Goal: Task Accomplishment & Management: Manage account settings

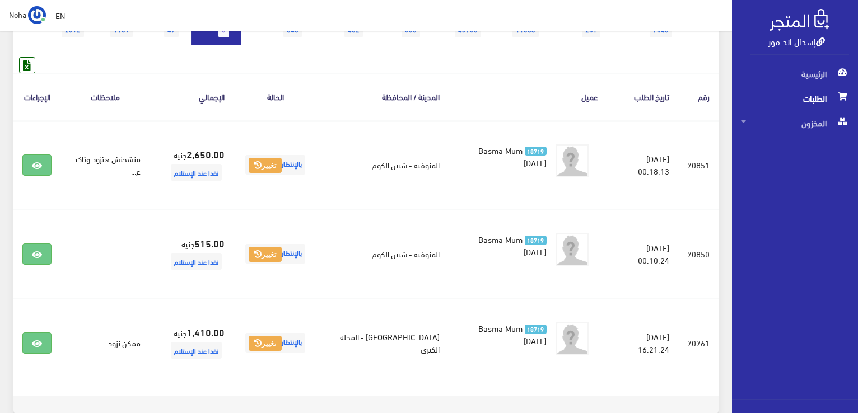
scroll to position [168, 0]
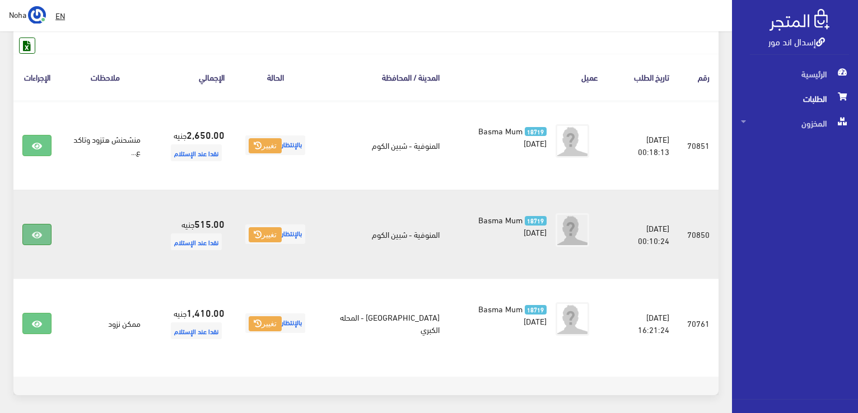
click at [34, 224] on link at bounding box center [36, 234] width 29 height 21
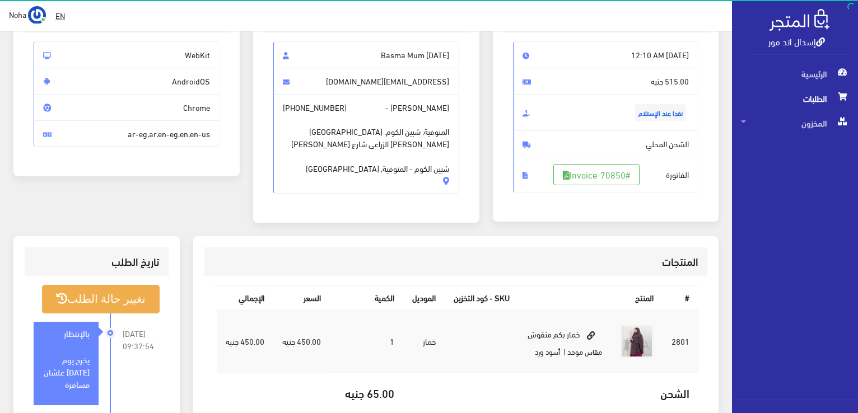
scroll to position [112, 0]
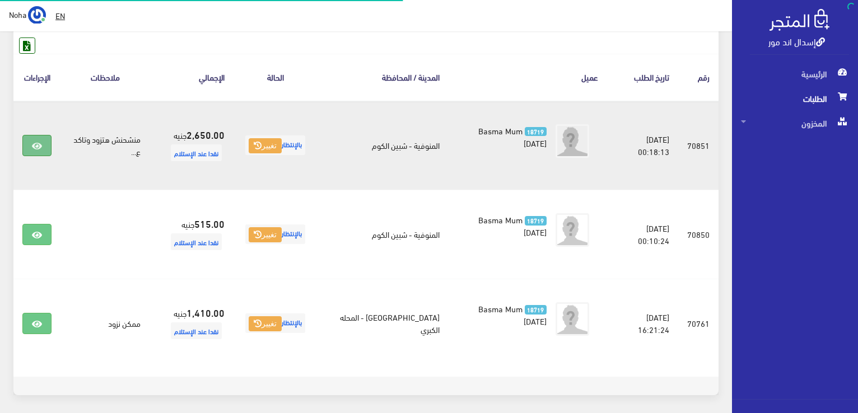
scroll to position [168, 0]
click at [38, 147] on icon at bounding box center [37, 146] width 10 height 9
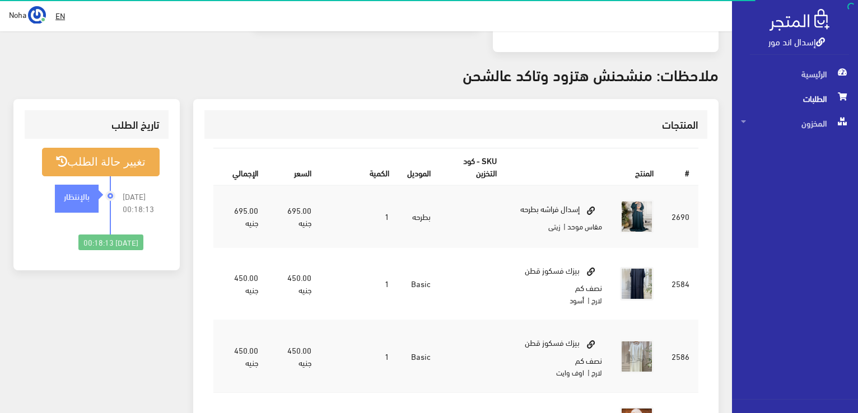
scroll to position [280, 0]
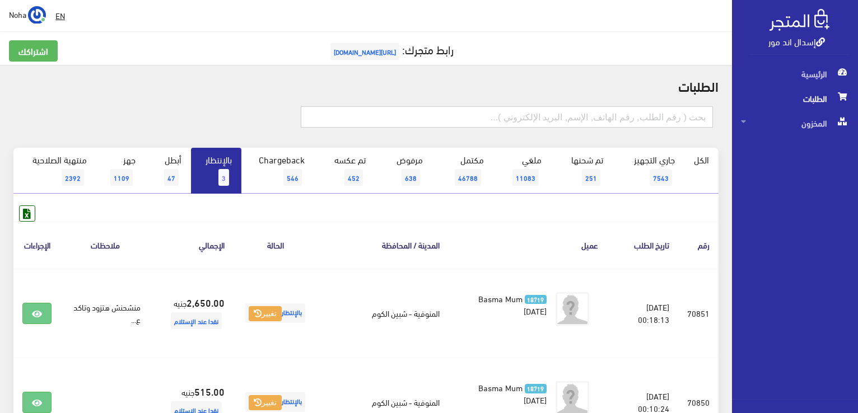
click at [603, 114] on input "text" at bounding box center [507, 116] width 412 height 21
type input "ي"
type input "yara tare"
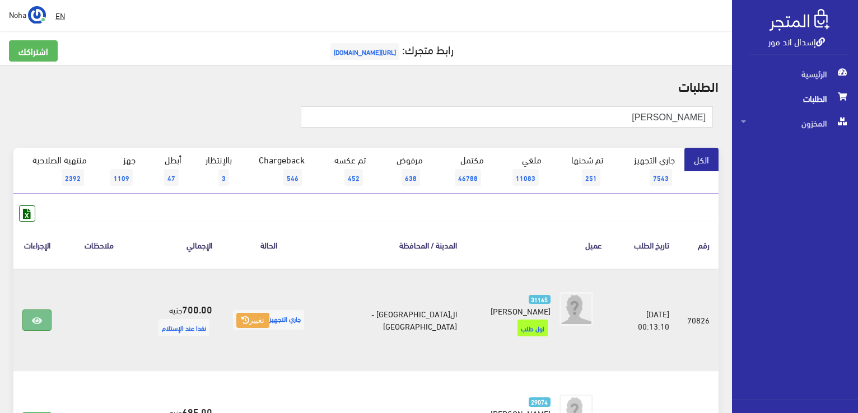
click at [40, 316] on icon at bounding box center [37, 320] width 10 height 9
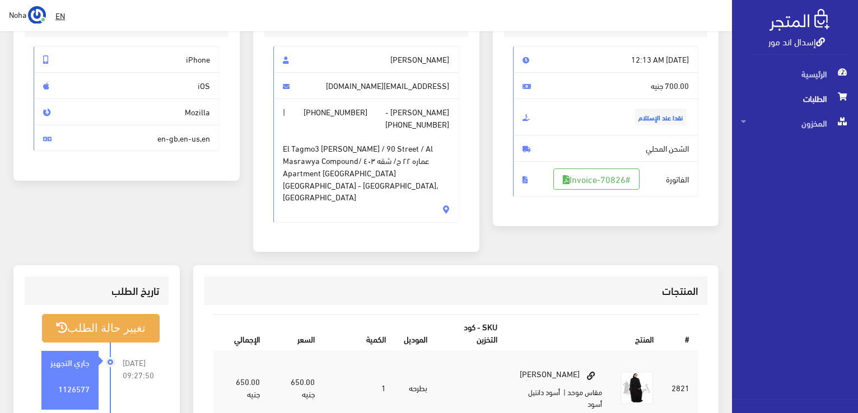
scroll to position [224, 0]
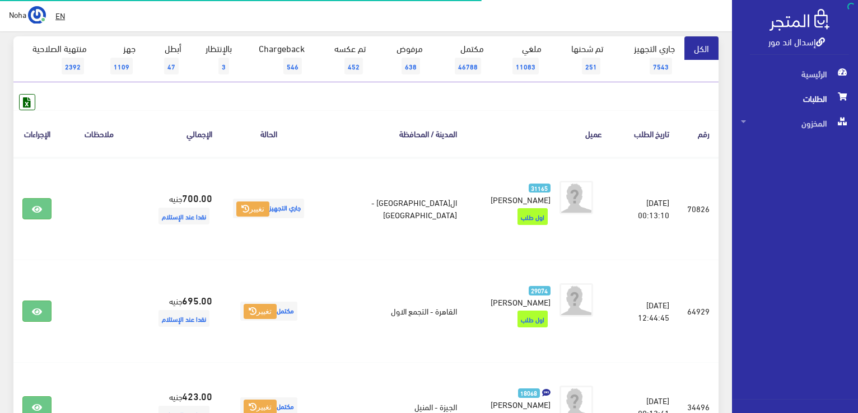
scroll to position [112, 0]
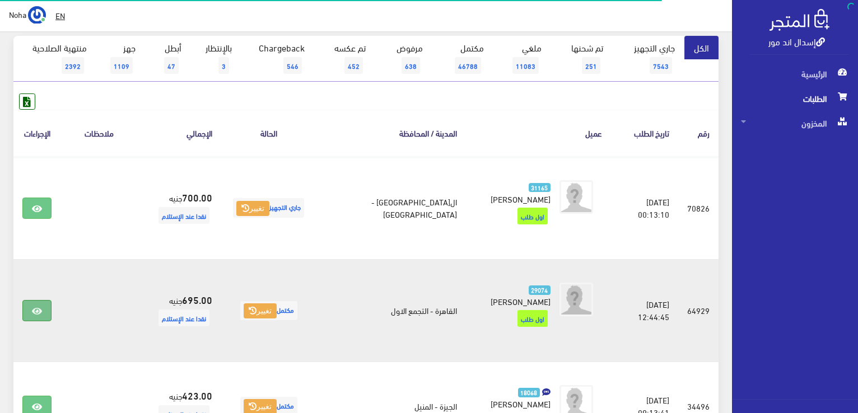
click at [34, 300] on link at bounding box center [36, 310] width 29 height 21
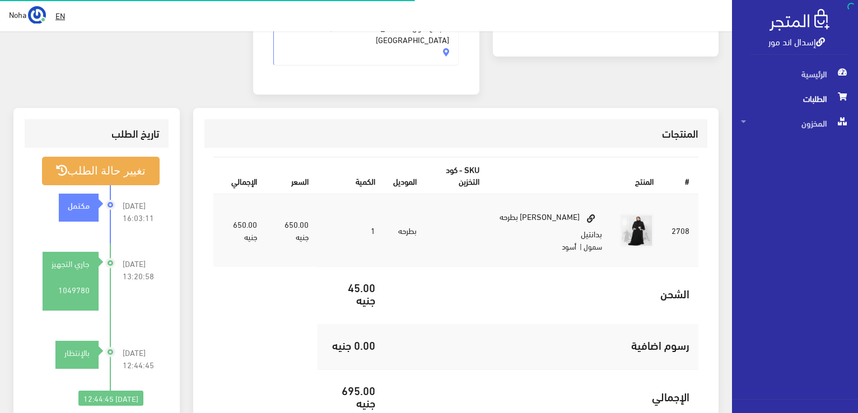
scroll to position [280, 0]
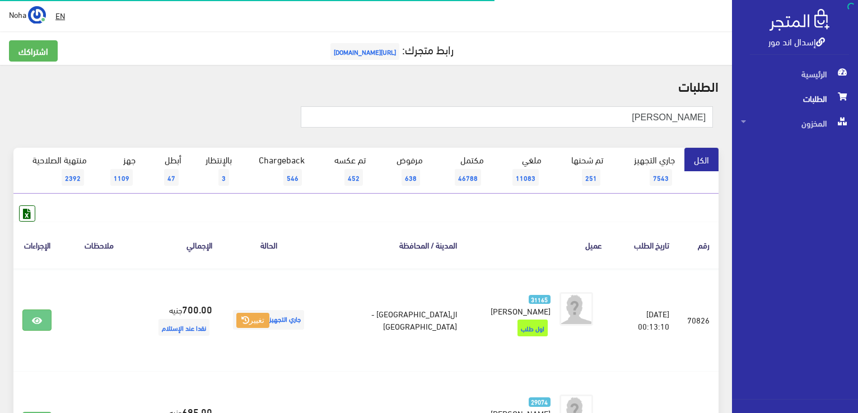
scroll to position [112, 0]
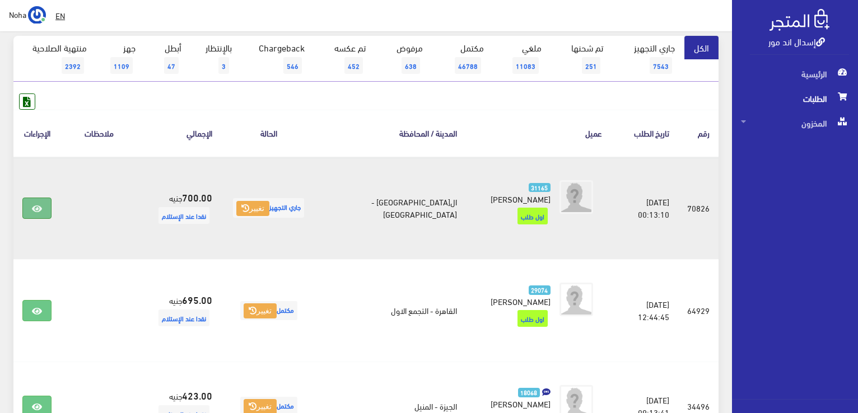
click at [43, 207] on link at bounding box center [36, 208] width 29 height 21
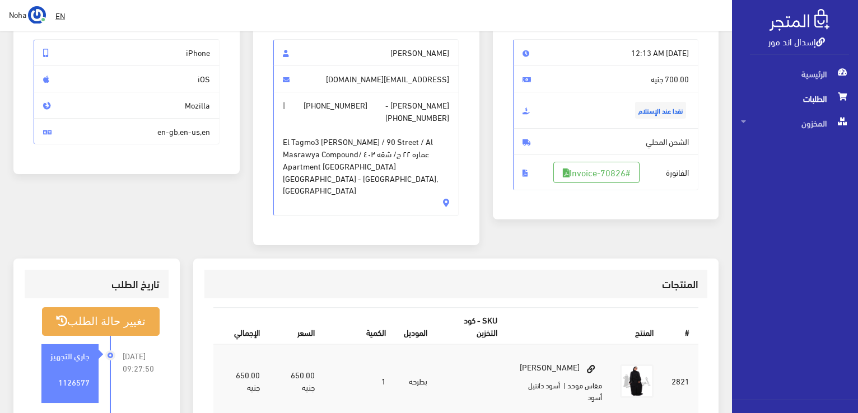
scroll to position [112, 0]
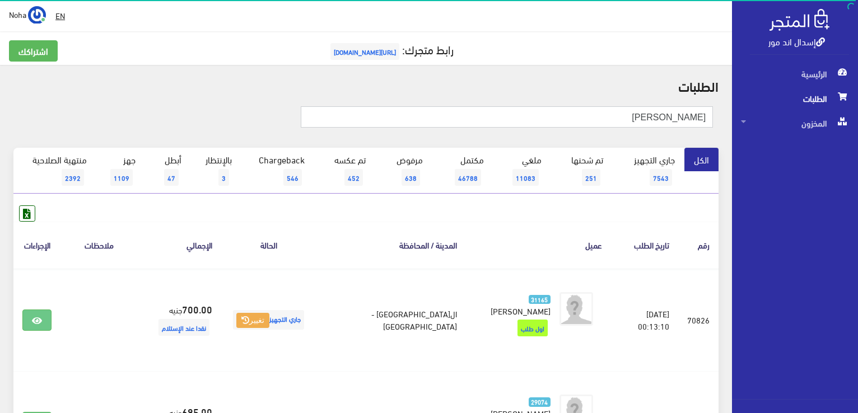
drag, startPoint x: 499, startPoint y: 115, endPoint x: 859, endPoint y: 230, distance: 377.9
click at [857, 230] on html "إسدال اند مور الرئيسية الطلبات" at bounding box center [429, 206] width 858 height 413
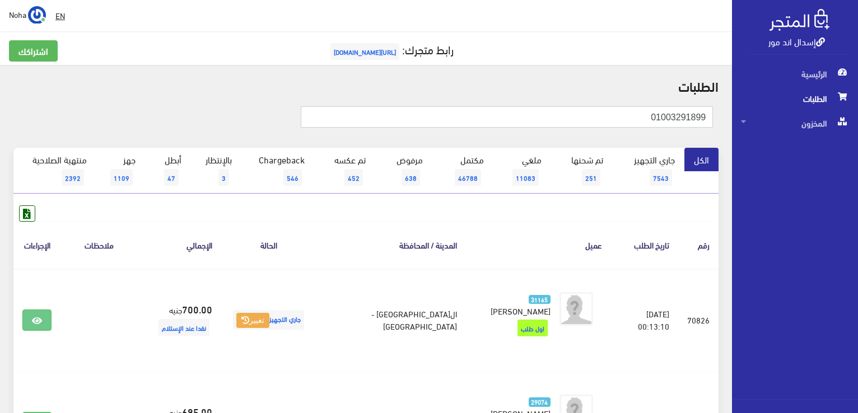
type input "01003291899"
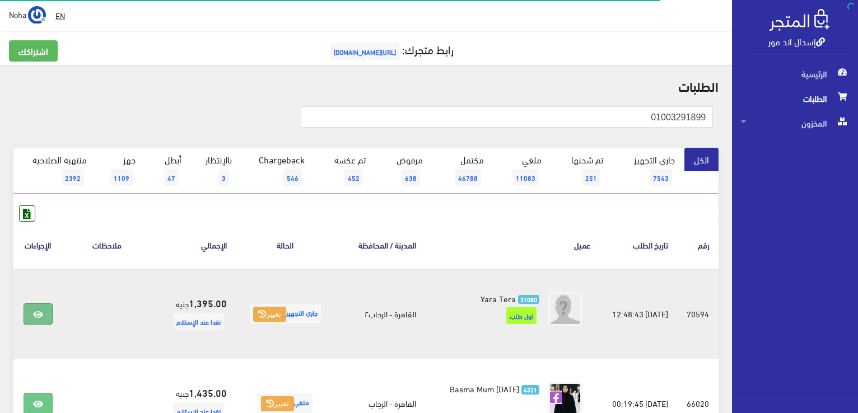
click at [42, 313] on link at bounding box center [38, 313] width 29 height 21
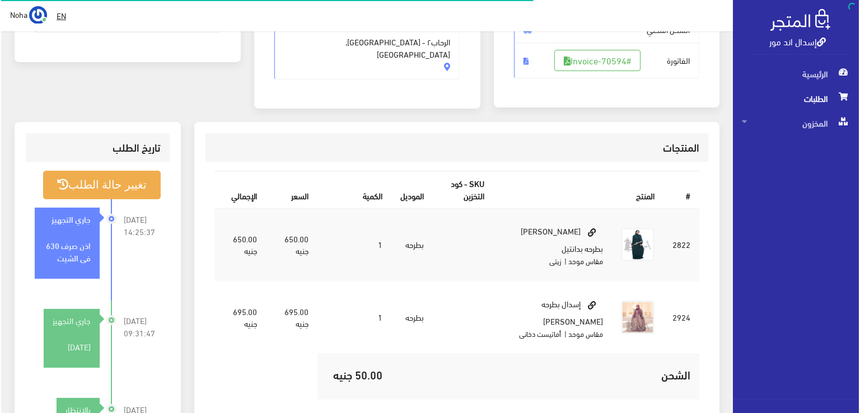
scroll to position [224, 0]
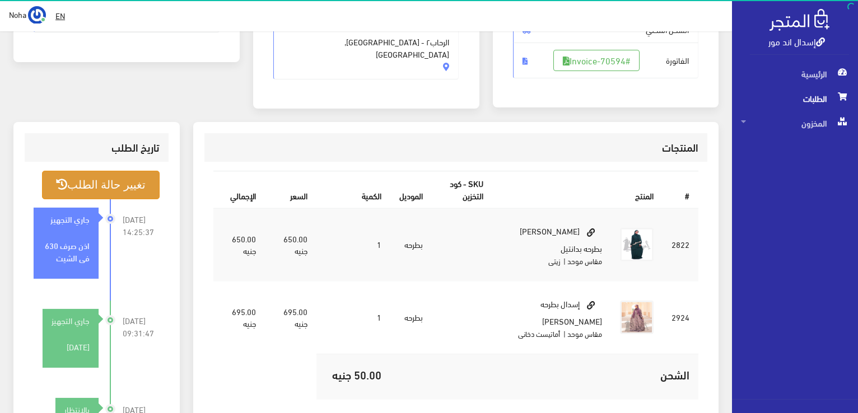
click at [137, 185] on button "تغيير حالة الطلب" at bounding box center [101, 185] width 118 height 29
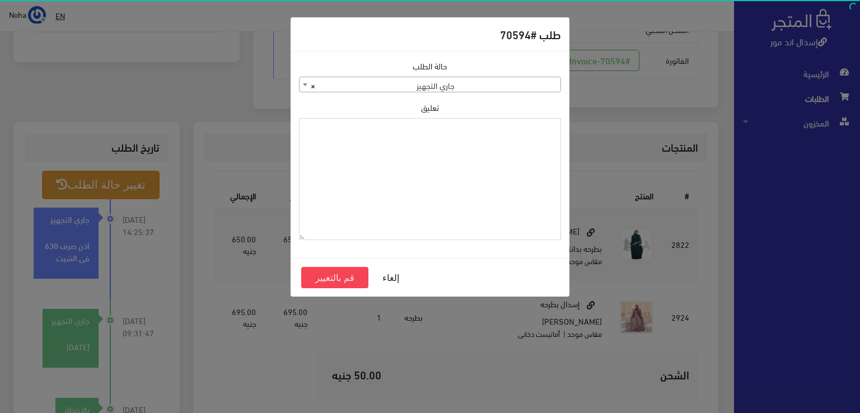
click at [386, 162] on textarea "تعليق" at bounding box center [430, 179] width 262 height 123
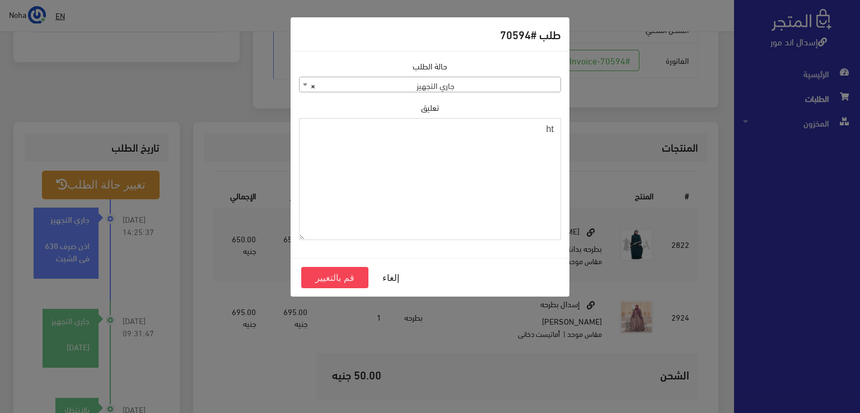
type textarea "h"
type textarea "n"
click at [401, 159] on textarea "تعليق" at bounding box center [430, 179] width 262 height 123
type textarea "l"
type textarea "."
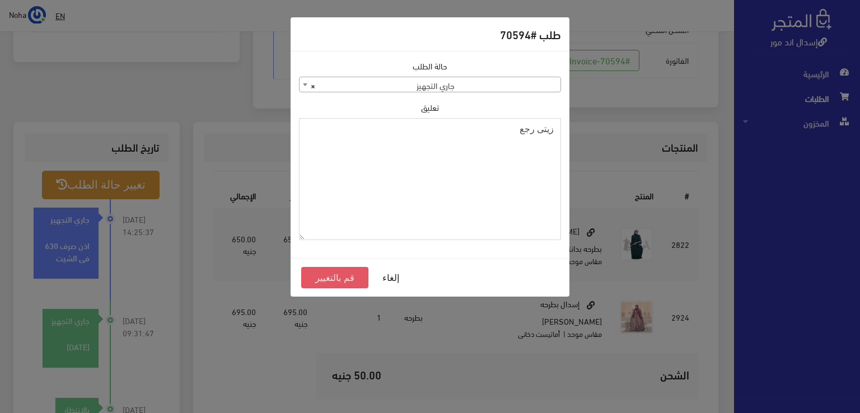
type textarea "زيتى رجع"
click at [343, 278] on button "قم بالتغيير" at bounding box center [334, 277] width 67 height 21
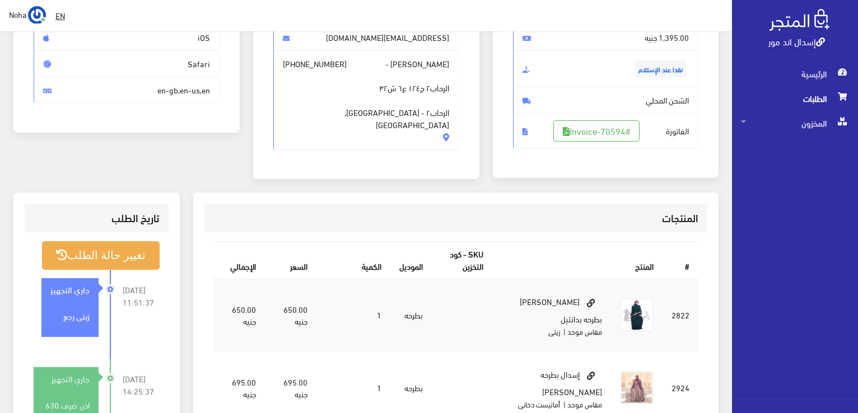
scroll to position [168, 0]
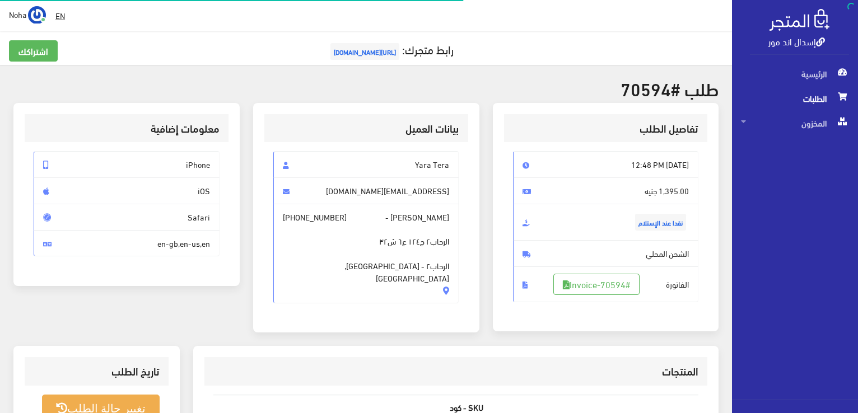
scroll to position [220, 0]
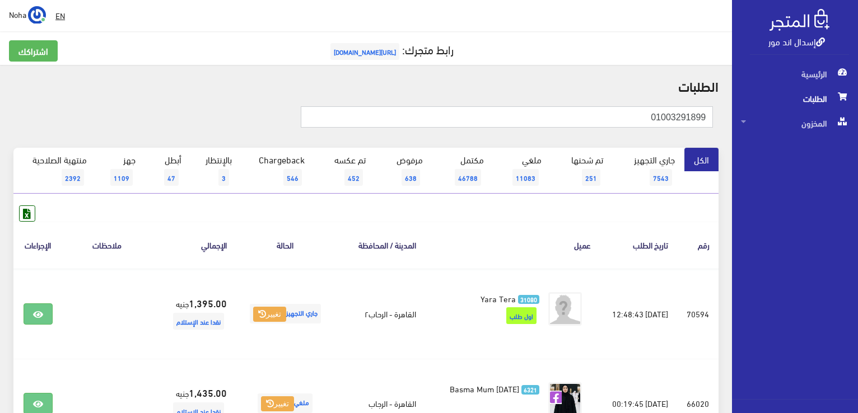
drag, startPoint x: 641, startPoint y: 111, endPoint x: 854, endPoint y: 195, distance: 228.7
click at [857, 197] on html "إسدال اند مور الرئيسية الطلبات" at bounding box center [429, 206] width 858 height 413
type input "01140172734"
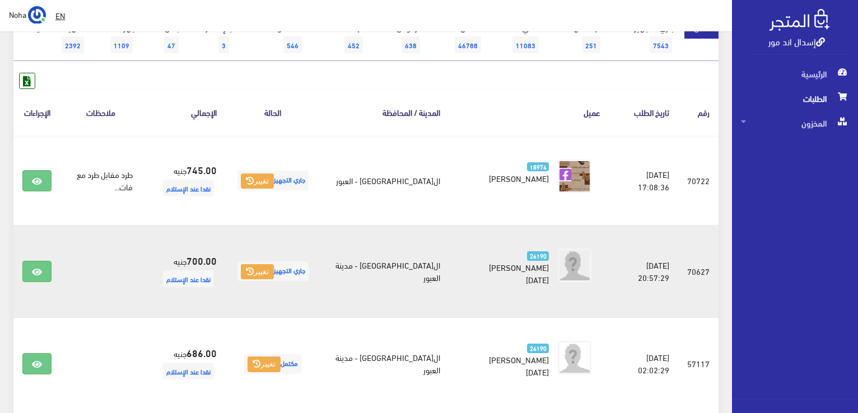
scroll to position [168, 0]
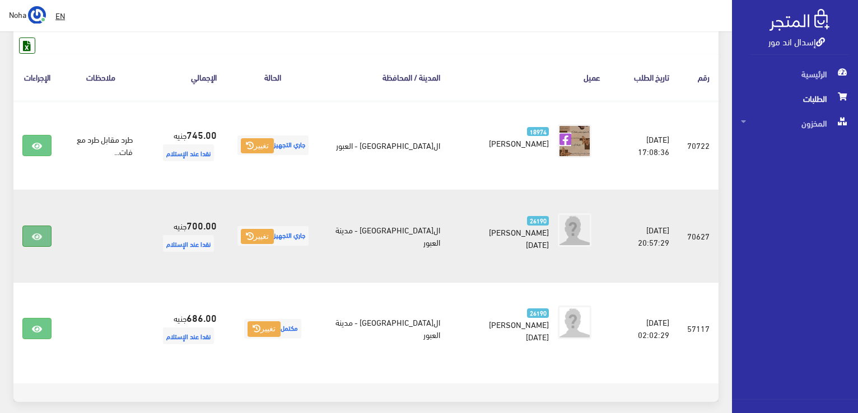
click at [35, 240] on link at bounding box center [36, 236] width 29 height 21
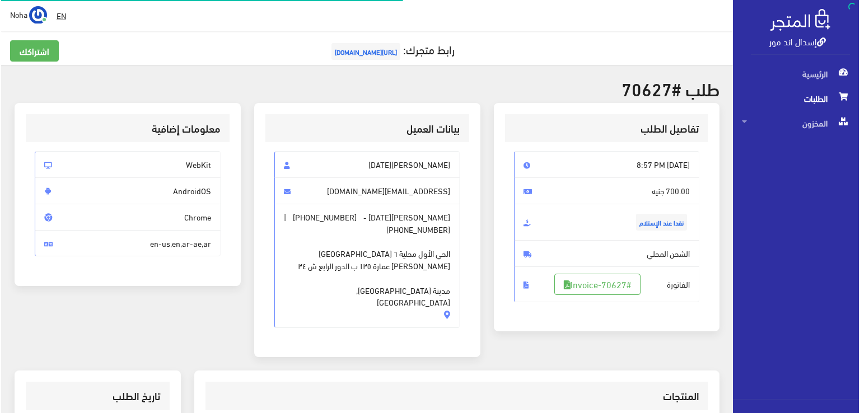
scroll to position [224, 0]
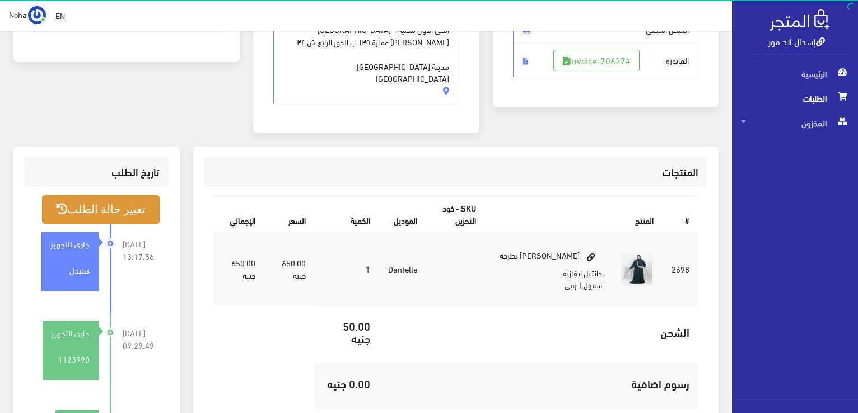
click at [132, 195] on button "تغيير حالة الطلب" at bounding box center [101, 209] width 118 height 29
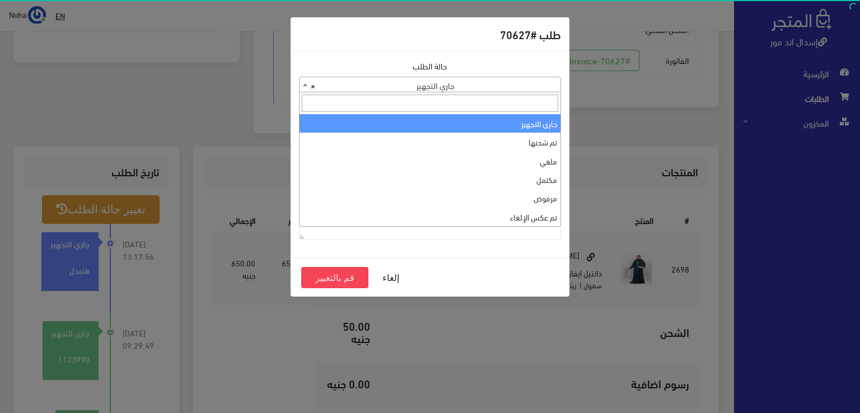
click at [360, 85] on span "× جاري التجهيز" at bounding box center [429, 85] width 261 height 16
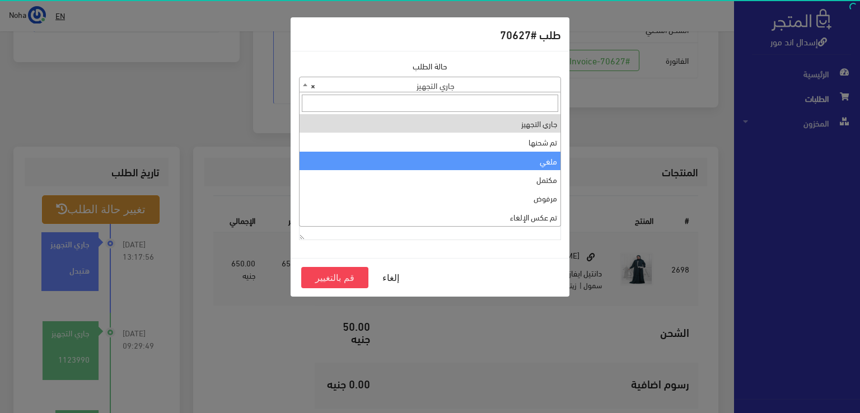
select select "3"
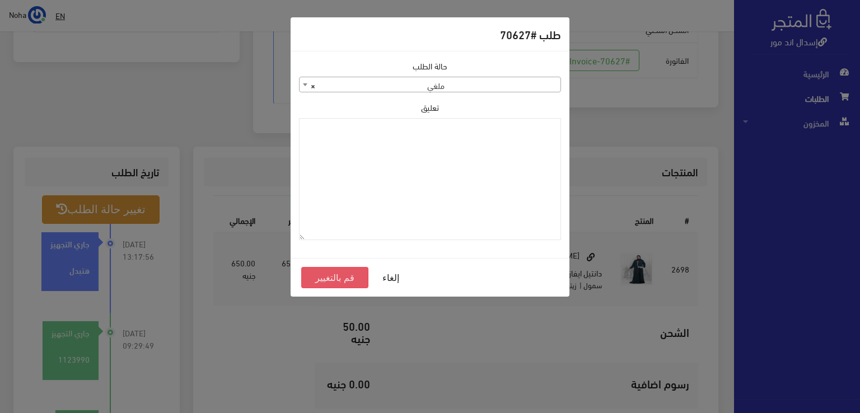
click at [351, 273] on button "قم بالتغيير" at bounding box center [334, 277] width 67 height 21
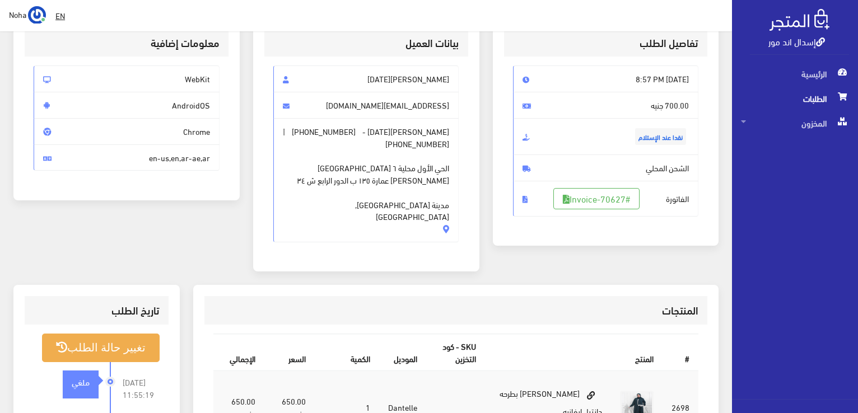
scroll to position [168, 0]
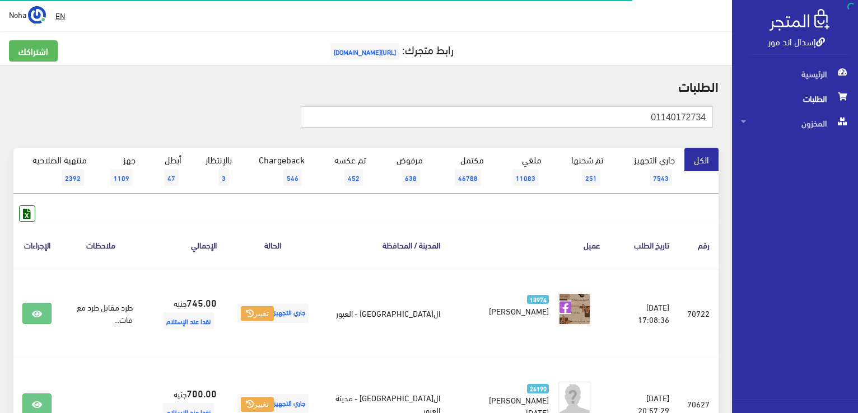
drag, startPoint x: 538, startPoint y: 121, endPoint x: 748, endPoint y: 178, distance: 218.1
click at [857, 220] on html "إسدال اند مور الرئيسية الطلبات" at bounding box center [429, 206] width 858 height 413
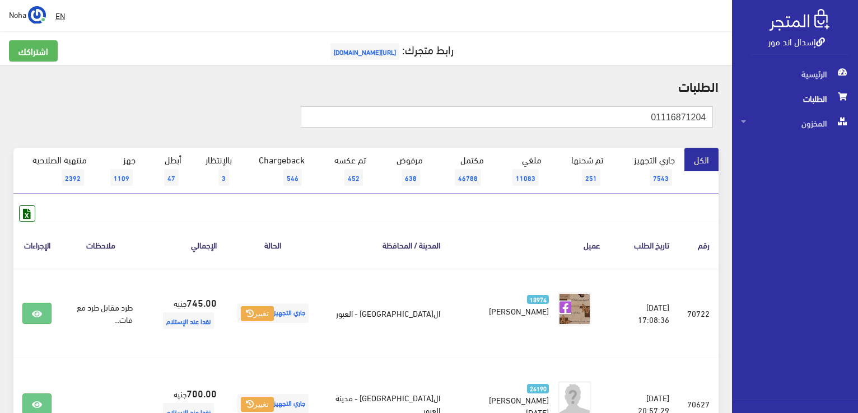
type input "01116871204"
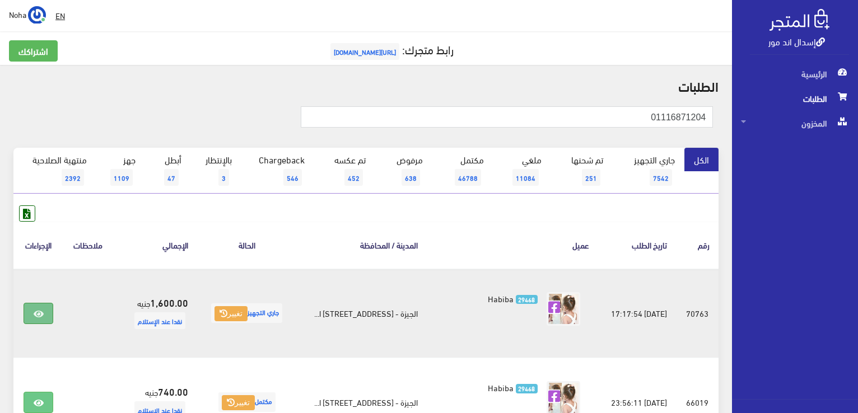
click at [26, 312] on link at bounding box center [38, 313] width 29 height 21
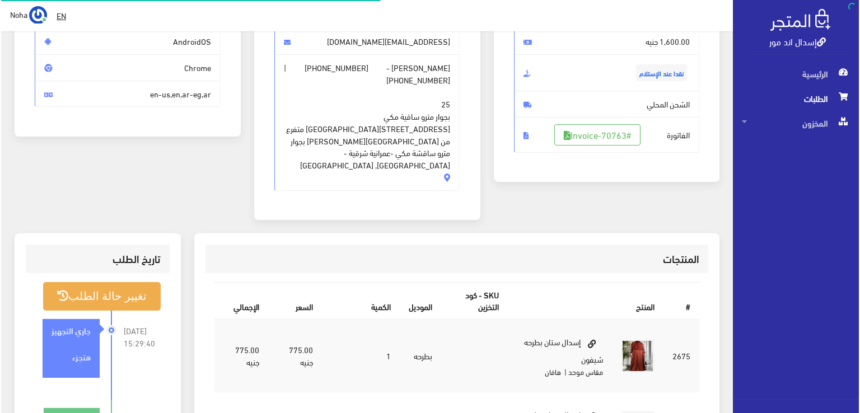
scroll to position [280, 0]
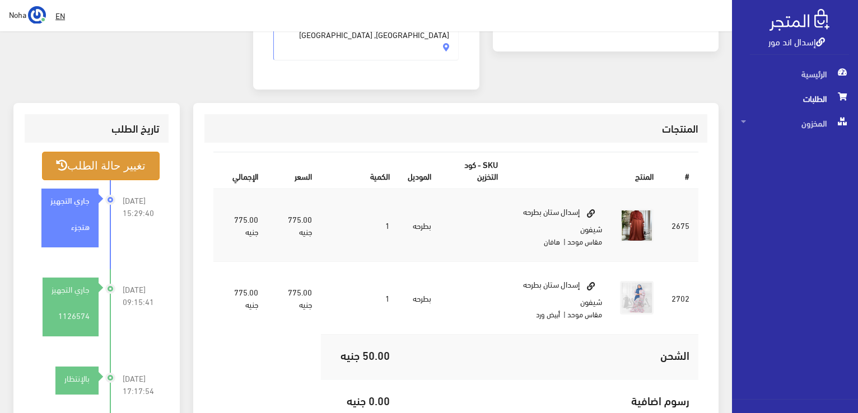
click at [82, 152] on button "تغيير حالة الطلب" at bounding box center [101, 166] width 118 height 29
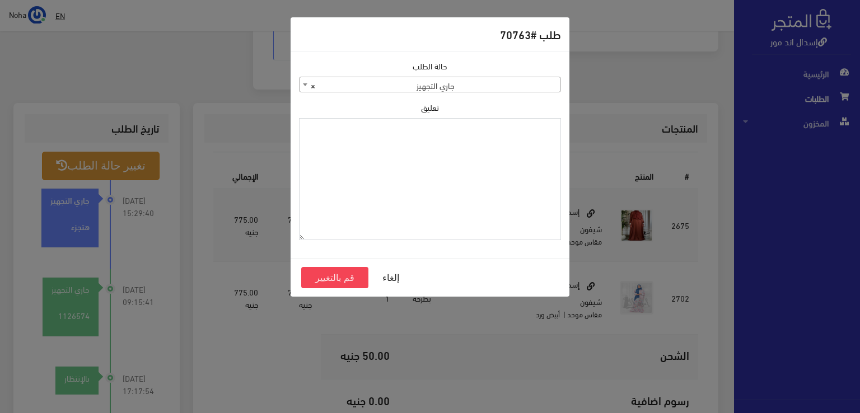
click at [394, 188] on textarea "تعليق" at bounding box center [430, 179] width 262 height 123
type textarea "ؤ"
type textarea "رجع الهافان"
click at [322, 278] on button "قم بالتغيير" at bounding box center [334, 277] width 67 height 21
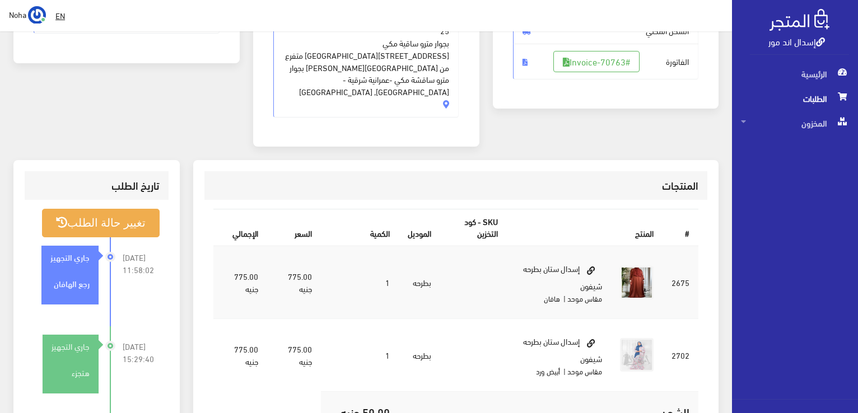
scroll to position [224, 0]
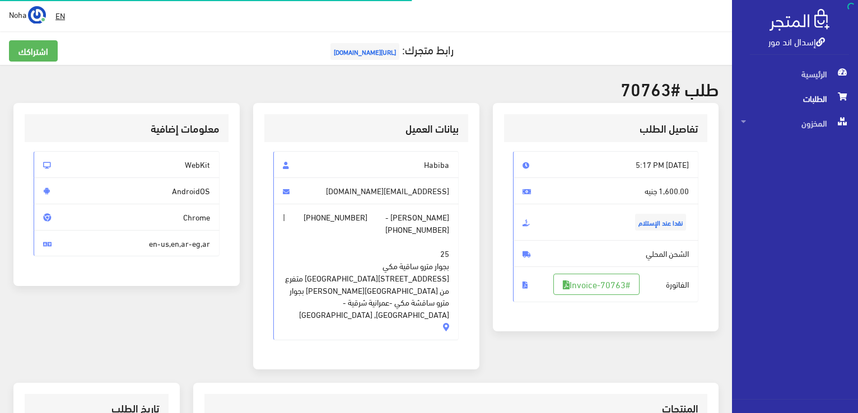
scroll to position [268, 0]
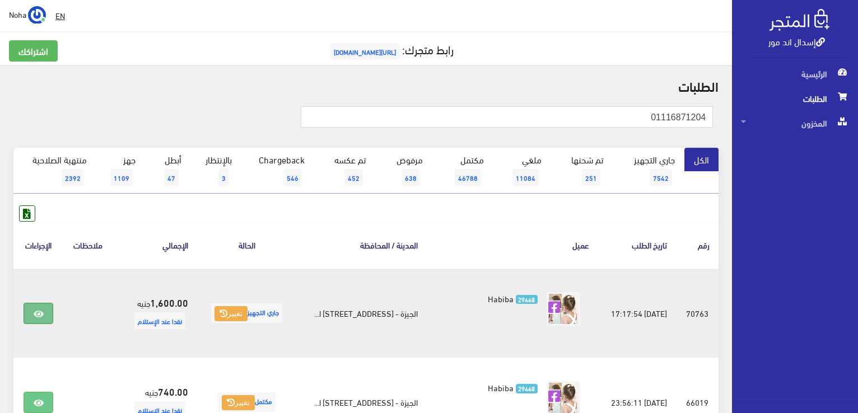
click at [30, 313] on link at bounding box center [38, 313] width 29 height 21
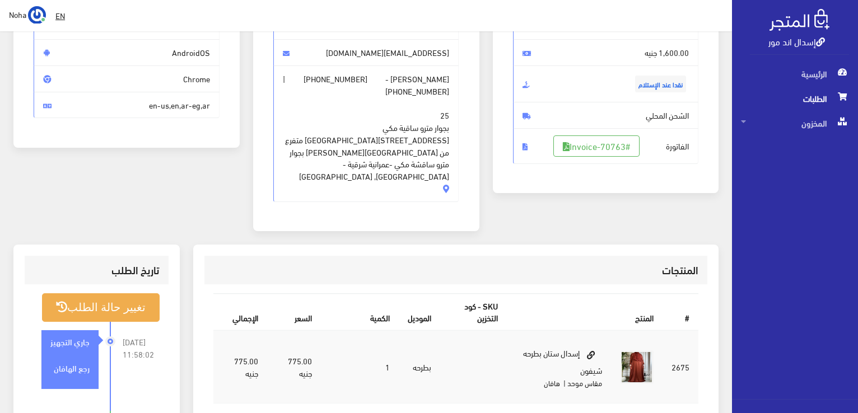
scroll to position [336, 0]
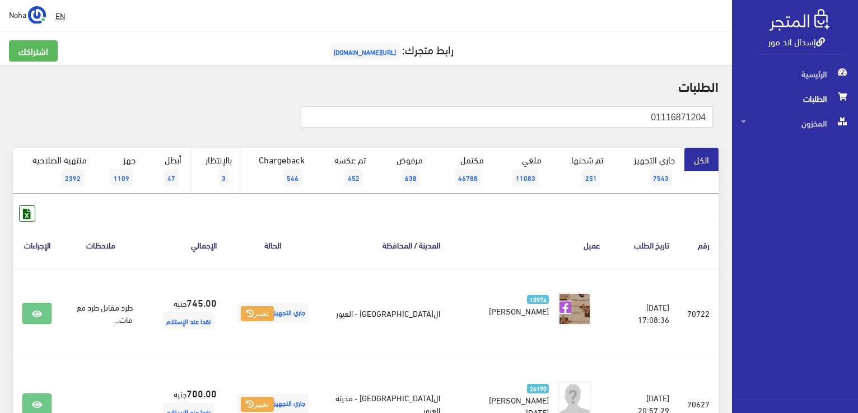
click at [217, 164] on link "بالإنتظار 3" at bounding box center [216, 171] width 50 height 46
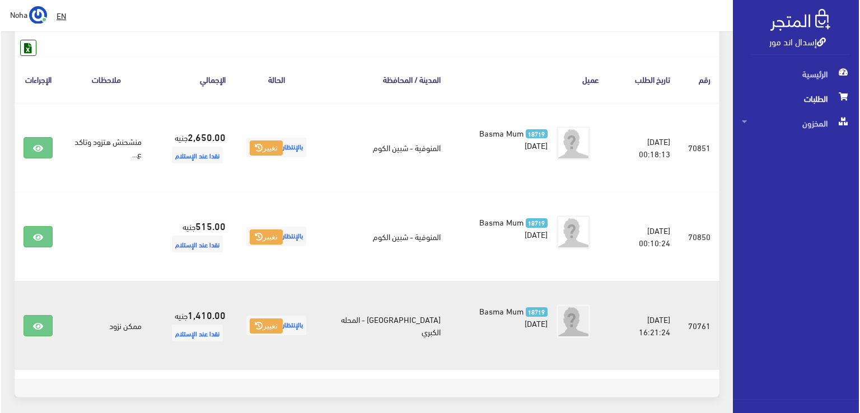
scroll to position [168, 0]
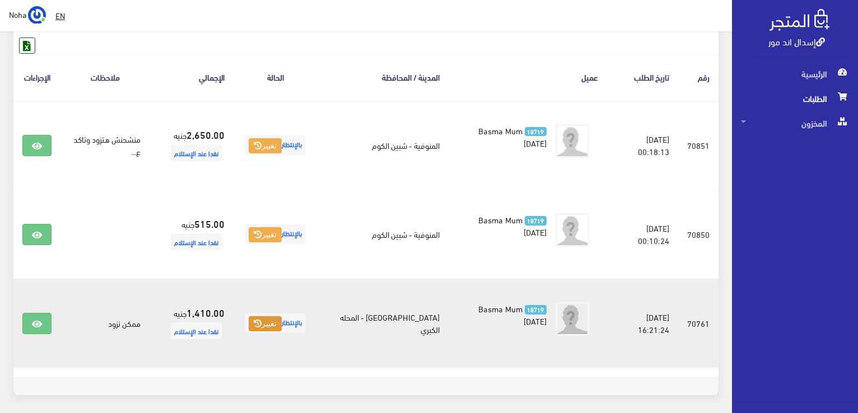
click at [270, 318] on button "تغيير" at bounding box center [265, 324] width 33 height 16
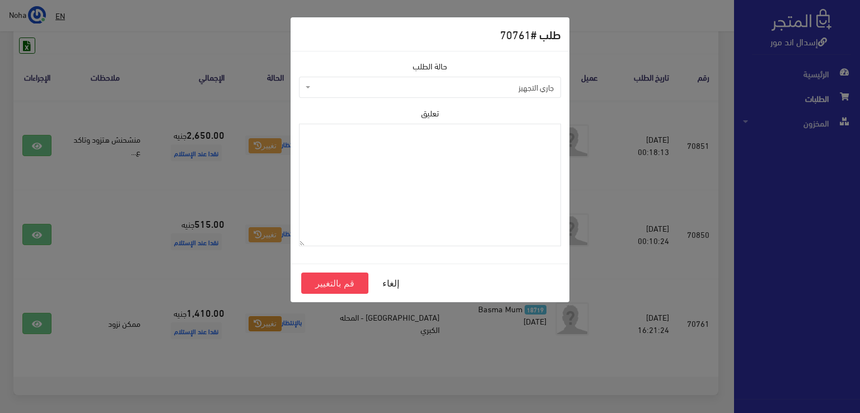
click at [428, 86] on span "جاري التجهيز" at bounding box center [433, 87] width 241 height 11
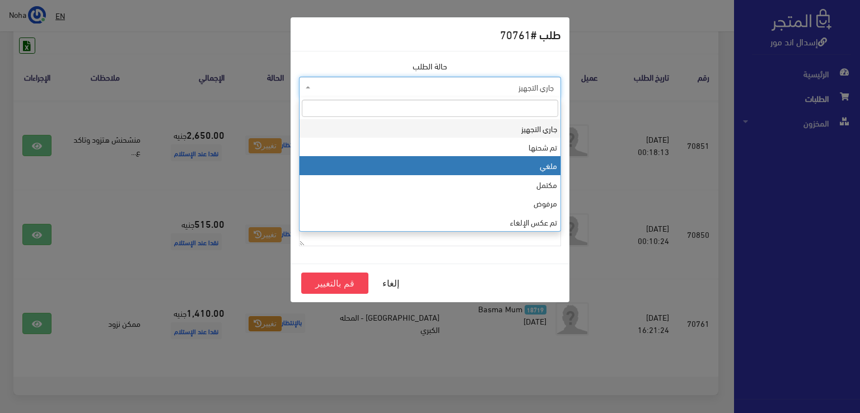
select select "3"
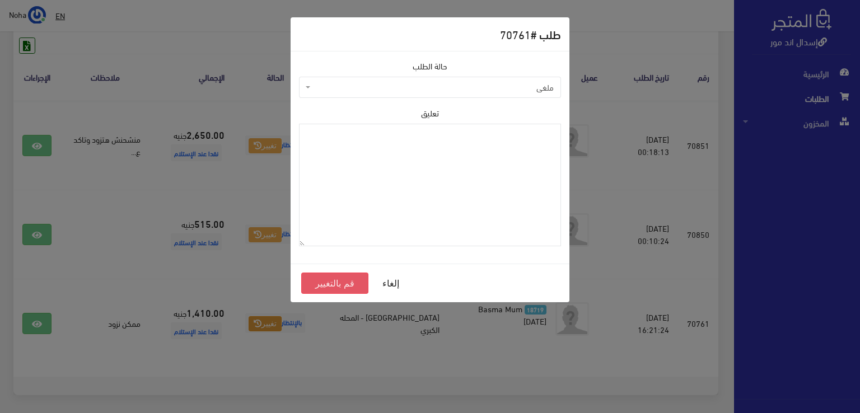
click at [343, 287] on button "قم بالتغيير" at bounding box center [334, 283] width 67 height 21
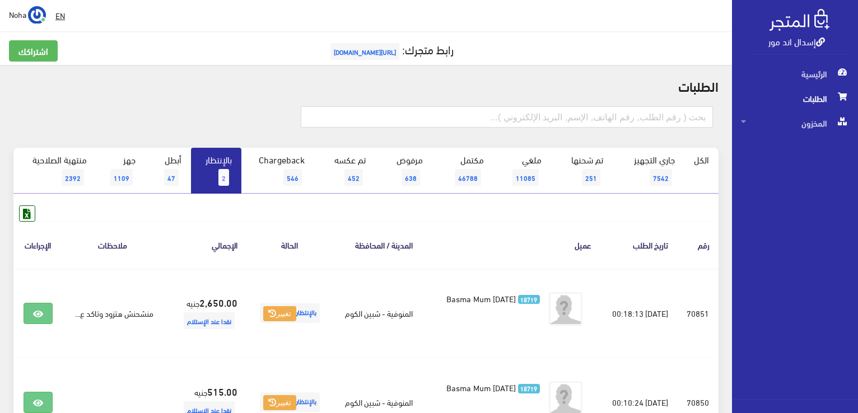
click at [788, 38] on link "إسدال اند مور" at bounding box center [796, 41] width 57 height 16
click at [420, 117] on input "text" at bounding box center [507, 116] width 412 height 21
type input "01050406015"
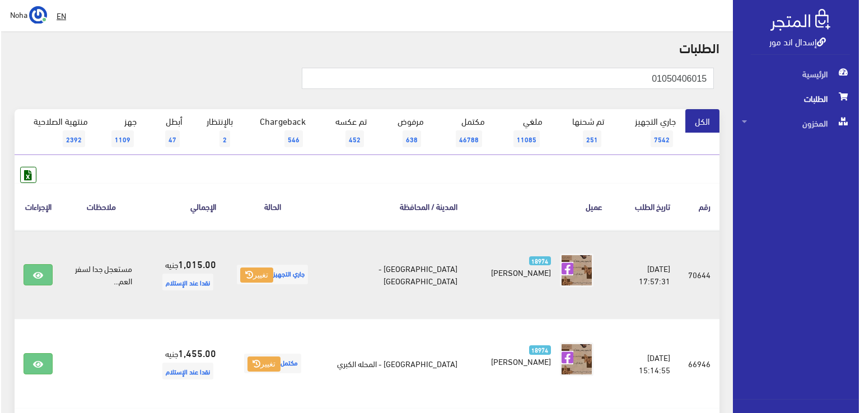
scroll to position [56, 0]
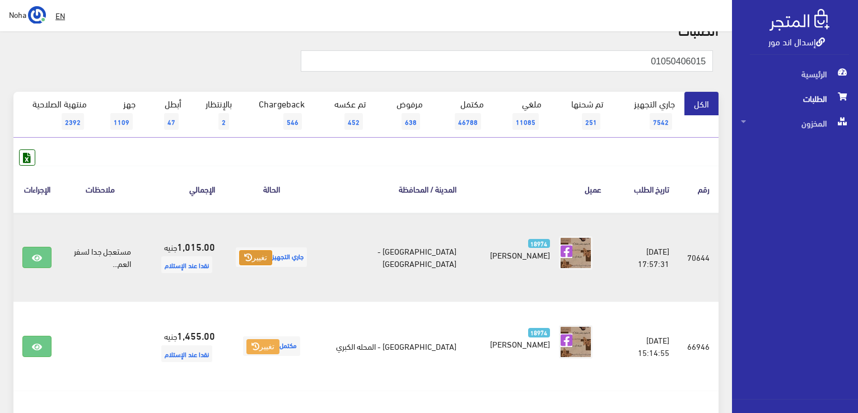
click at [272, 256] on button "تغيير" at bounding box center [255, 258] width 33 height 16
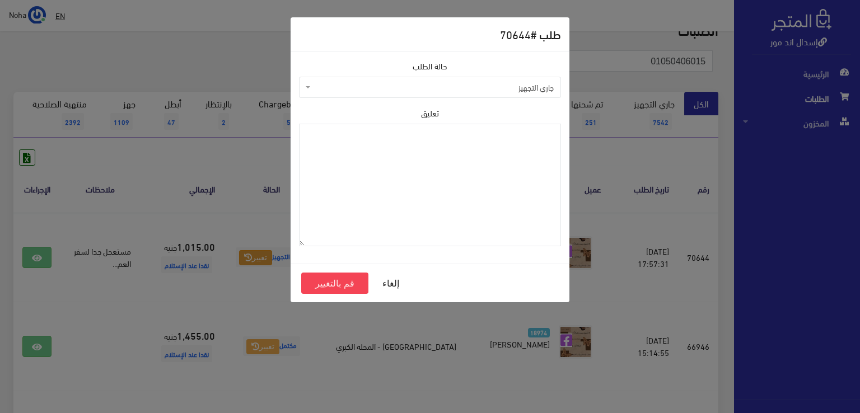
click at [369, 91] on span "جاري التجهيز" at bounding box center [433, 87] width 241 height 11
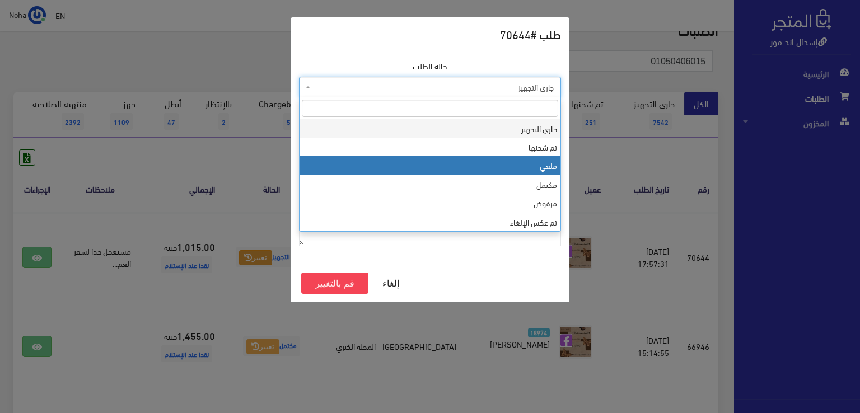
select select "3"
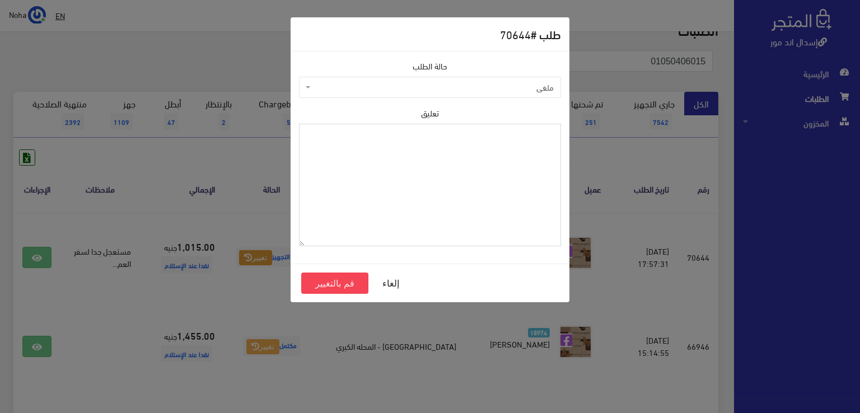
click at [352, 191] on textarea "تعليق" at bounding box center [430, 185] width 262 height 123
type textarea "شحنه لاغيه"
click at [352, 280] on button "قم بالتغيير" at bounding box center [334, 283] width 67 height 21
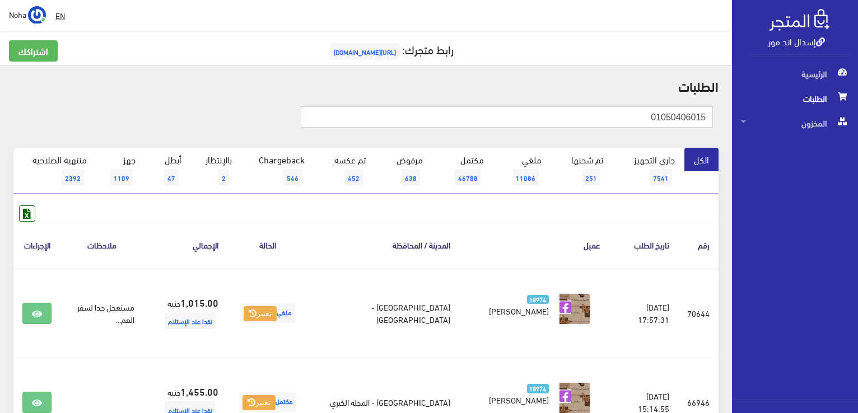
drag, startPoint x: 560, startPoint y: 111, endPoint x: 859, endPoint y: 365, distance: 392.4
click at [857, 365] on html "إسدال اند مور الرئيسية الطلبات" at bounding box center [429, 206] width 858 height 413
type input "01001192259"
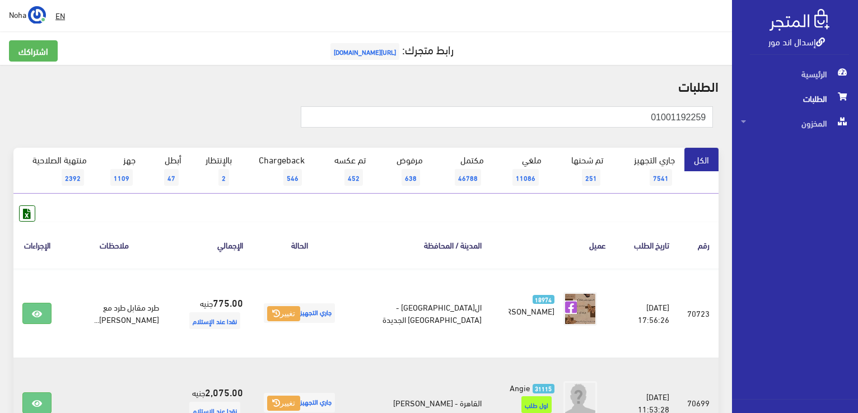
scroll to position [112, 0]
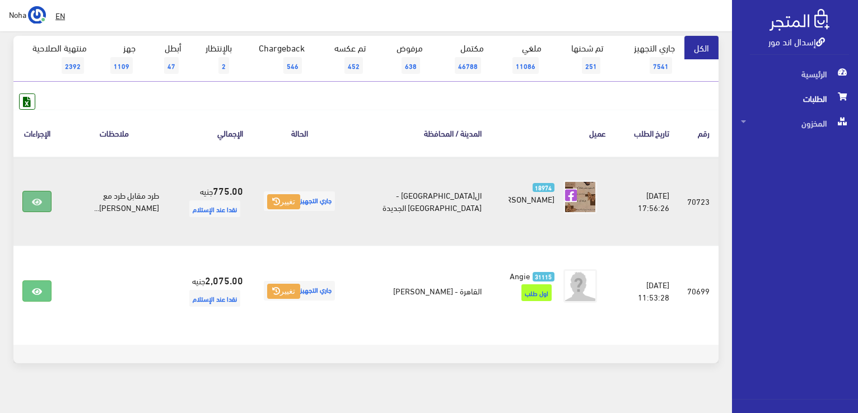
click at [47, 203] on link at bounding box center [36, 201] width 29 height 21
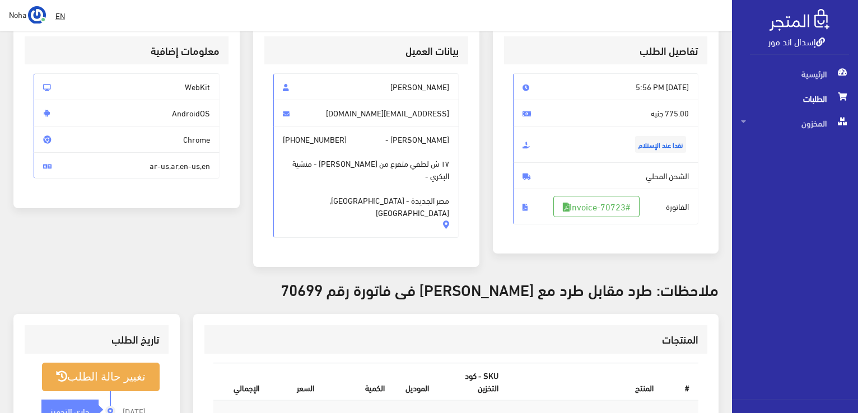
scroll to position [168, 0]
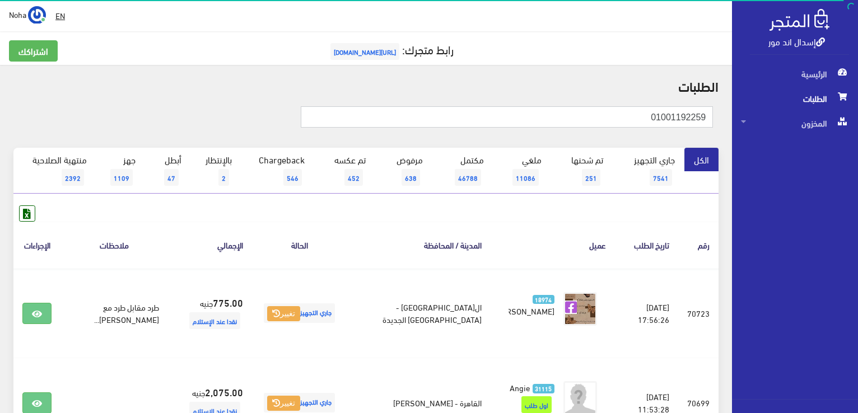
drag, startPoint x: 561, startPoint y: 120, endPoint x: 859, endPoint y: 257, distance: 327.6
click at [857, 257] on html "إسدال اند مور الرئيسية الطلبات" at bounding box center [429, 206] width 858 height 413
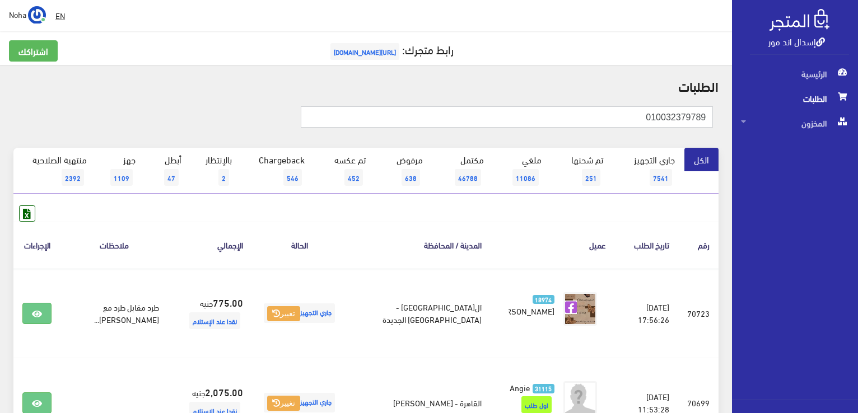
type input "010032379789"
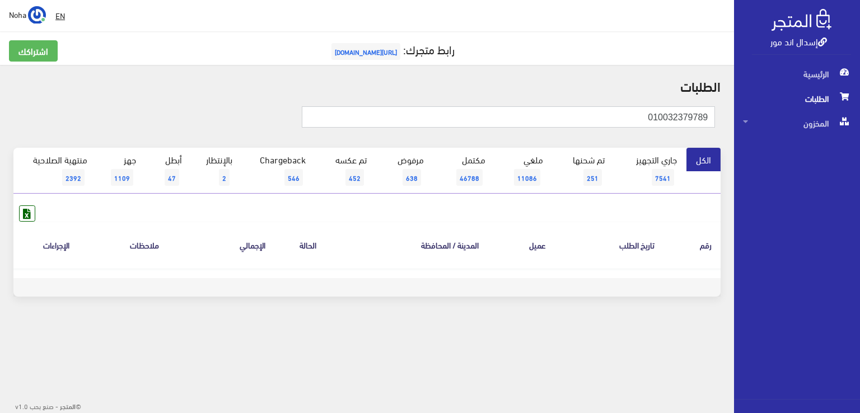
drag, startPoint x: 627, startPoint y: 114, endPoint x: 859, endPoint y: 211, distance: 251.2
click at [859, 211] on div "إسدال اند مور الرئيسية الطلبات المخزون" at bounding box center [430, 179] width 860 height 359
type input "01006610181"
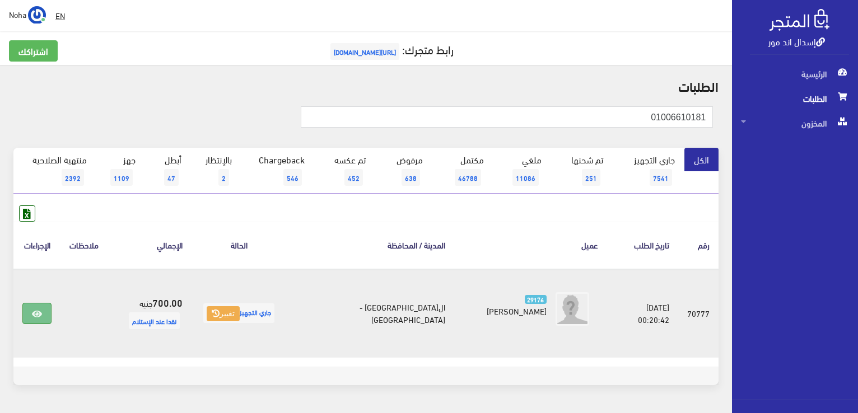
click at [33, 312] on link at bounding box center [36, 313] width 29 height 21
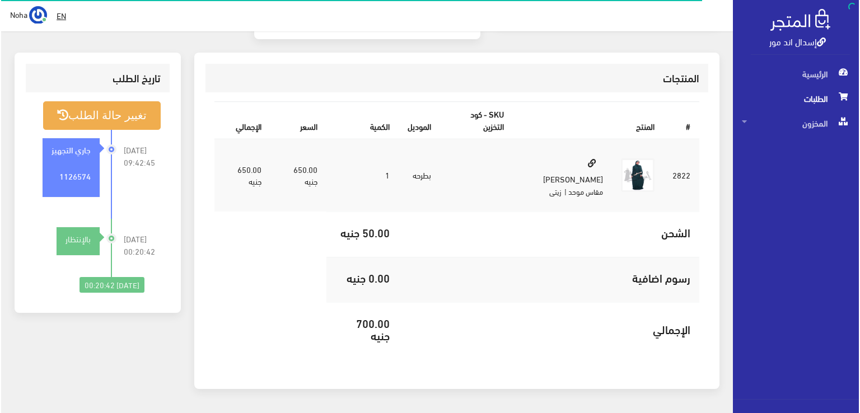
scroll to position [336, 0]
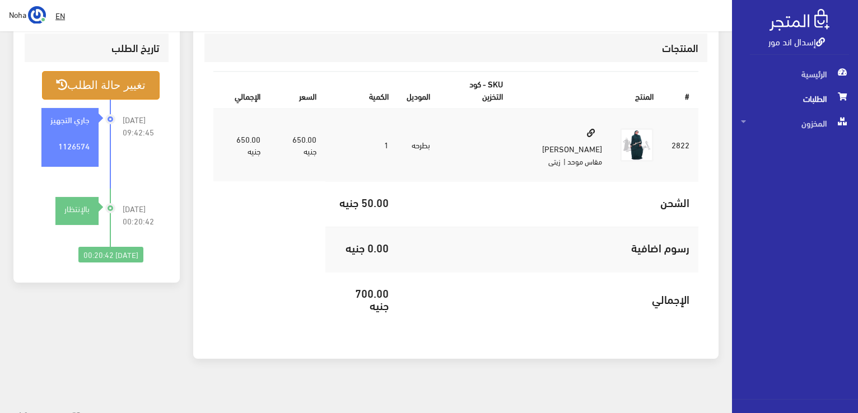
click at [143, 87] on button "تغيير حالة الطلب" at bounding box center [101, 85] width 118 height 29
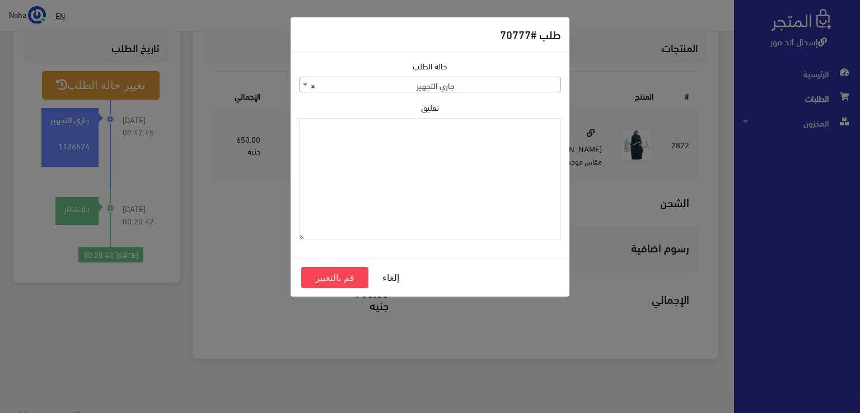
click at [356, 83] on span "× جاري التجهيز" at bounding box center [429, 85] width 261 height 16
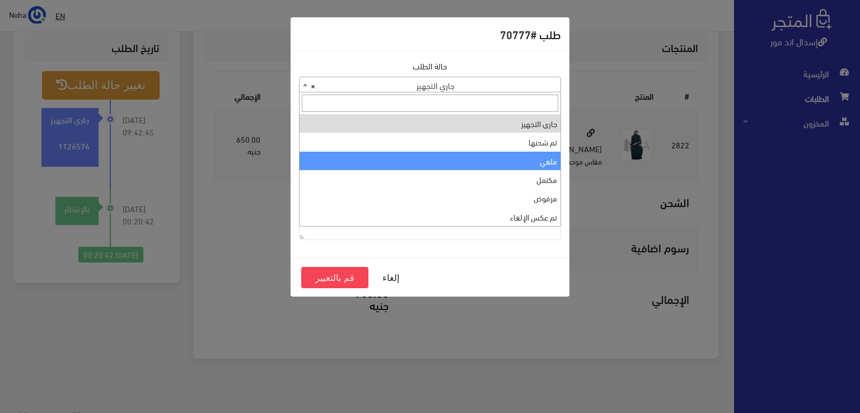
select select "3"
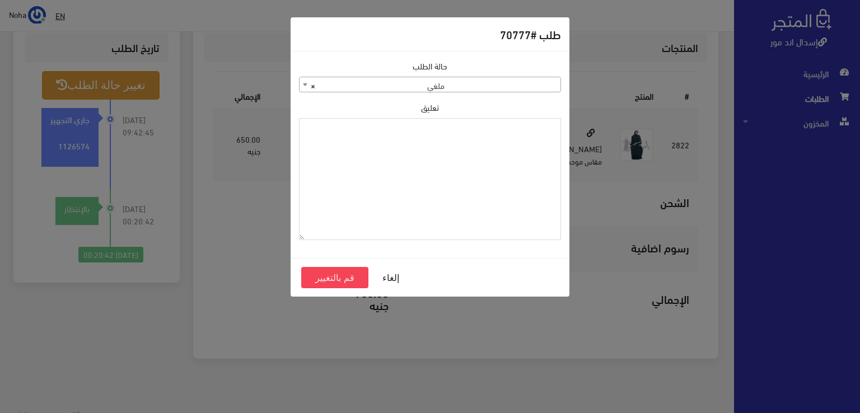
drag, startPoint x: 354, startPoint y: 190, endPoint x: 216, endPoint y: 165, distance: 140.4
click at [354, 190] on textarea "تعليق" at bounding box center [430, 179] width 262 height 123
type textarea "رفض الاستلام"
click at [349, 276] on button "قم بالتغيير" at bounding box center [334, 277] width 67 height 21
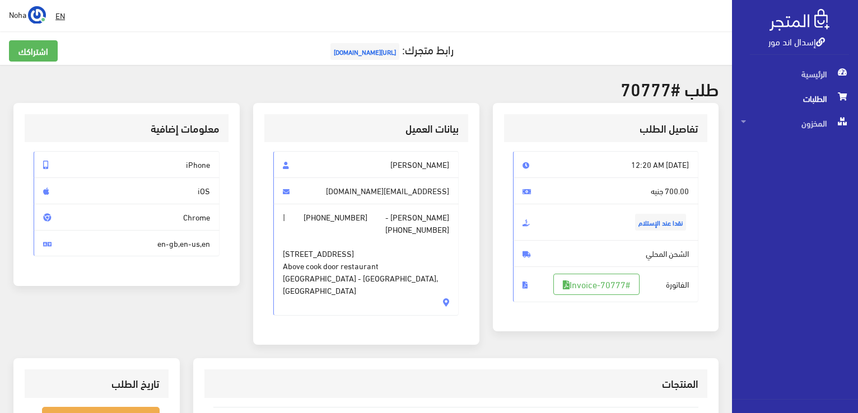
click at [857, 355] on html "إسدال اند مور الرئيسية الطلبات" at bounding box center [429, 206] width 858 height 413
click at [383, 131] on h3 "بيانات العميل" at bounding box center [366, 128] width 186 height 11
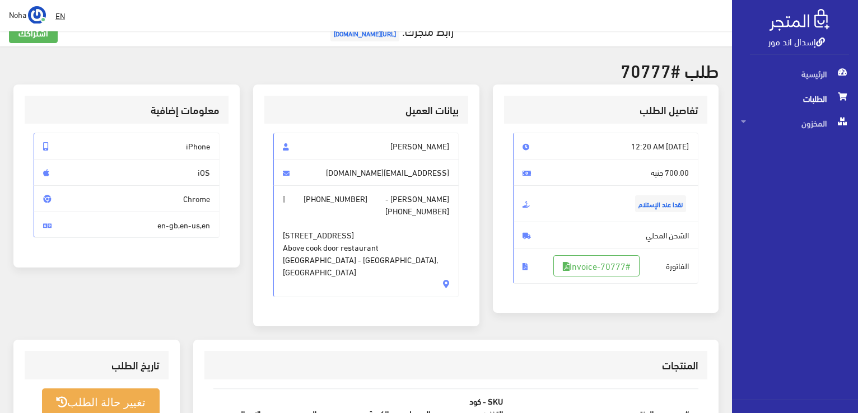
scroll to position [224, 0]
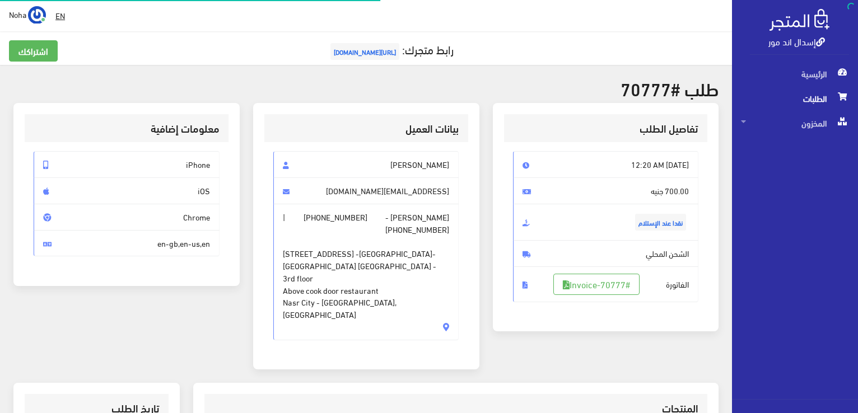
scroll to position [336, 0]
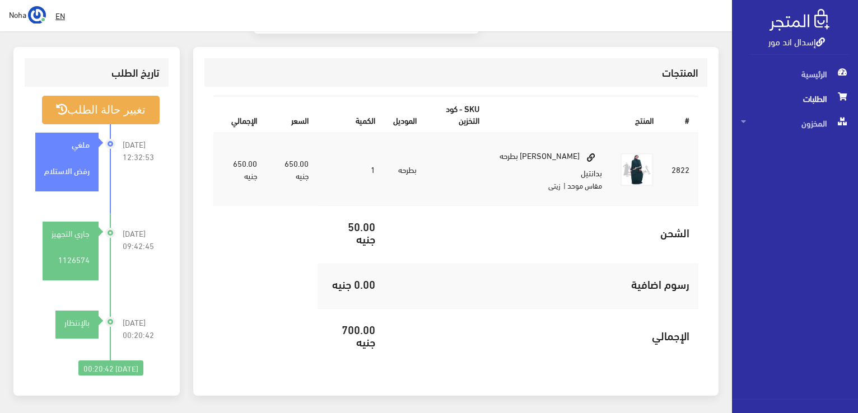
click at [514, 313] on td "اﻹجمالي" at bounding box center [541, 338] width 314 height 58
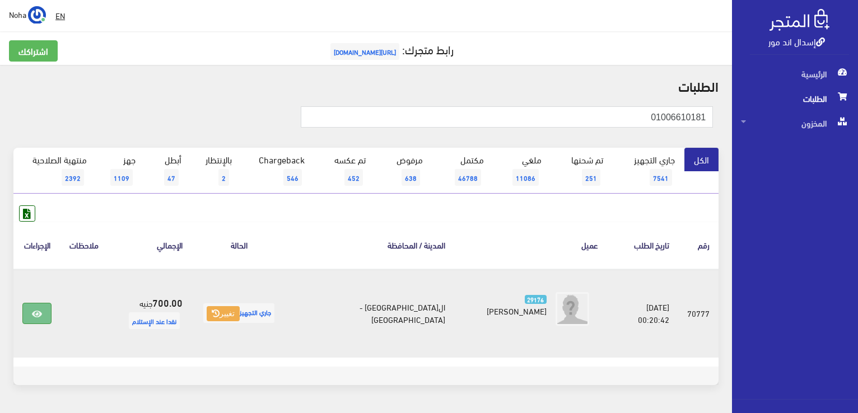
click at [39, 303] on link at bounding box center [36, 313] width 29 height 21
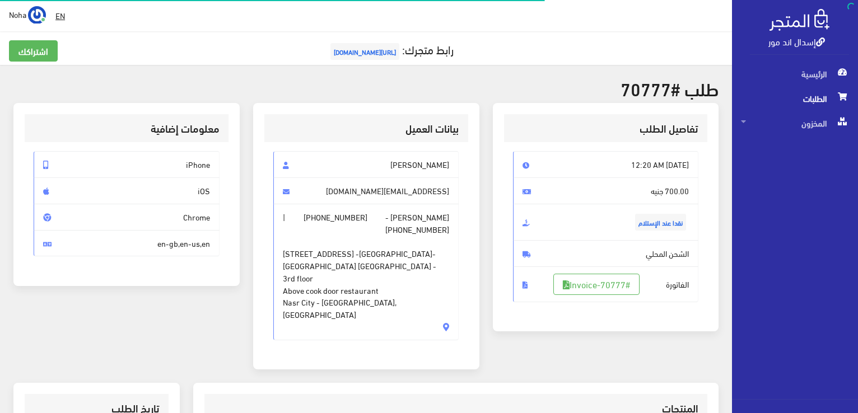
scroll to position [336, 0]
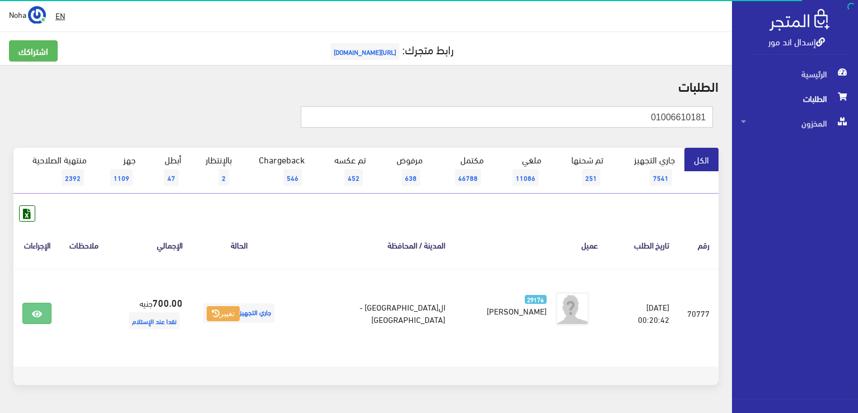
drag, startPoint x: 616, startPoint y: 115, endPoint x: 859, endPoint y: 198, distance: 257.2
click at [857, 198] on html "إسدال اند مور الرئيسية الطلبات" at bounding box center [429, 206] width 858 height 413
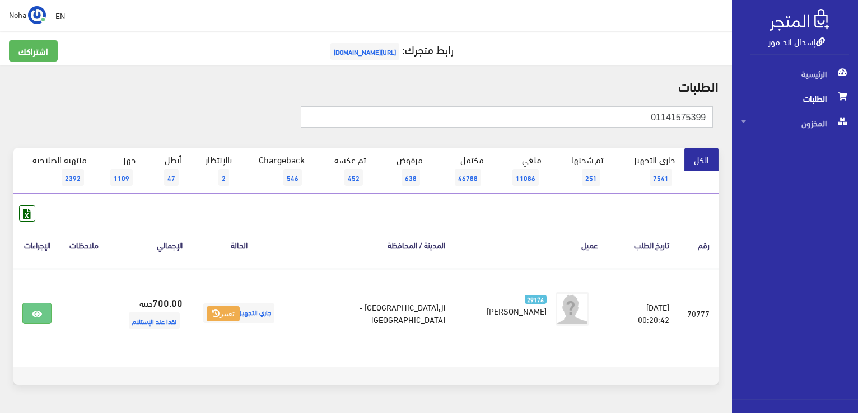
type input "01141575399"
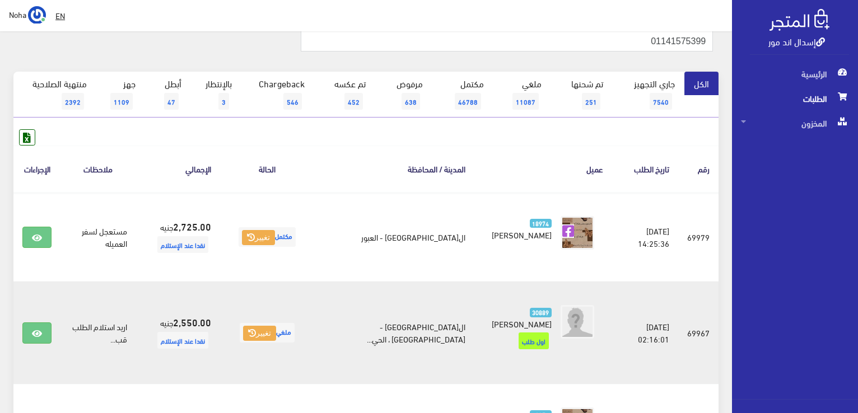
scroll to position [168, 0]
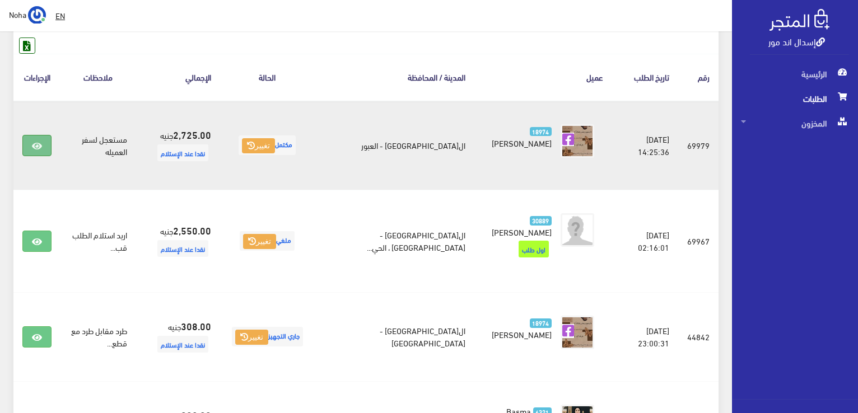
click at [40, 144] on icon at bounding box center [37, 146] width 10 height 9
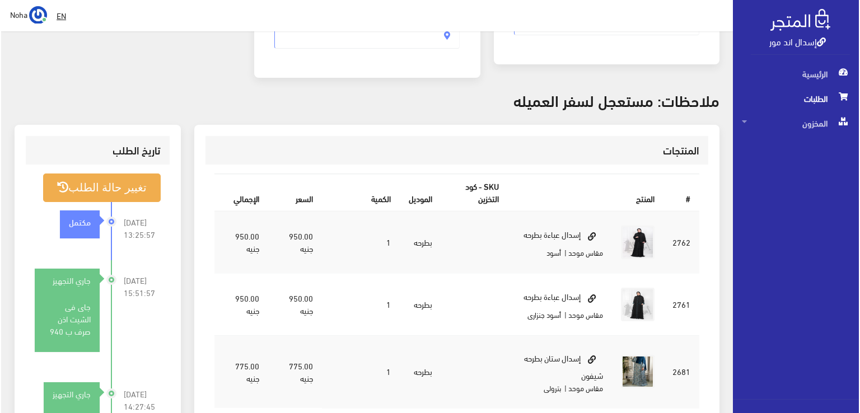
scroll to position [280, 0]
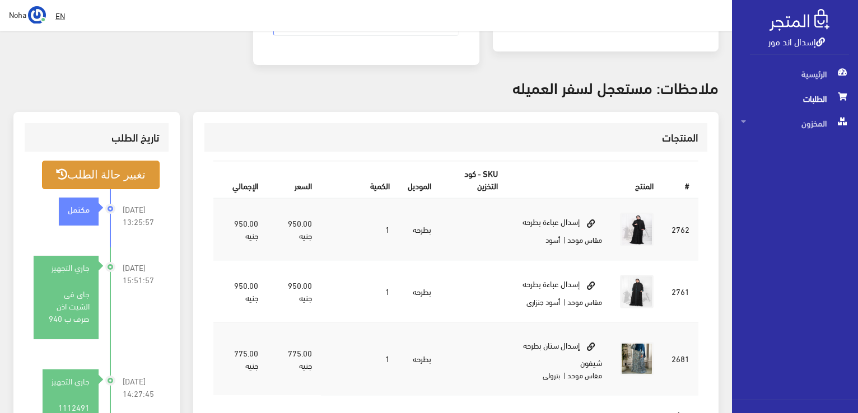
click at [142, 166] on button "تغيير حالة الطلب" at bounding box center [101, 175] width 118 height 29
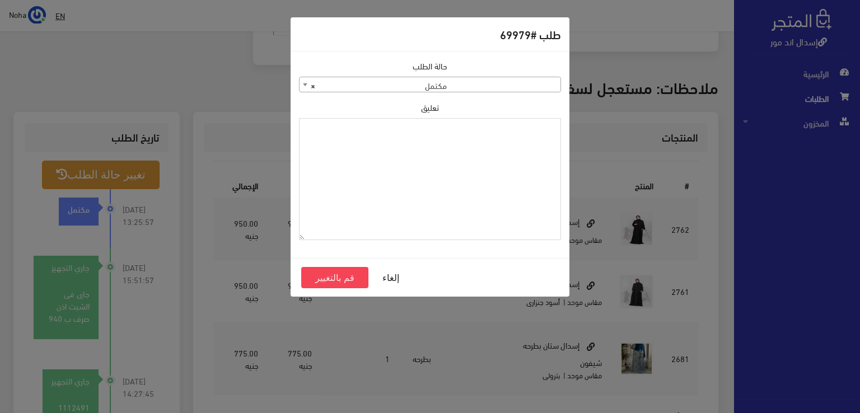
click at [418, 186] on textarea "تعليق" at bounding box center [430, 179] width 262 height 123
type textarea "رجع السى واى الاسود الستان"
drag, startPoint x: 315, startPoint y: 276, endPoint x: 705, endPoint y: 46, distance: 452.6
click at [321, 274] on button "قم بالتغيير" at bounding box center [334, 277] width 67 height 21
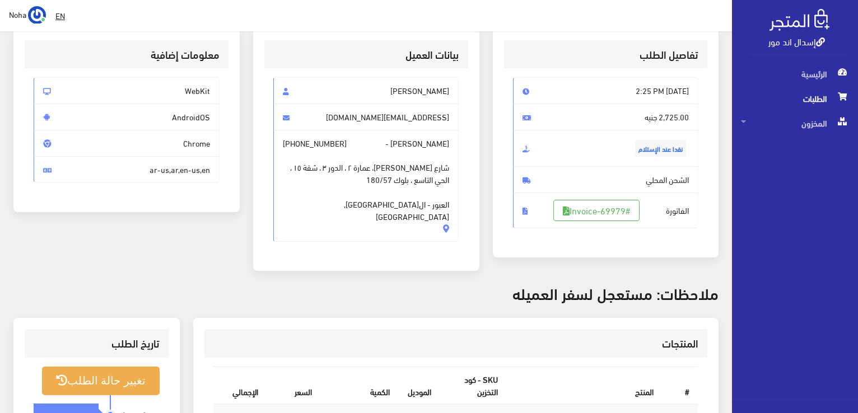
scroll to position [168, 0]
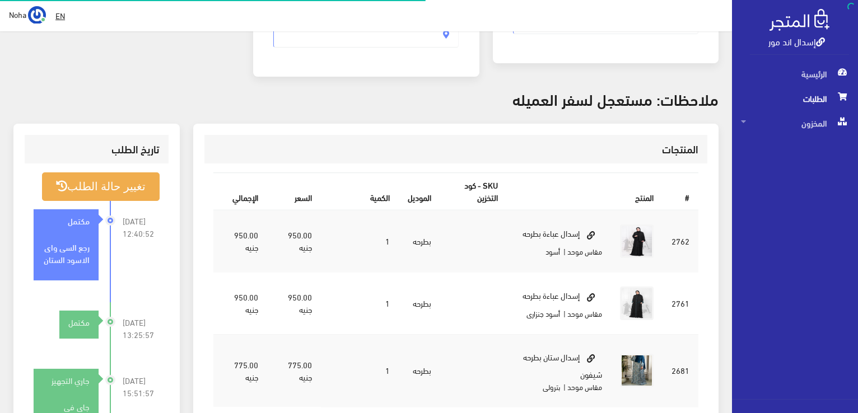
scroll to position [268, 0]
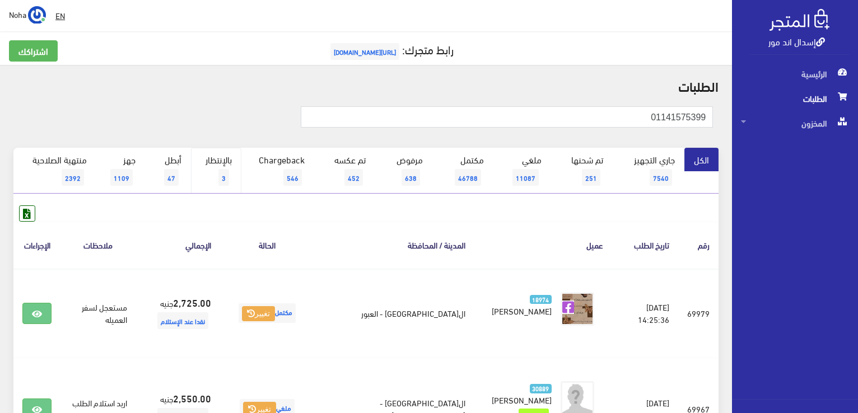
drag, startPoint x: 216, startPoint y: 157, endPoint x: 132, endPoint y: 112, distance: 95.4
click at [217, 157] on link "بالإنتظار 3" at bounding box center [216, 171] width 50 height 46
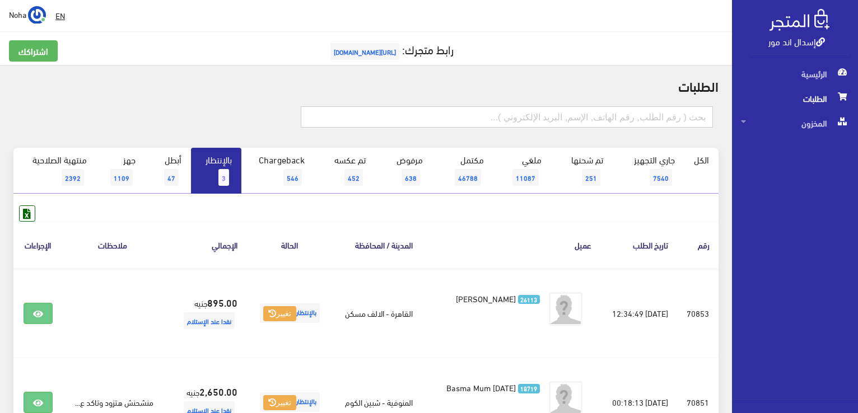
click at [552, 119] on input "text" at bounding box center [507, 116] width 412 height 21
type input "[PERSON_NAME]"
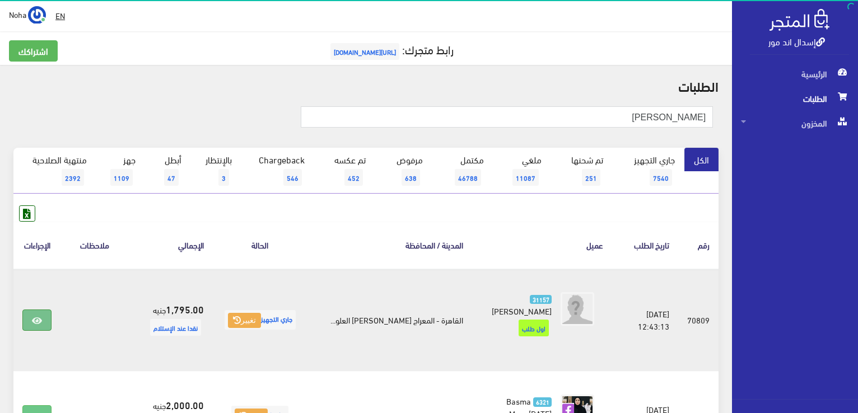
click at [36, 316] on icon at bounding box center [37, 320] width 10 height 9
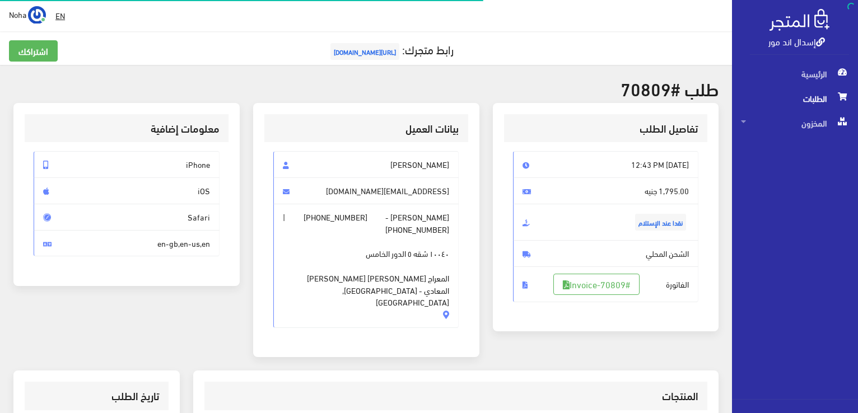
scroll to position [280, 0]
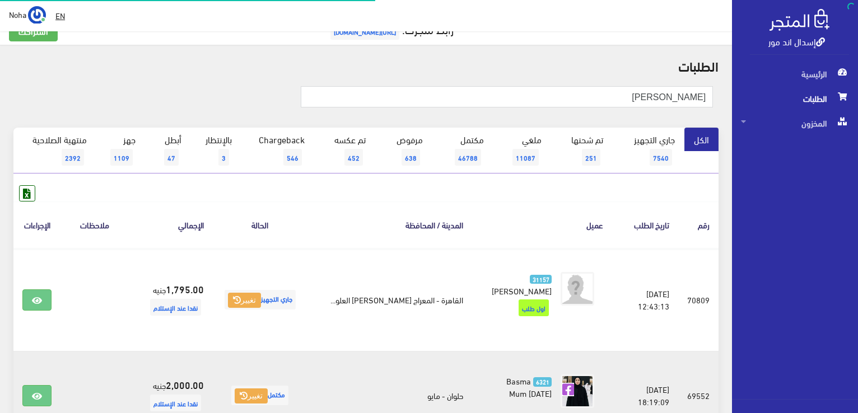
scroll to position [224, 0]
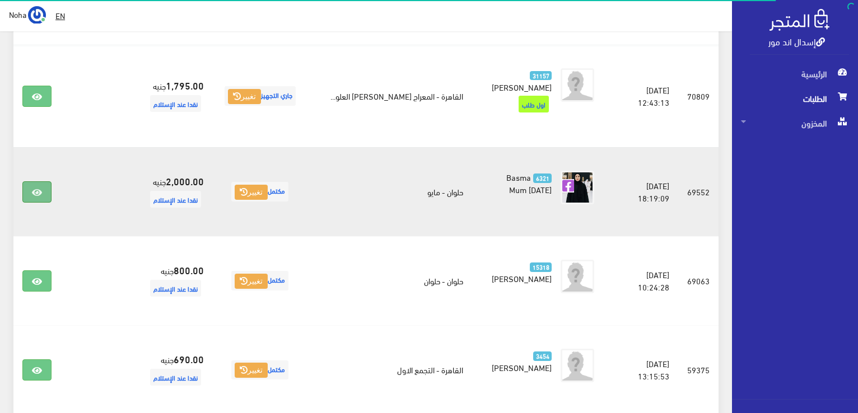
click at [43, 181] on link at bounding box center [36, 191] width 29 height 21
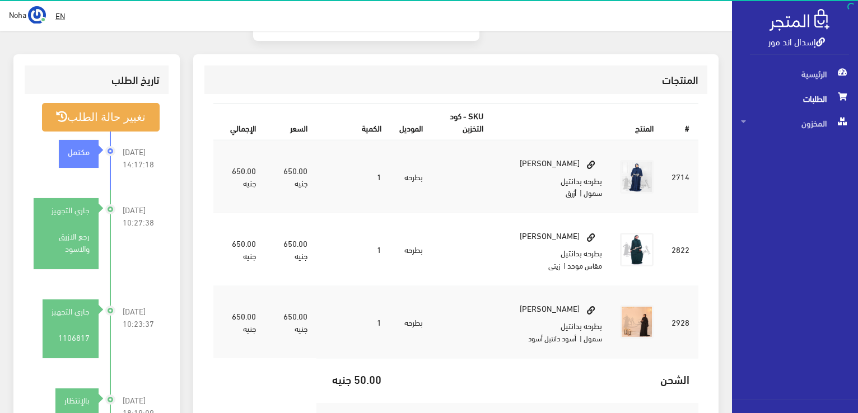
scroll to position [336, 0]
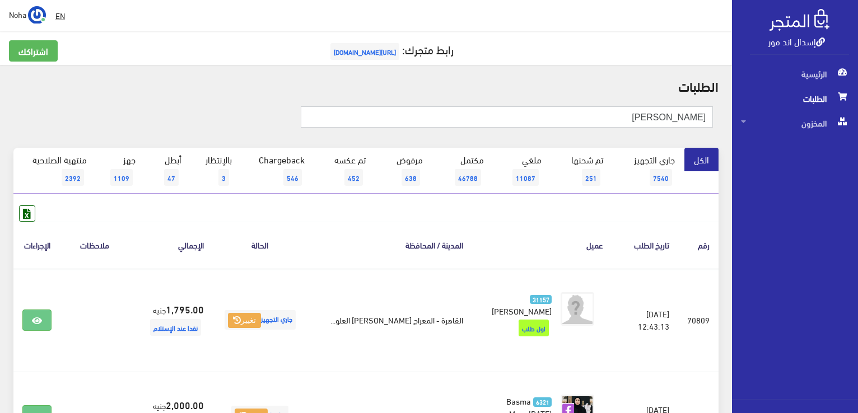
drag, startPoint x: 640, startPoint y: 119, endPoint x: 859, endPoint y: 142, distance: 220.0
click at [857, 142] on html "إسدال اند مور الرئيسية الطلبات" at bounding box center [429, 206] width 858 height 413
click at [424, 114] on input "text" at bounding box center [507, 116] width 412 height 21
type input "01145251323"
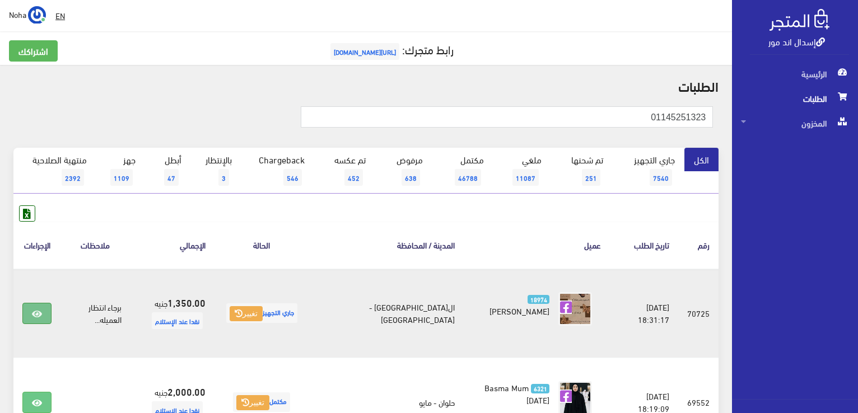
click at [40, 312] on icon at bounding box center [37, 314] width 10 height 9
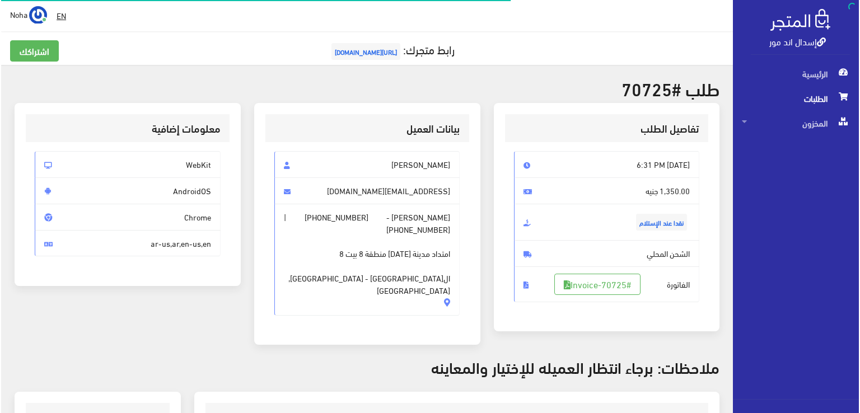
scroll to position [280, 0]
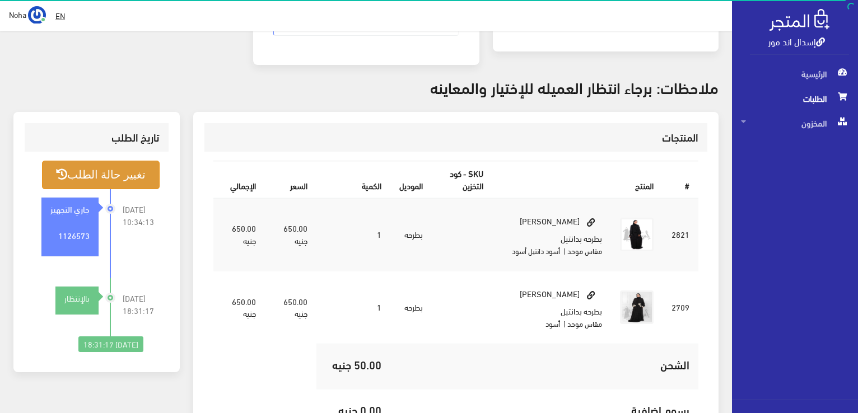
click at [134, 162] on button "تغيير حالة الطلب" at bounding box center [101, 175] width 118 height 29
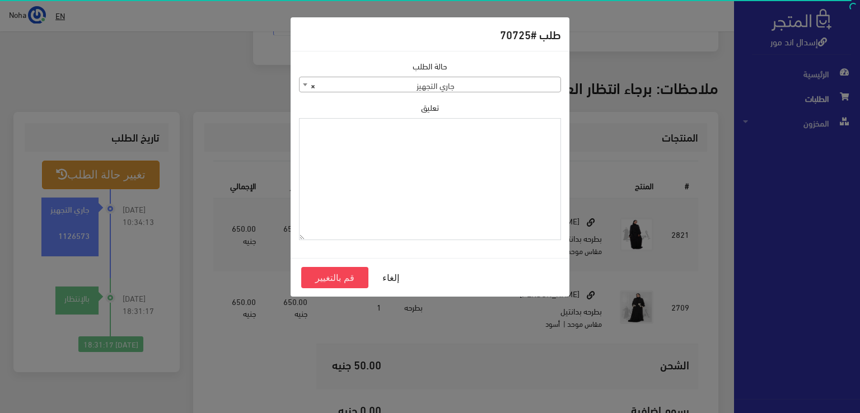
click at [390, 185] on textarea "تعليق" at bounding box center [430, 179] width 262 height 123
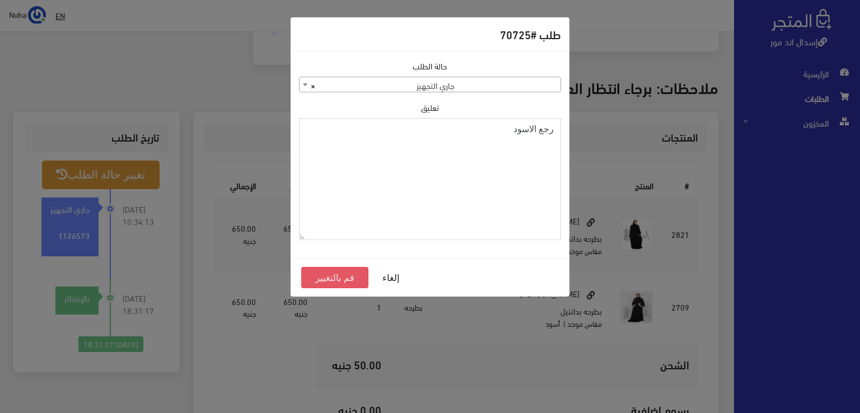
type textarea "رجع الاسود"
click at [355, 282] on button "قم بالتغيير" at bounding box center [334, 277] width 67 height 21
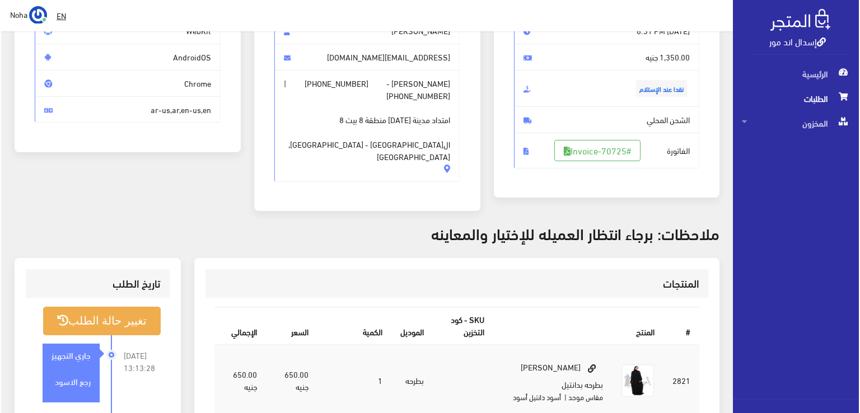
scroll to position [224, 0]
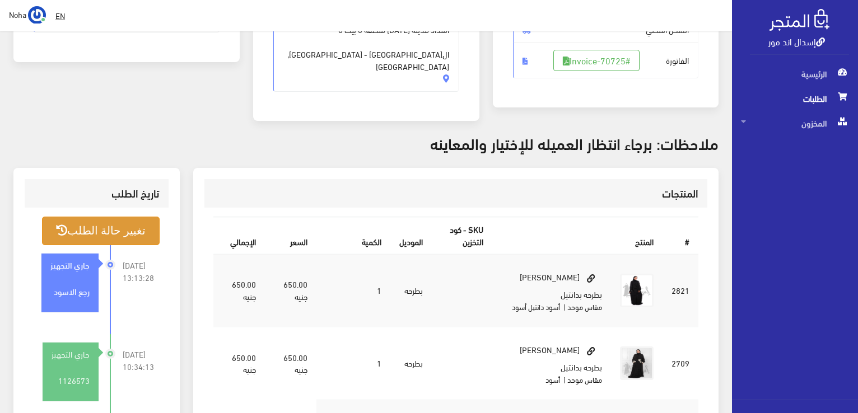
click at [109, 217] on button "تغيير حالة الطلب" at bounding box center [101, 231] width 118 height 29
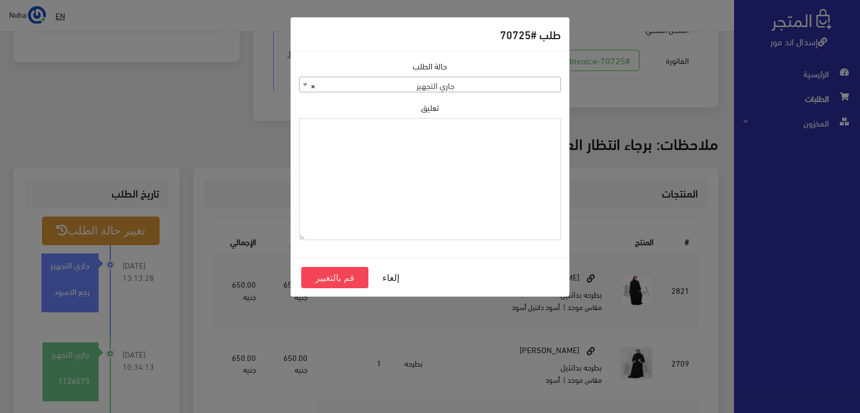
click at [353, 207] on textarea "تعليق" at bounding box center [430, 179] width 262 height 123
type textarea "طرشون"
click at [346, 275] on button "قم بالتغيير" at bounding box center [334, 277] width 67 height 21
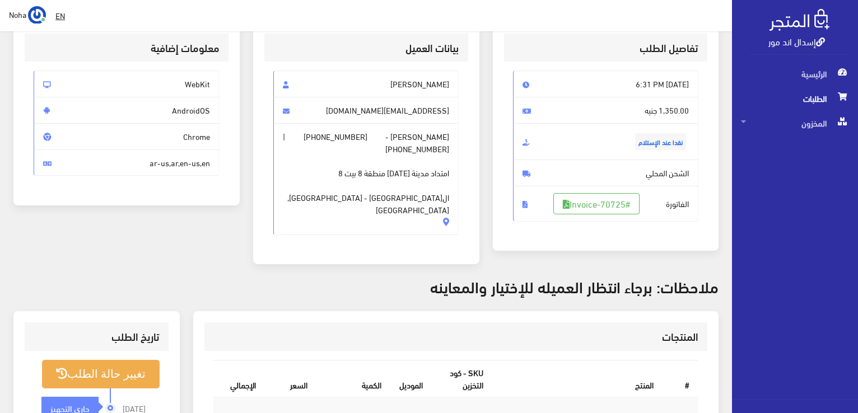
scroll to position [280, 0]
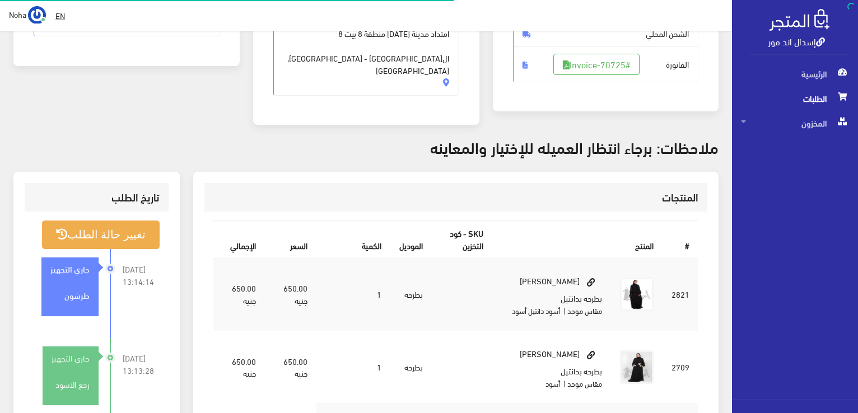
scroll to position [220, 0]
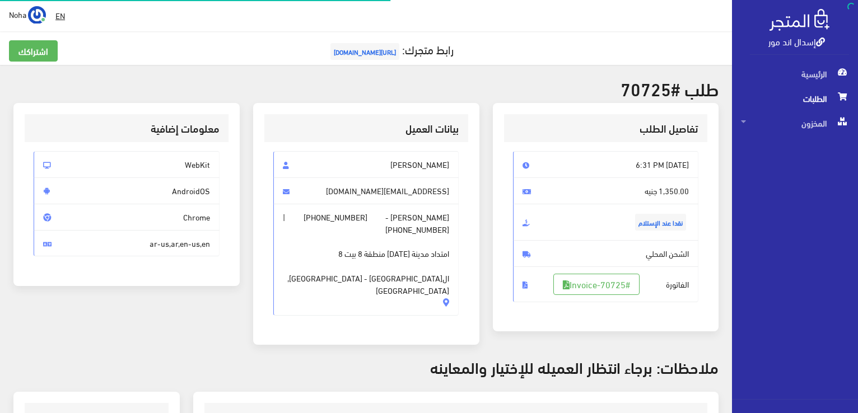
scroll to position [268, 0]
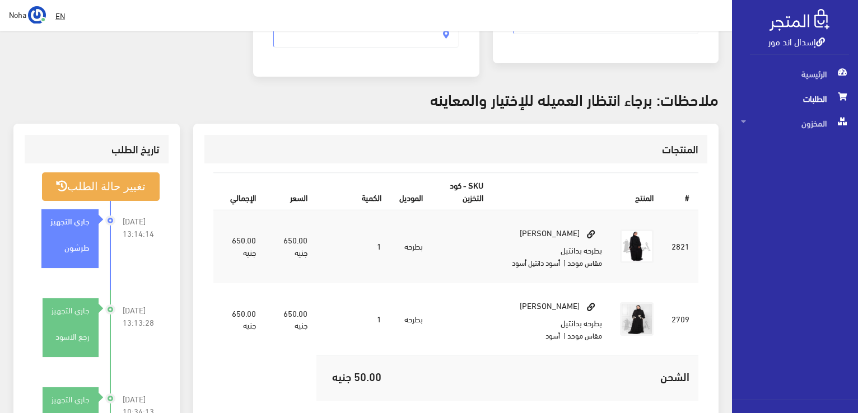
click at [813, 102] on span "الطلبات" at bounding box center [795, 98] width 108 height 25
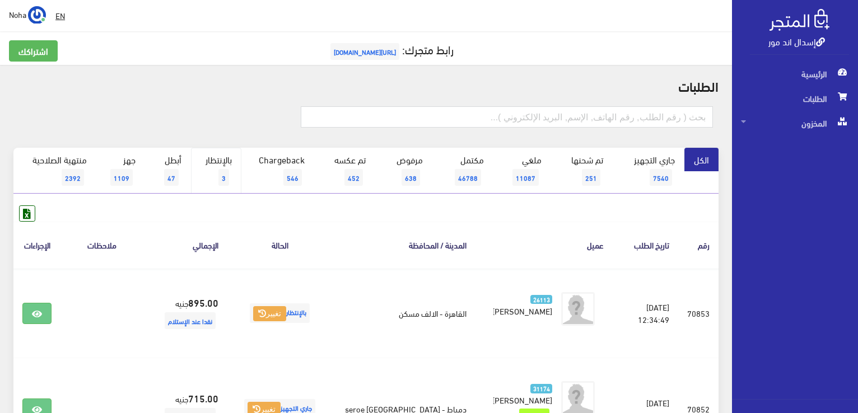
click at [217, 161] on link "بالإنتظار 3" at bounding box center [216, 171] width 50 height 46
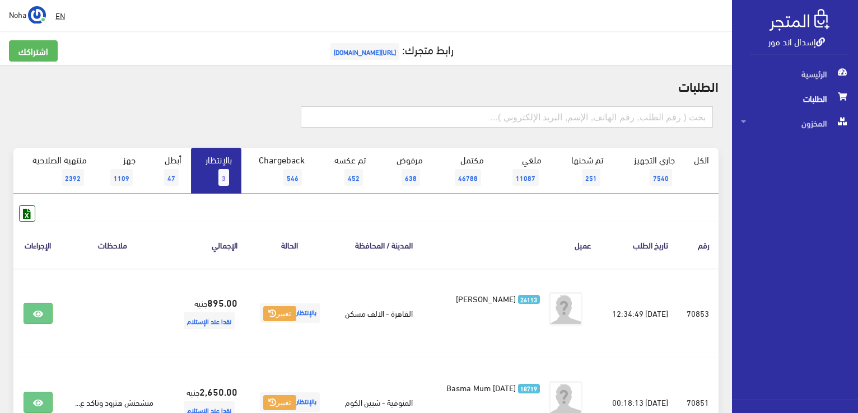
click at [660, 113] on input "text" at bounding box center [507, 116] width 412 height 21
type input "01019373980"
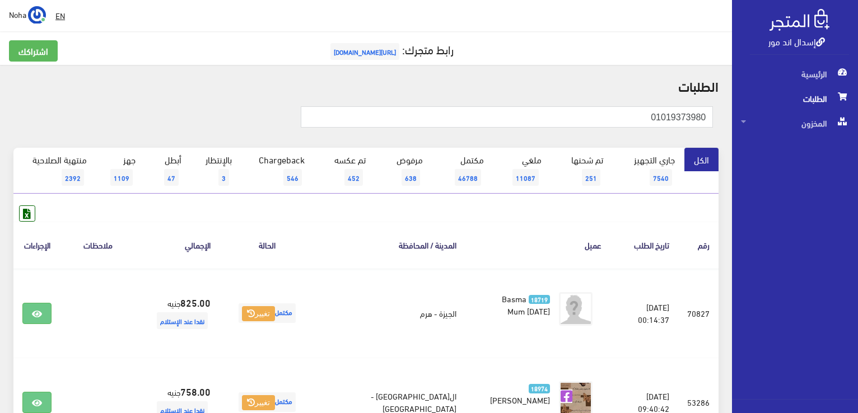
click at [694, 143] on div "01019373980" at bounding box center [366, 123] width 718 height 50
click at [226, 166] on link "بالإنتظار 3" at bounding box center [216, 171] width 50 height 46
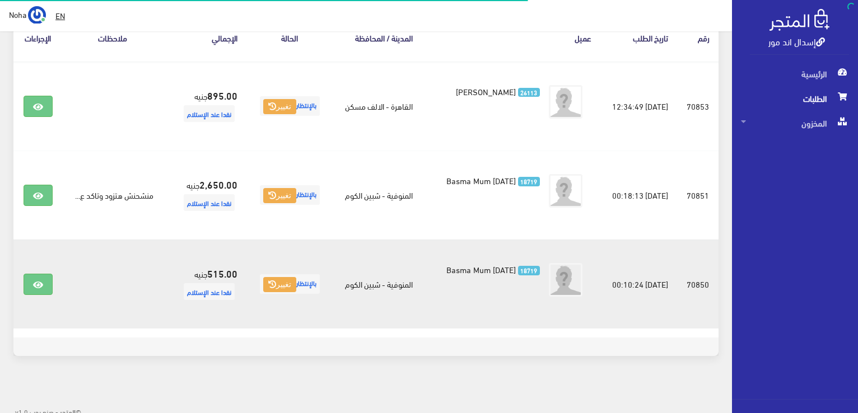
scroll to position [211, 0]
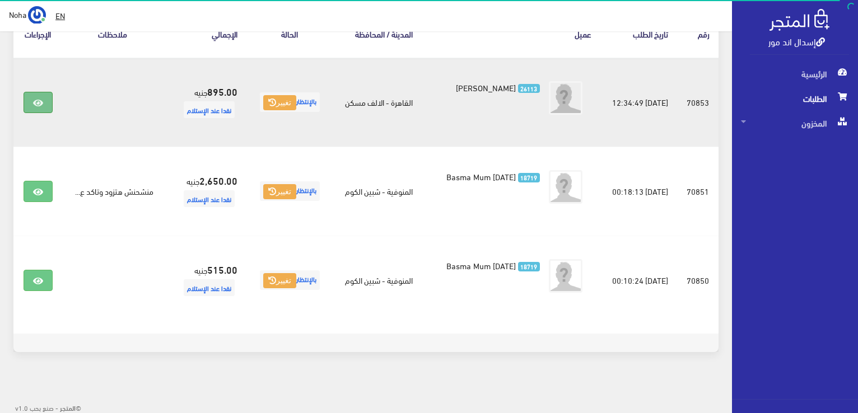
click at [44, 104] on link at bounding box center [38, 102] width 29 height 21
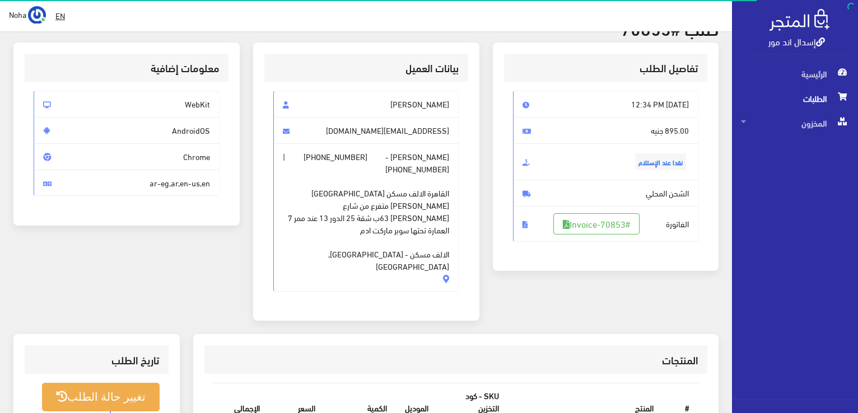
scroll to position [56, 0]
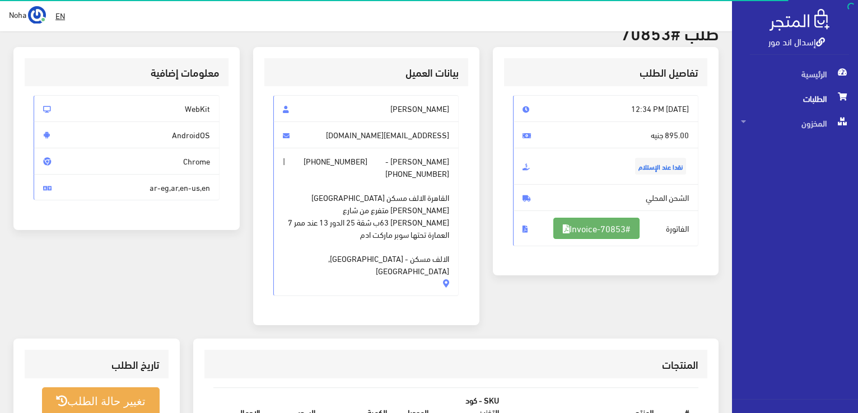
click at [598, 228] on link "#Invoice-70853" at bounding box center [596, 228] width 86 height 21
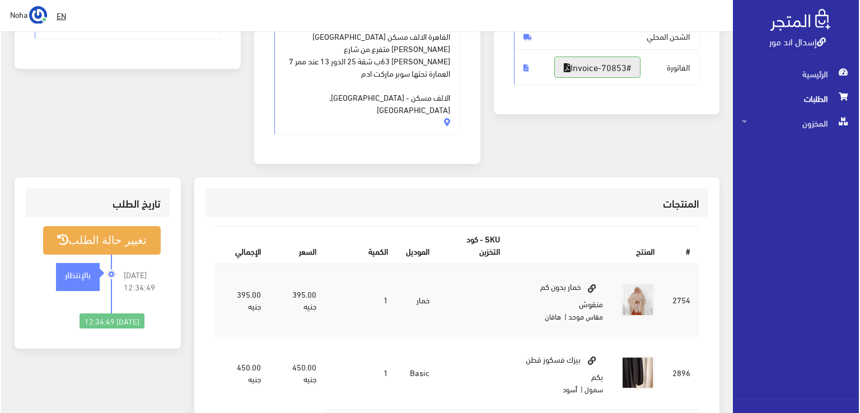
scroll to position [280, 0]
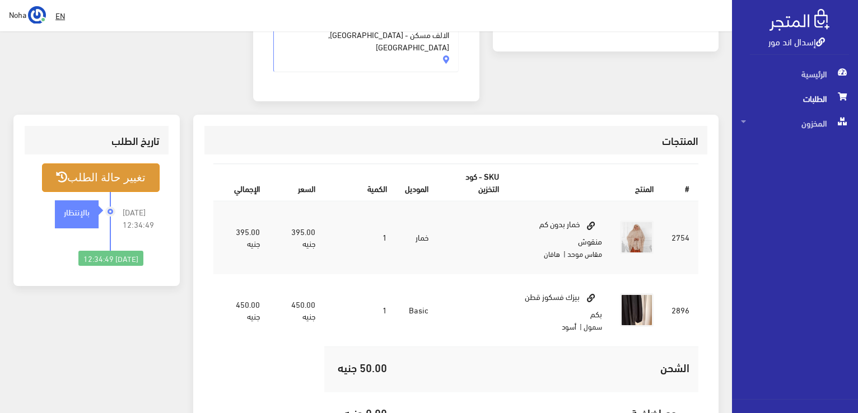
click at [104, 163] on button "تغيير حالة الطلب" at bounding box center [101, 177] width 118 height 29
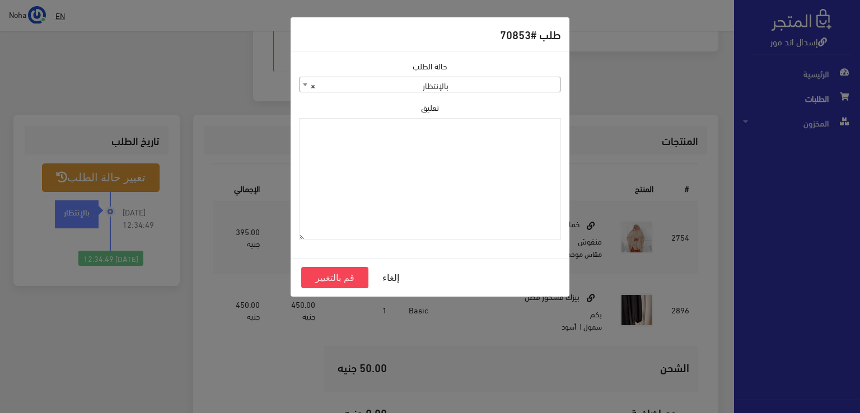
click at [484, 85] on span "× بالإنتظار" at bounding box center [429, 85] width 261 height 16
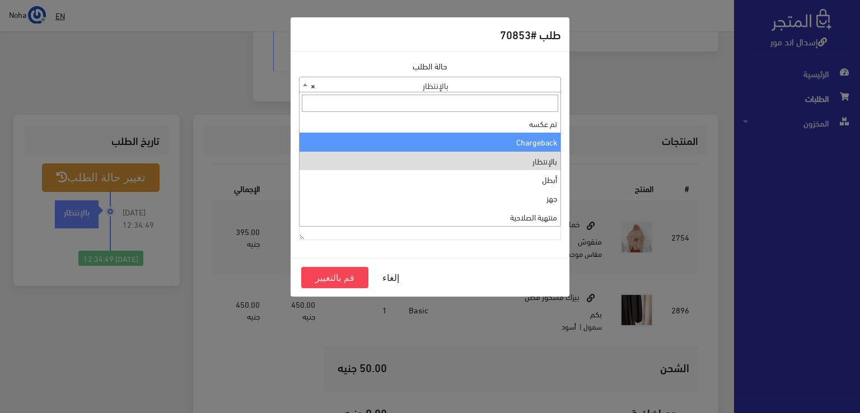
scroll to position [0, 0]
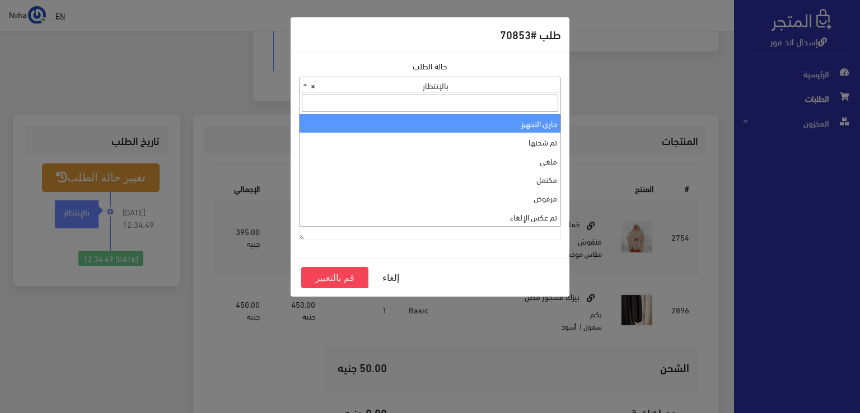
select select "1"
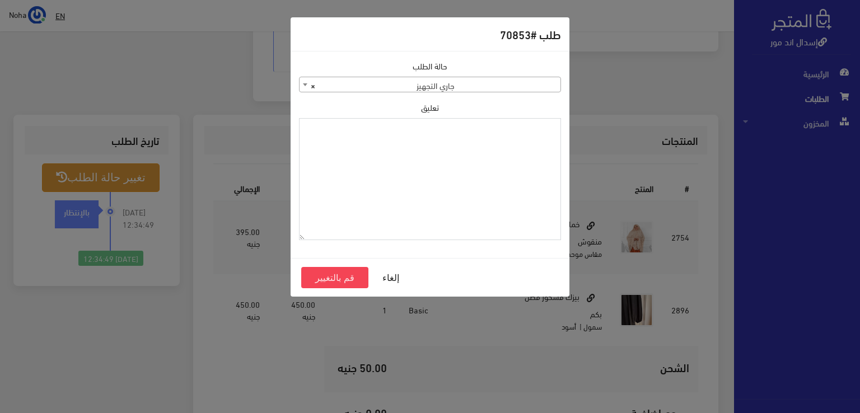
drag, startPoint x: 461, startPoint y: 171, endPoint x: 433, endPoint y: 193, distance: 35.1
click at [433, 196] on textarea "تعليق" at bounding box center [430, 179] width 262 height 123
drag, startPoint x: 510, startPoint y: 129, endPoint x: 561, endPoint y: 132, distance: 51.6
click at [561, 132] on div "حالة الطلب جاري التجهيز تم شحنها ملغي مكتمل مرفوض تم عكس الإلغاء فشل تم رد المب…" at bounding box center [429, 154] width 275 height 189
type textarea "1126578"
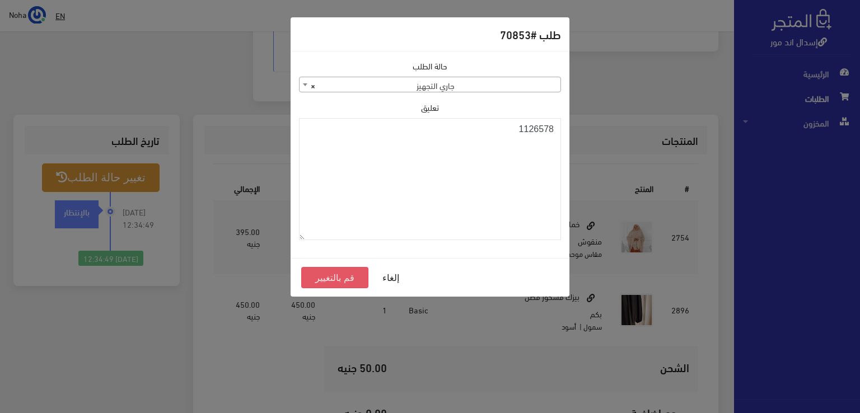
click at [347, 274] on button "قم بالتغيير" at bounding box center [334, 277] width 67 height 21
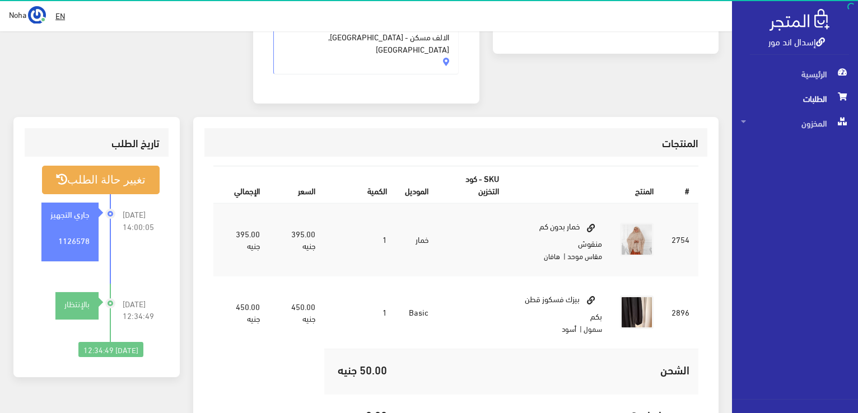
scroll to position [280, 0]
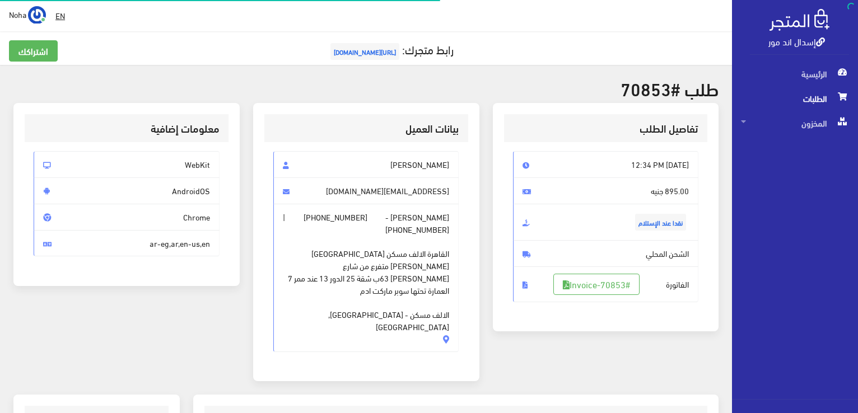
scroll to position [268, 0]
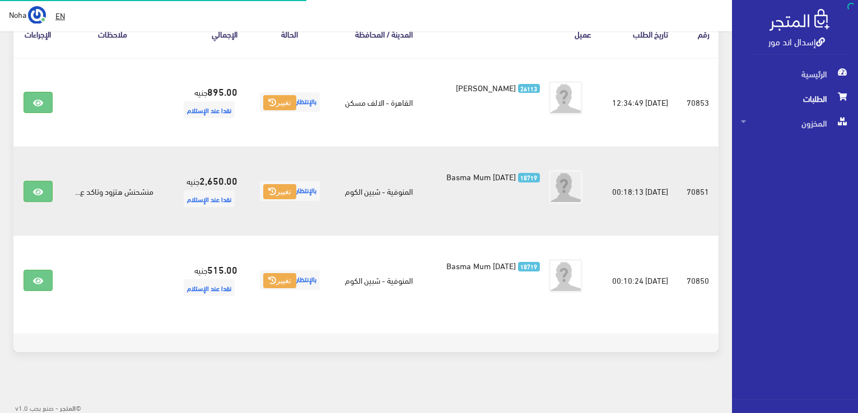
scroll to position [211, 0]
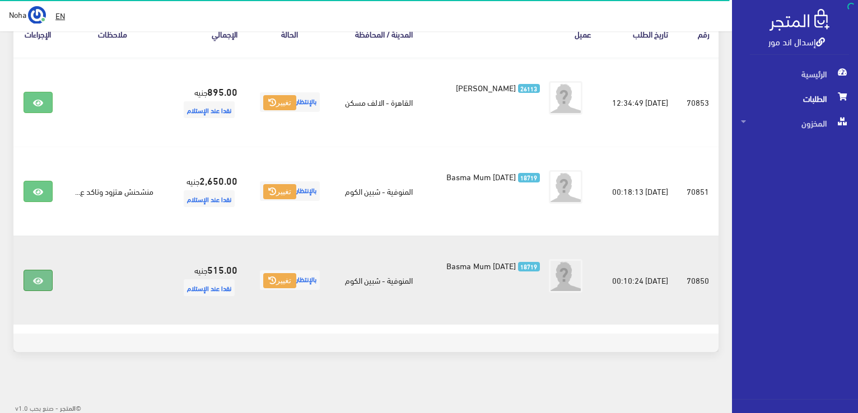
click at [40, 277] on icon at bounding box center [38, 281] width 10 height 9
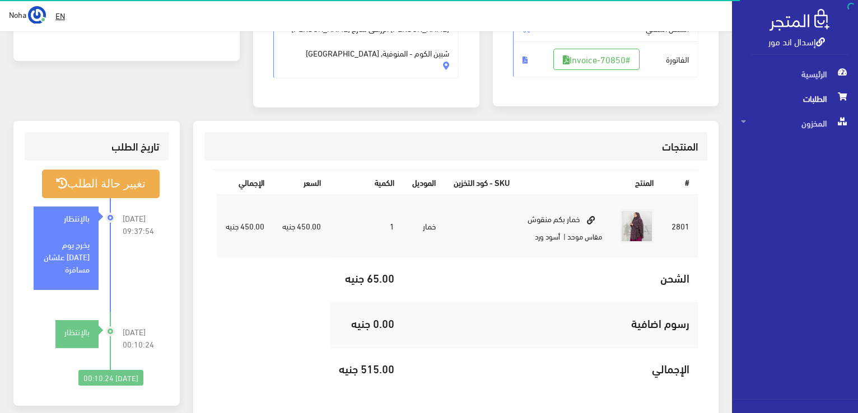
scroll to position [280, 0]
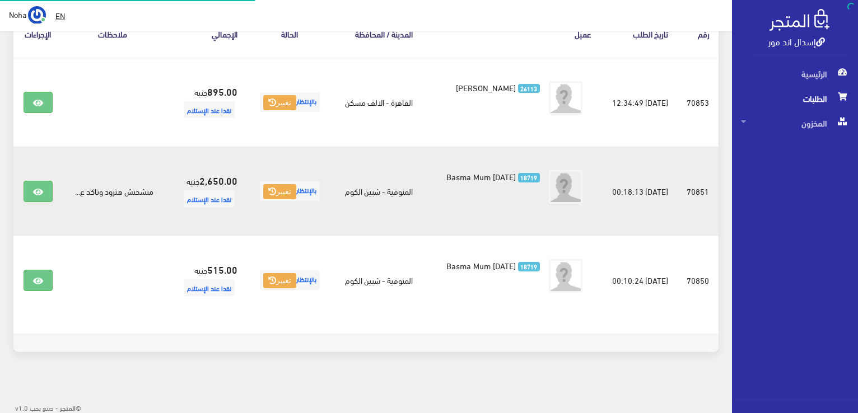
scroll to position [211, 0]
click at [43, 189] on link at bounding box center [38, 191] width 29 height 21
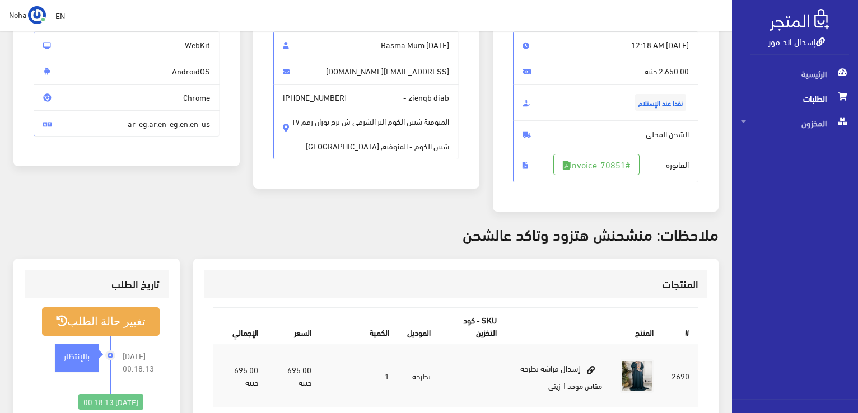
scroll to position [112, 0]
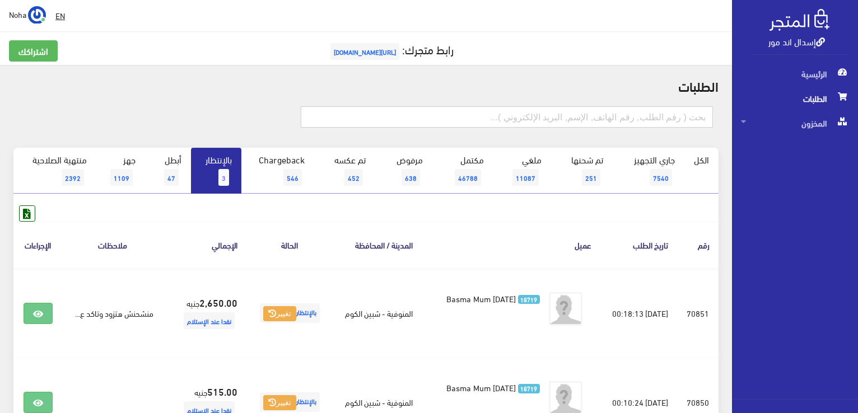
click at [637, 118] on input "text" at bounding box center [507, 116] width 412 height 21
type input "0155607987"
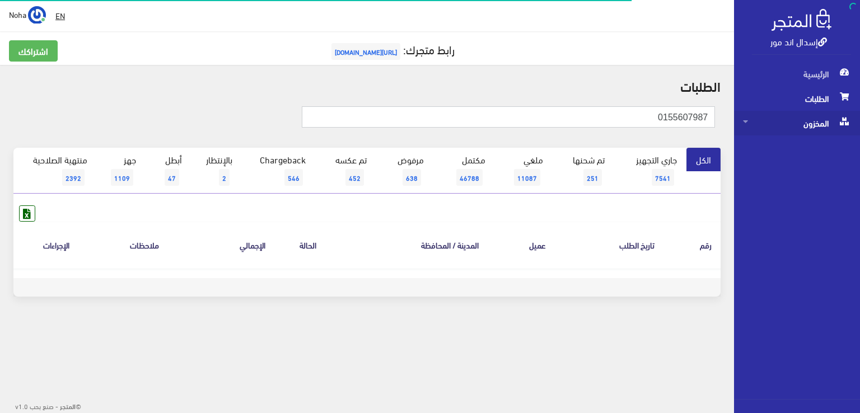
drag, startPoint x: 0, startPoint y: 0, endPoint x: 859, endPoint y: 134, distance: 869.6
click at [859, 134] on div "إسدال اند مور الرئيسية الطلبات المخزون" at bounding box center [430, 179] width 860 height 359
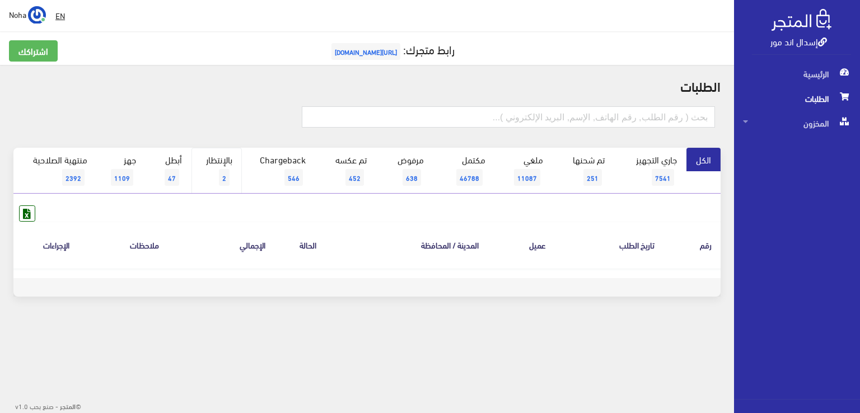
click at [227, 160] on link "بالإنتظار 2" at bounding box center [216, 171] width 50 height 46
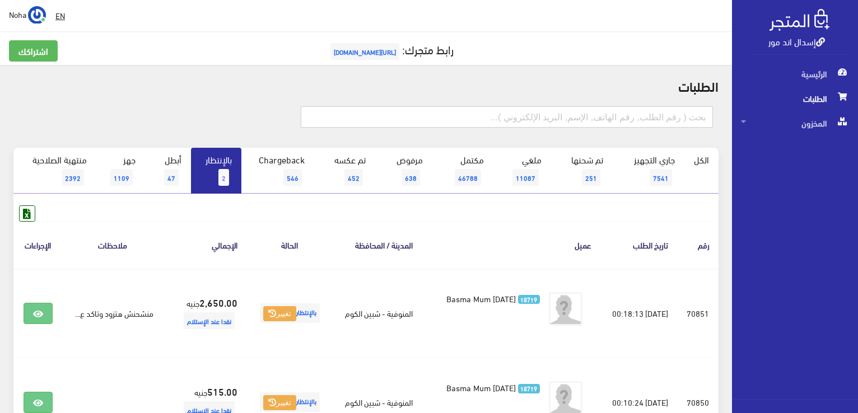
click at [349, 121] on input "text" at bounding box center [507, 116] width 412 height 21
type input "شادى"
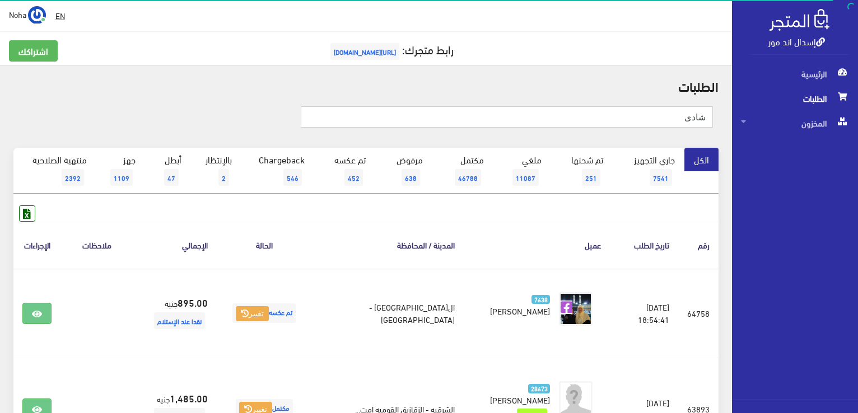
drag, startPoint x: 654, startPoint y: 113, endPoint x: 859, endPoint y: 194, distance: 220.2
click at [857, 194] on html "إسدال اند مور الرئيسية الطلبات" at bounding box center [429, 206] width 858 height 413
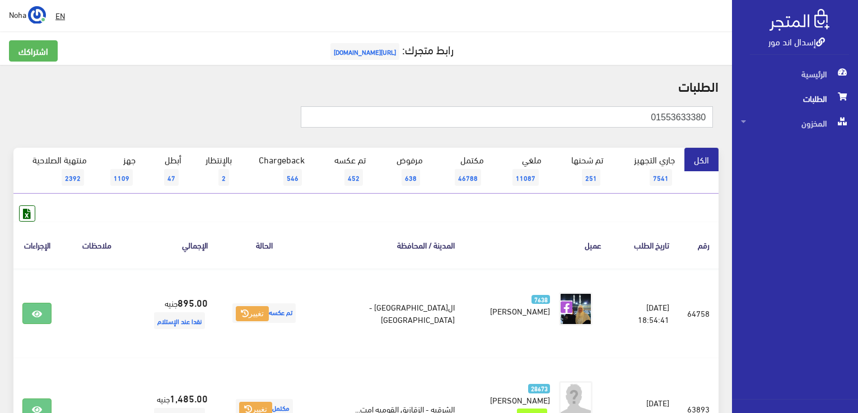
type input "01553633380"
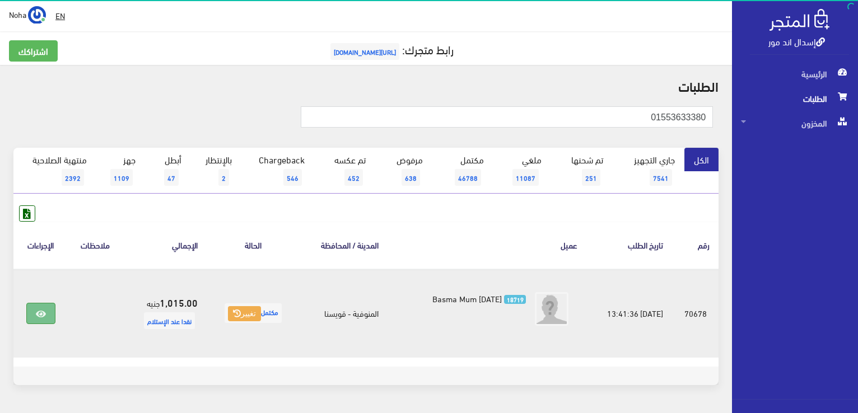
click at [39, 311] on icon at bounding box center [41, 314] width 10 height 9
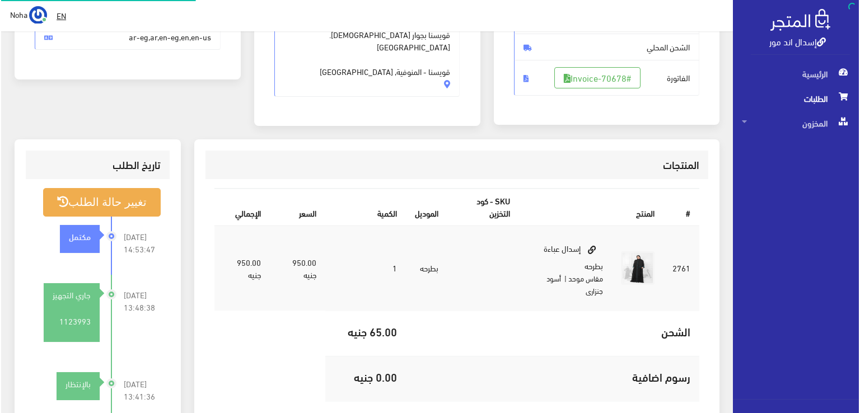
scroll to position [336, 0]
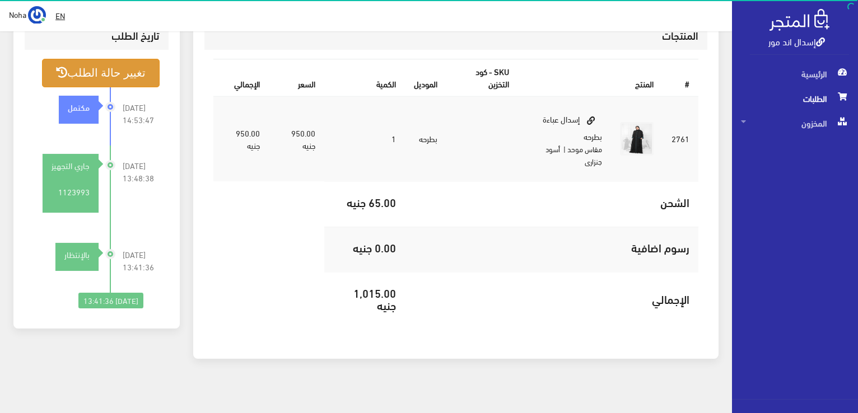
click at [106, 74] on button "تغيير حالة الطلب" at bounding box center [101, 73] width 118 height 29
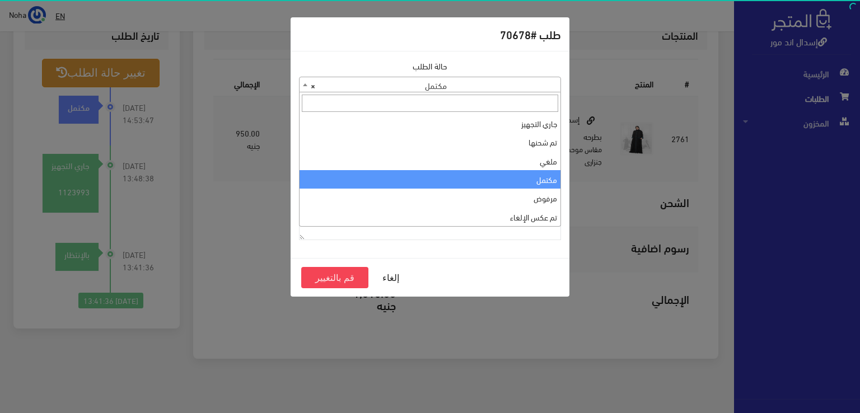
click at [399, 86] on span "× مكتمل" at bounding box center [429, 85] width 261 height 16
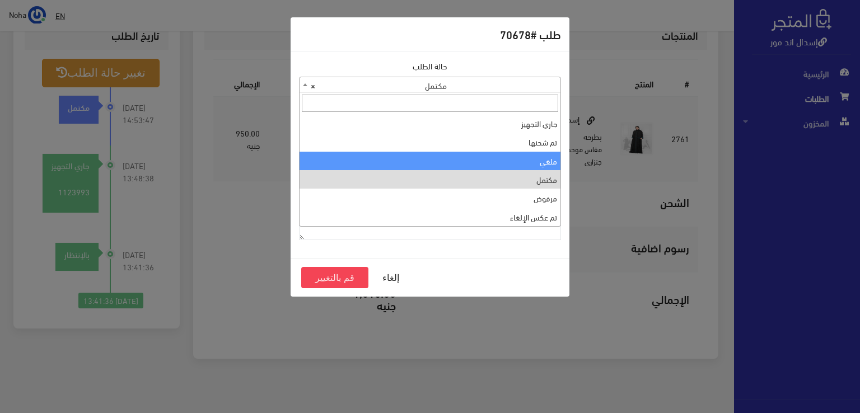
select select "3"
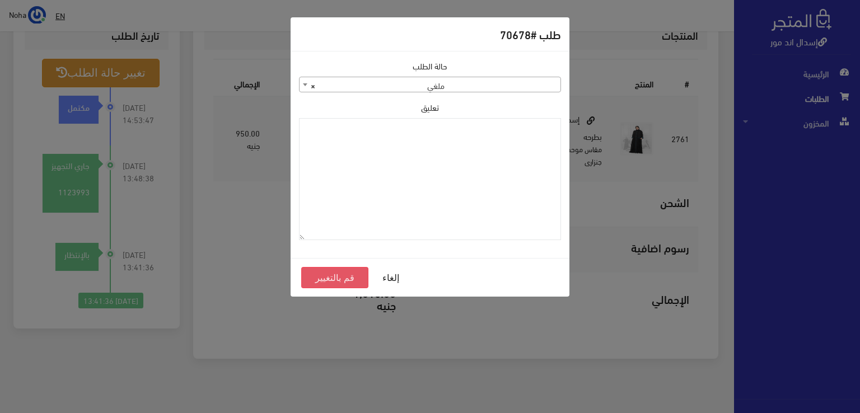
click at [331, 275] on button "قم بالتغيير" at bounding box center [334, 277] width 67 height 21
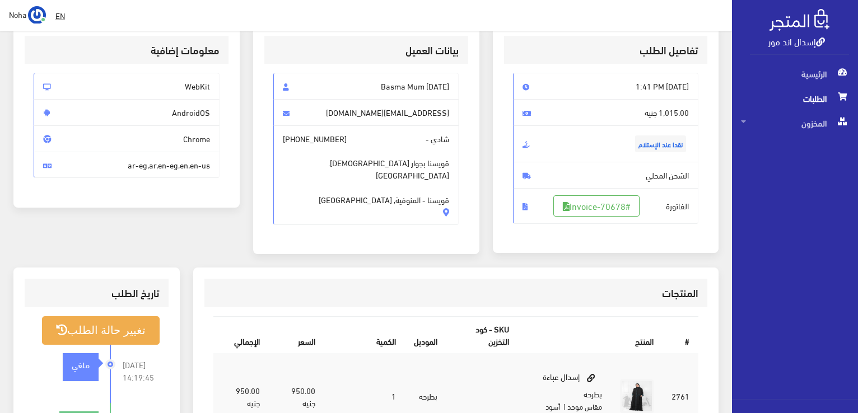
scroll to position [168, 0]
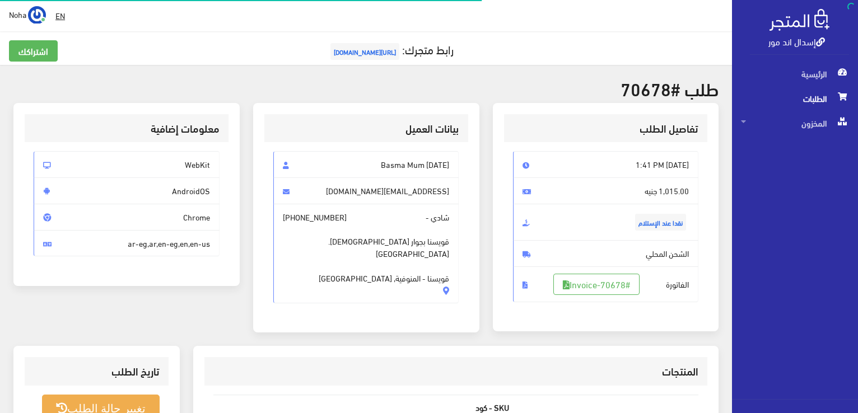
scroll to position [336, 0]
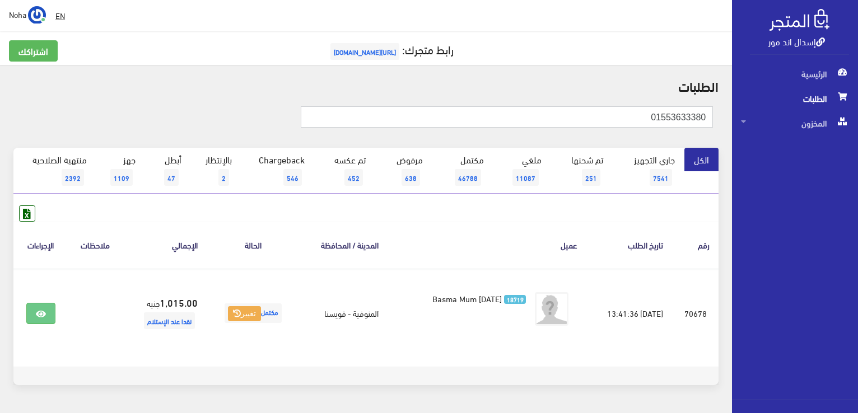
drag, startPoint x: 698, startPoint y: 123, endPoint x: 859, endPoint y: 130, distance: 161.4
click at [857, 130] on html "إسدال اند مور الرئيسية الطلبات" at bounding box center [429, 206] width 858 height 413
click at [226, 166] on link "بالإنتظار 2" at bounding box center [216, 171] width 50 height 46
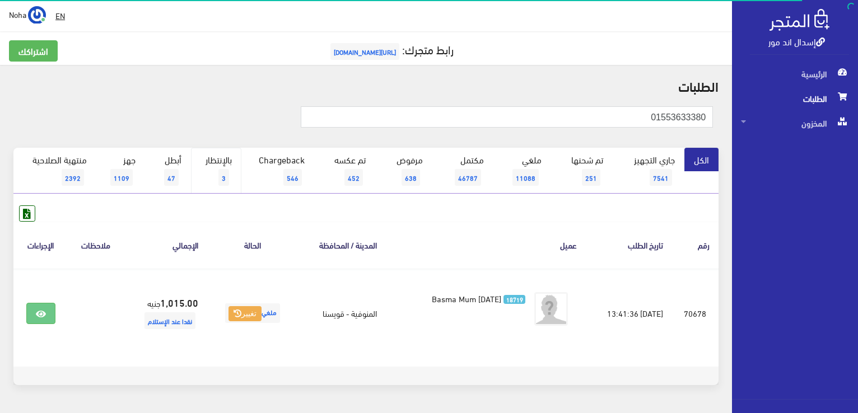
click at [218, 162] on link "بالإنتظار 3" at bounding box center [216, 171] width 50 height 46
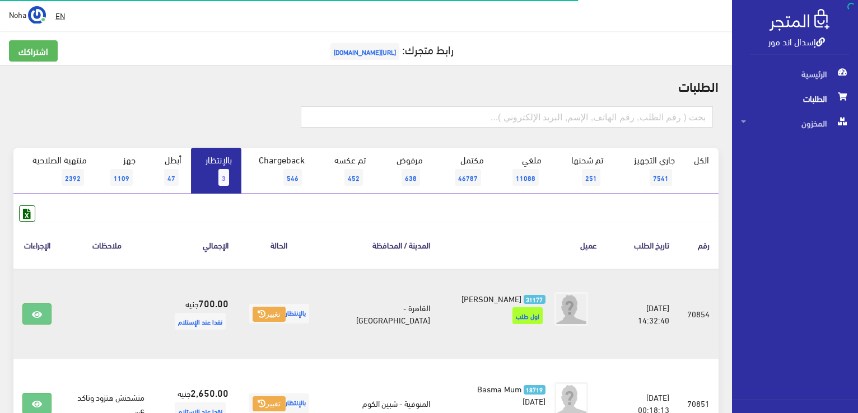
scroll to position [112, 0]
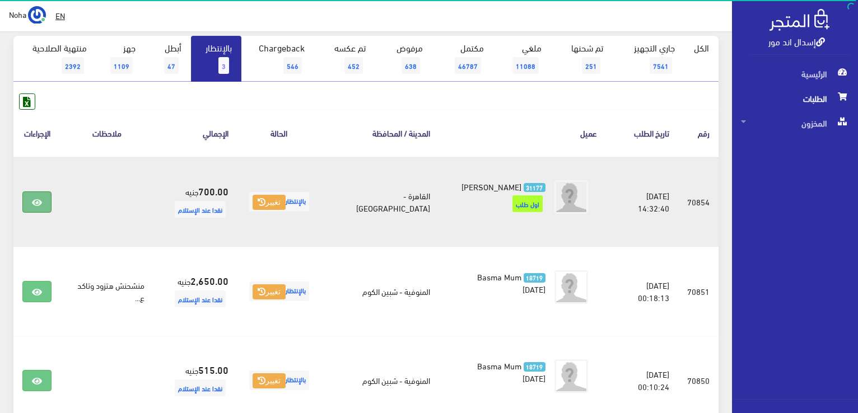
click at [34, 196] on link at bounding box center [36, 201] width 29 height 21
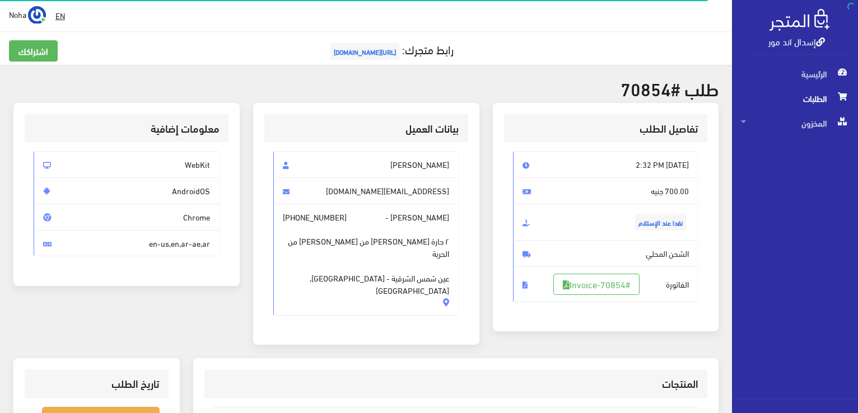
scroll to position [224, 0]
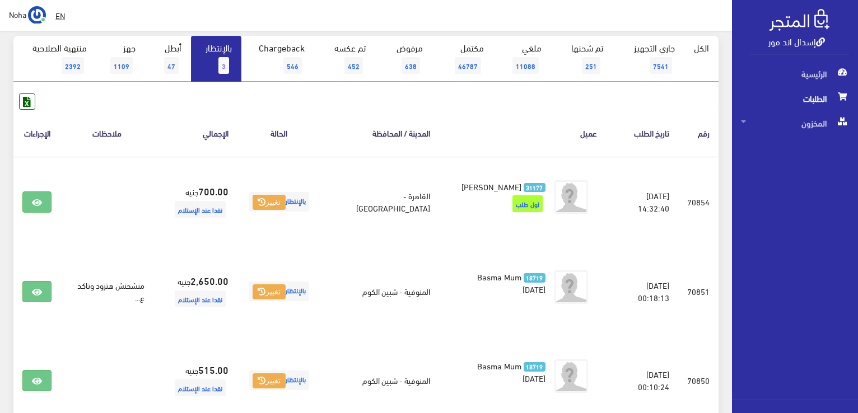
scroll to position [56, 0]
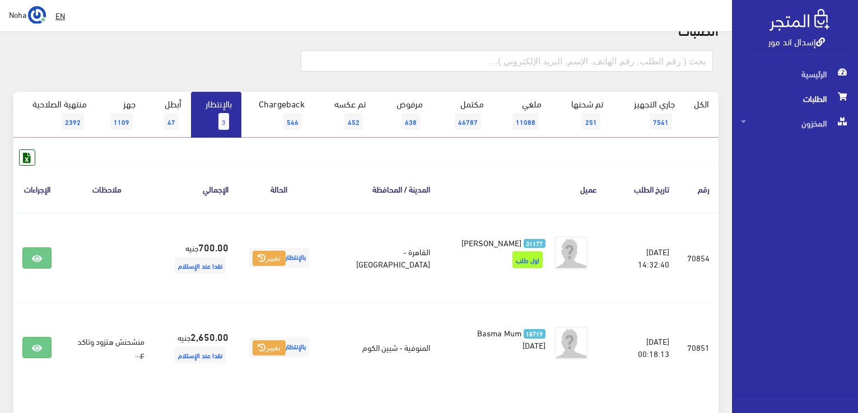
click at [221, 124] on span "3" at bounding box center [223, 121] width 11 height 17
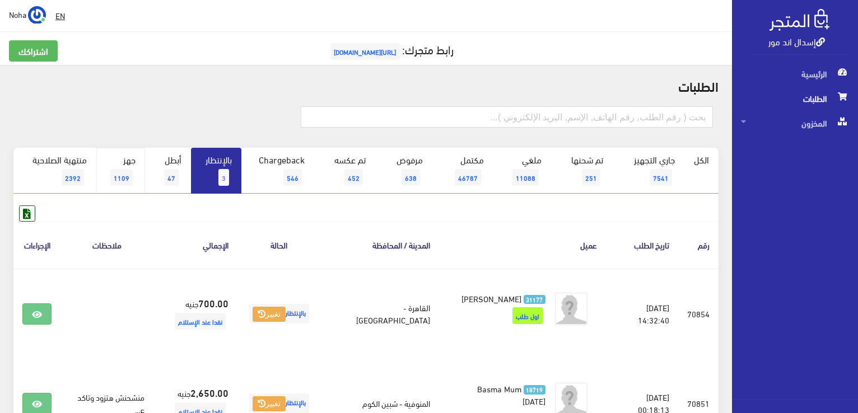
click at [115, 162] on link "جهز 1109" at bounding box center [120, 171] width 49 height 46
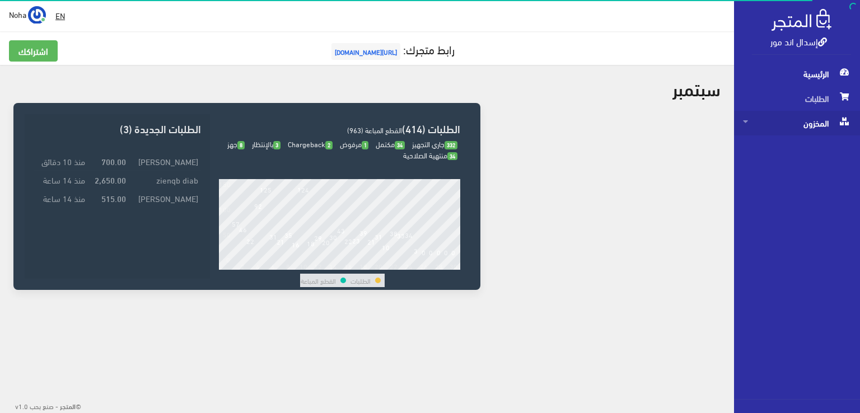
click at [832, 124] on span "المخزون" at bounding box center [797, 123] width 108 height 25
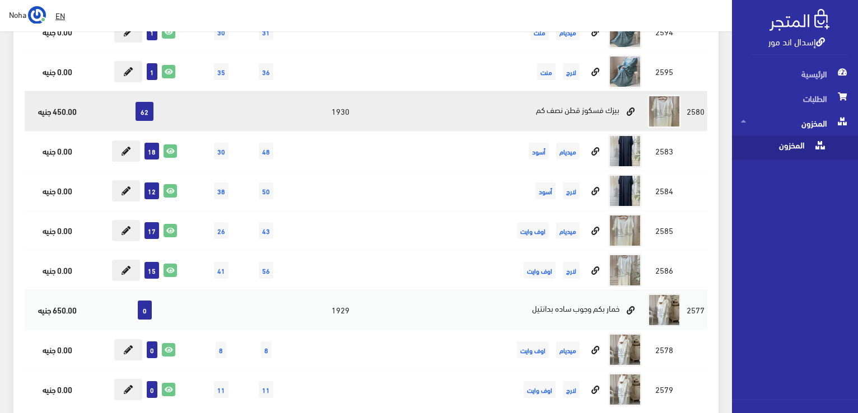
scroll to position [7892, 0]
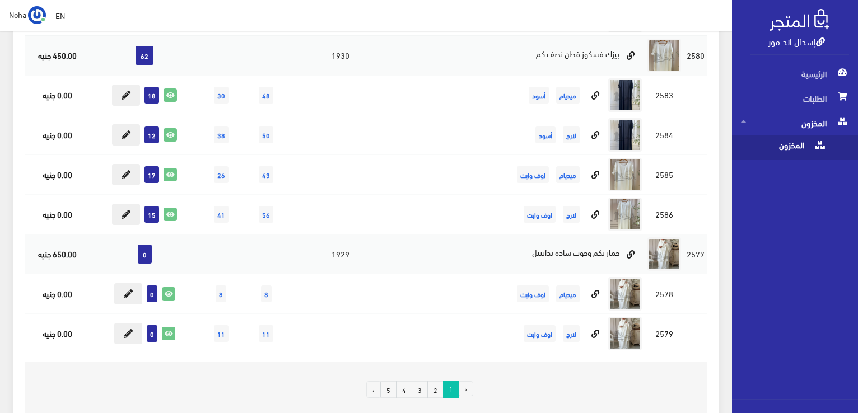
click at [437, 381] on link "2" at bounding box center [435, 389] width 16 height 17
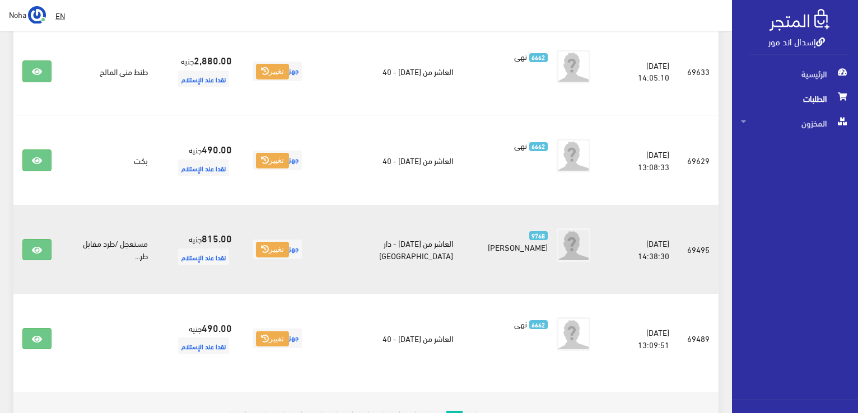
scroll to position [1647, 0]
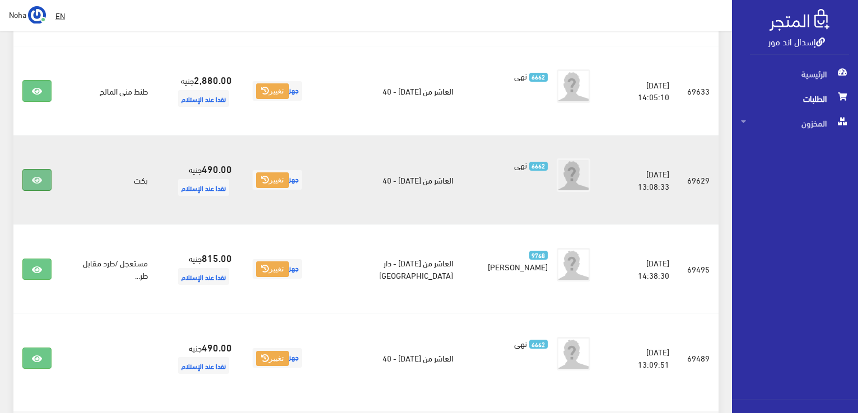
click at [31, 177] on link at bounding box center [36, 179] width 29 height 21
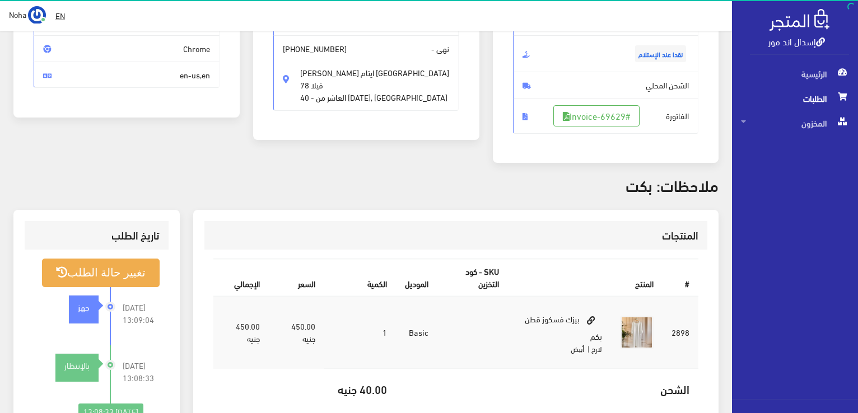
scroll to position [168, 0]
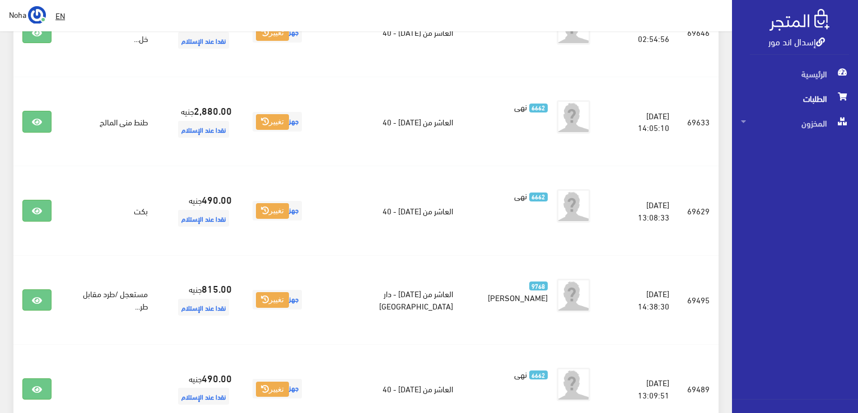
scroll to position [1591, 0]
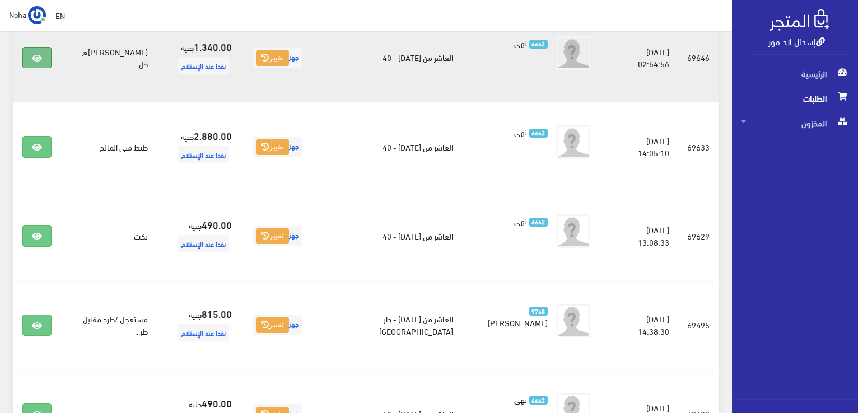
click at [40, 57] on icon at bounding box center [37, 58] width 10 height 9
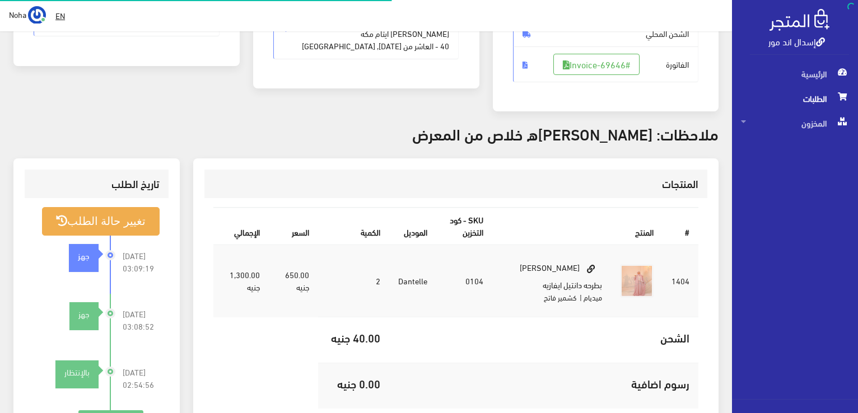
scroll to position [224, 0]
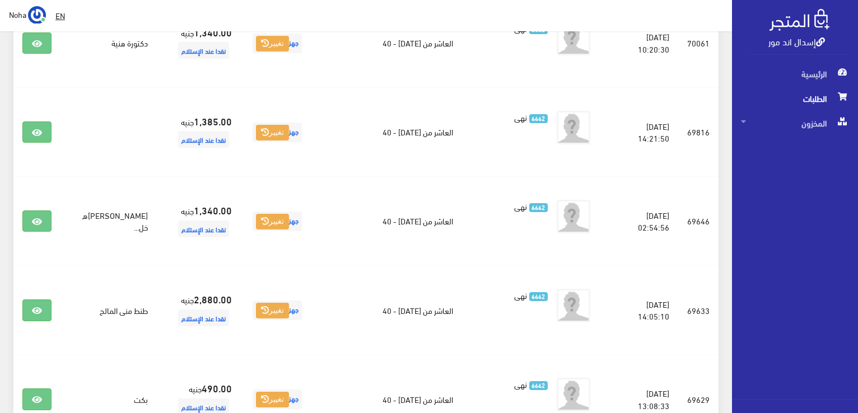
scroll to position [1367, 0]
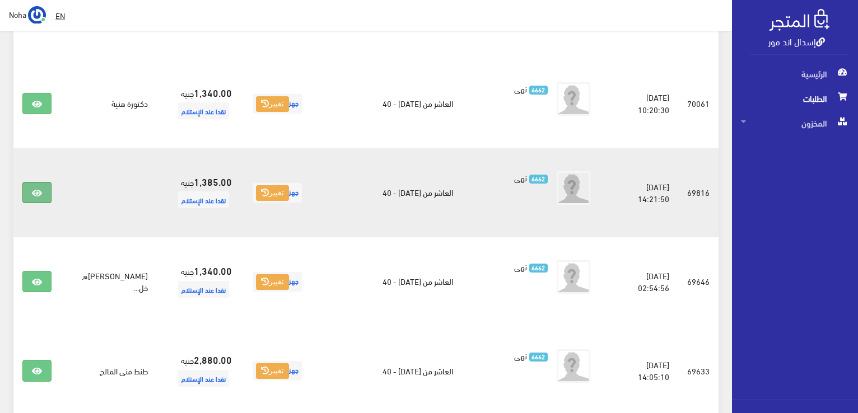
click at [32, 193] on icon at bounding box center [37, 193] width 10 height 9
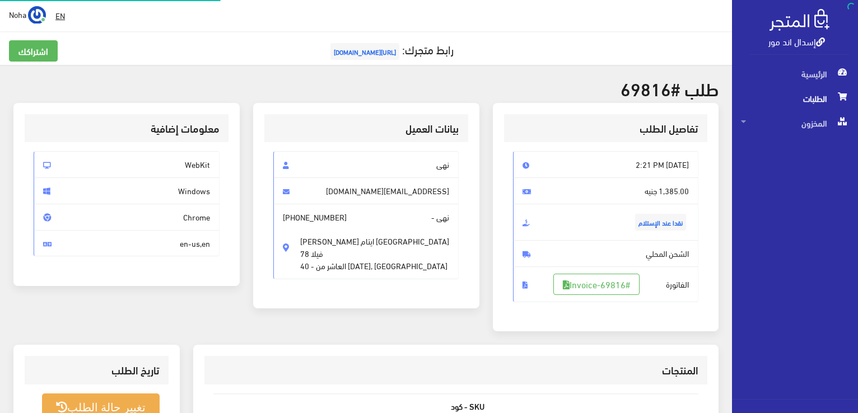
scroll to position [224, 0]
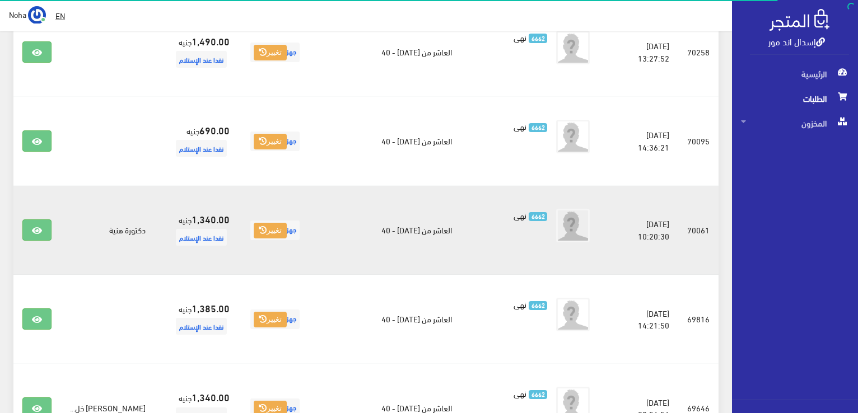
scroll to position [1199, 0]
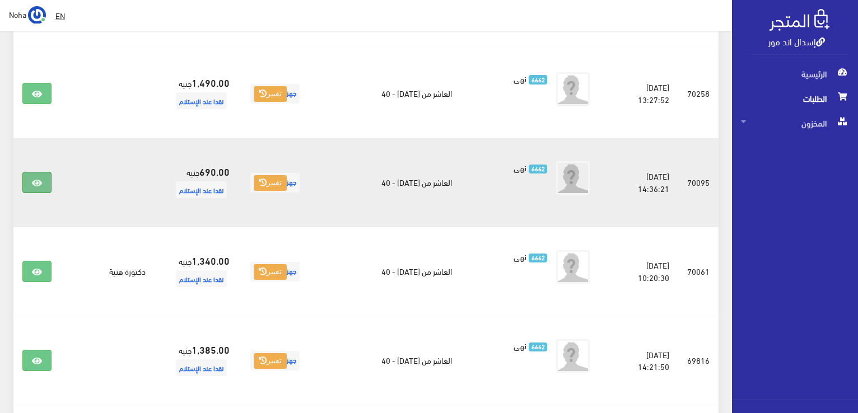
click at [39, 181] on icon at bounding box center [37, 183] width 10 height 9
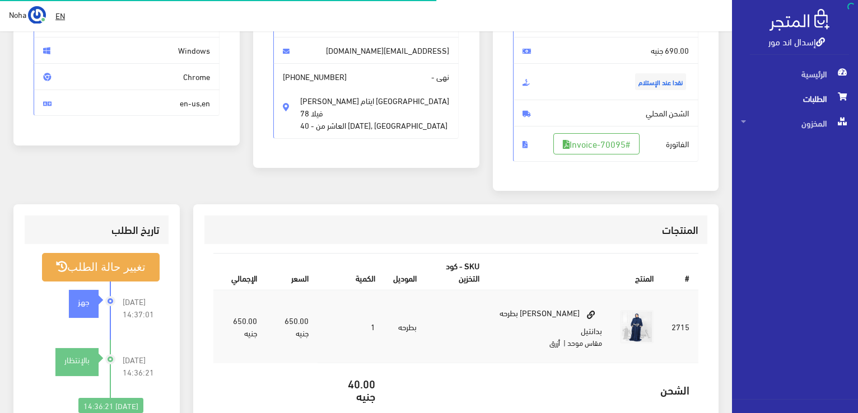
scroll to position [168, 0]
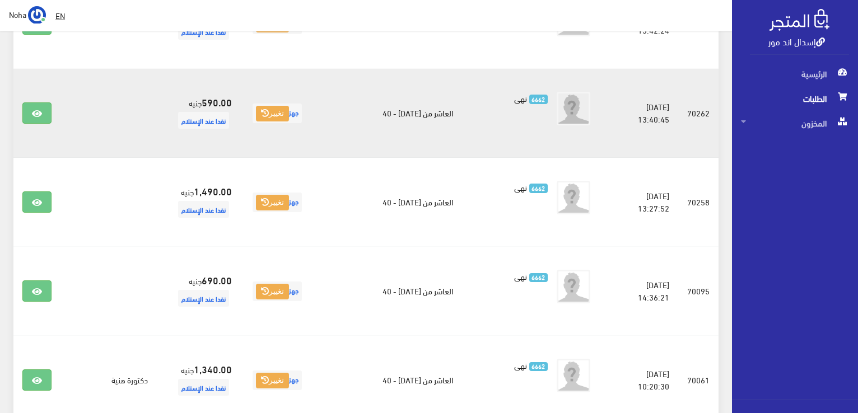
scroll to position [1087, 0]
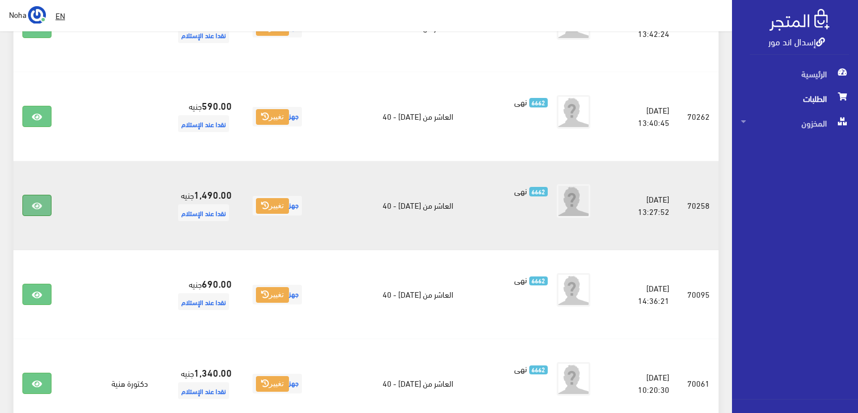
click at [36, 198] on link at bounding box center [36, 205] width 29 height 21
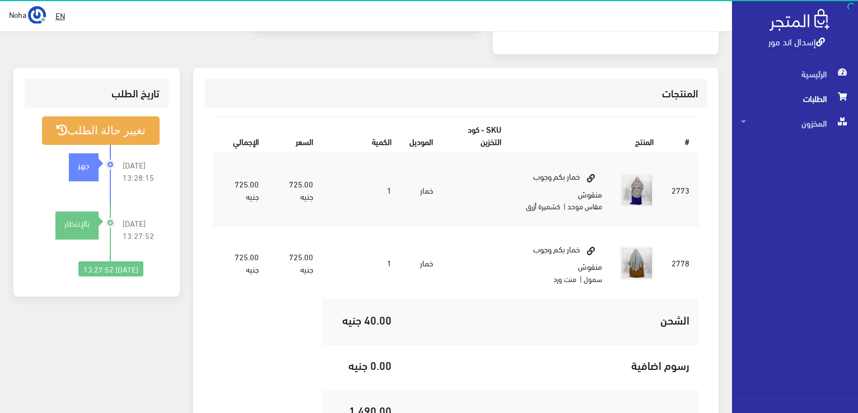
scroll to position [280, 0]
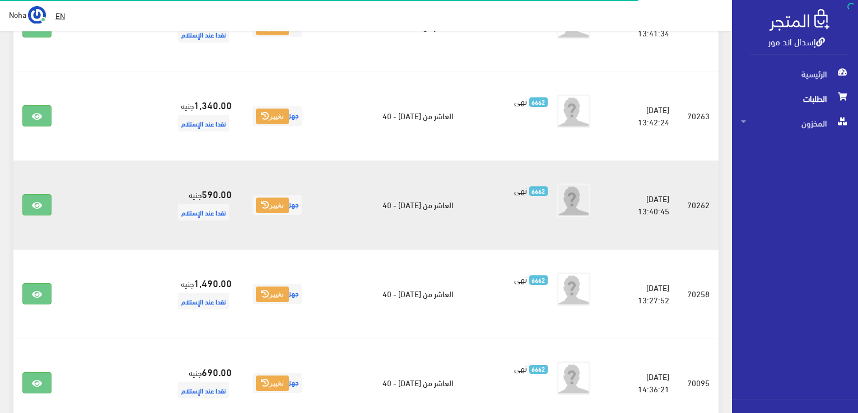
scroll to position [975, 0]
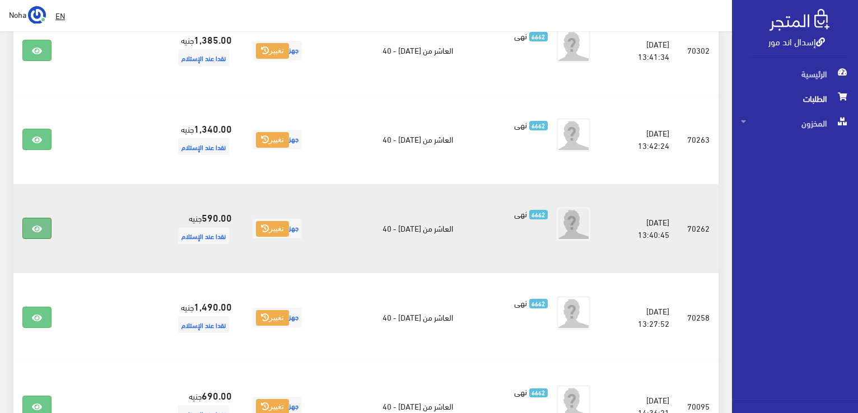
click at [30, 229] on link at bounding box center [36, 228] width 29 height 21
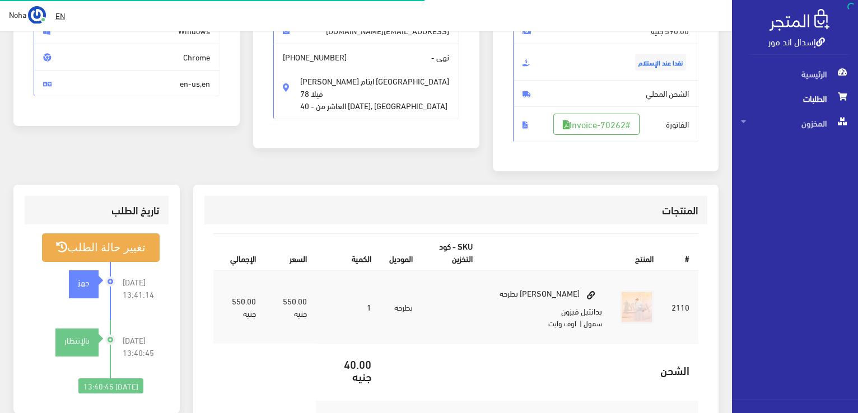
scroll to position [168, 0]
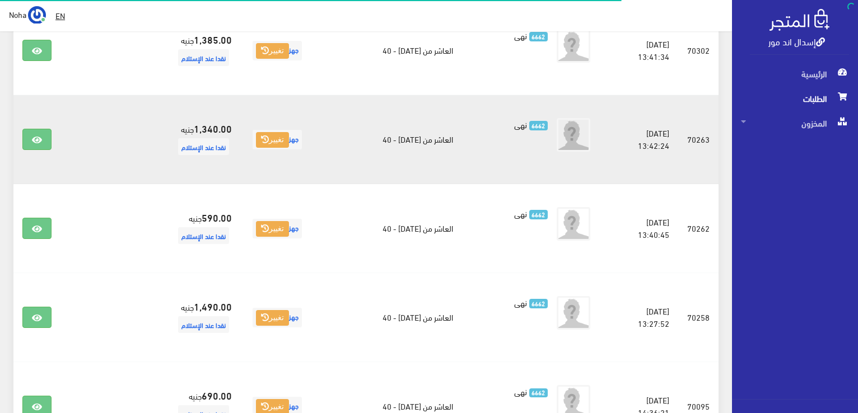
scroll to position [863, 0]
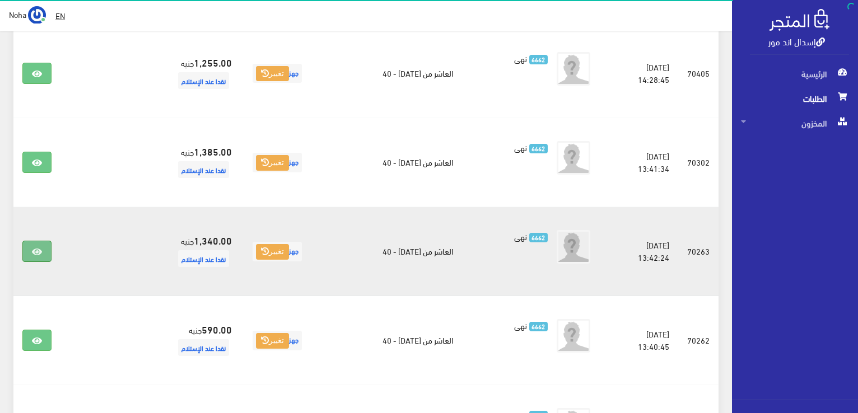
click at [36, 255] on link at bounding box center [36, 251] width 29 height 21
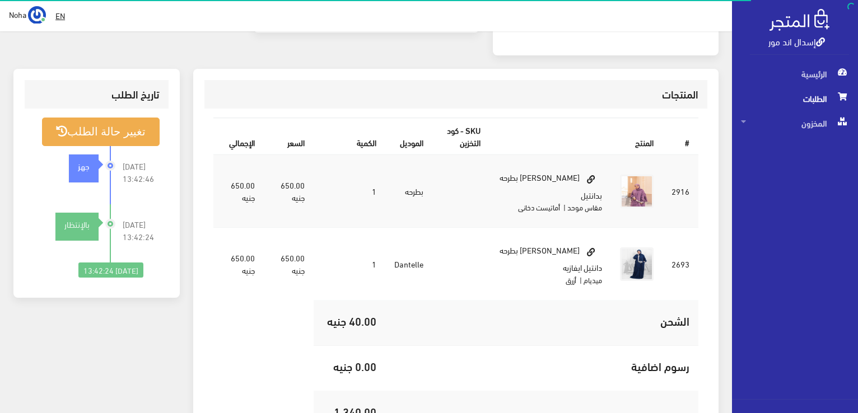
scroll to position [280, 0]
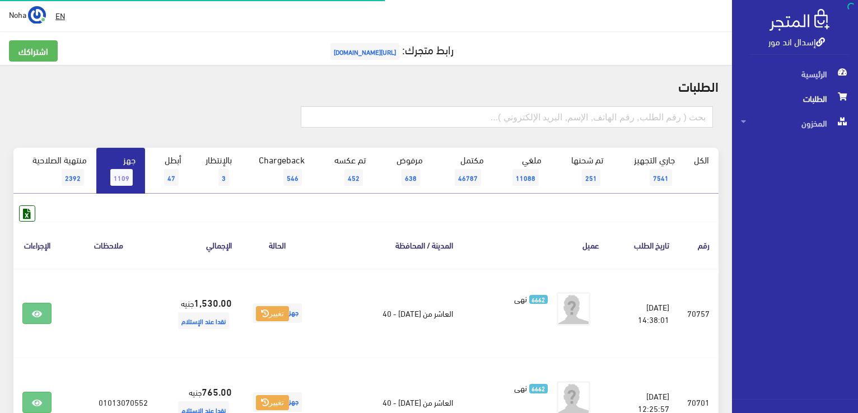
scroll to position [863, 0]
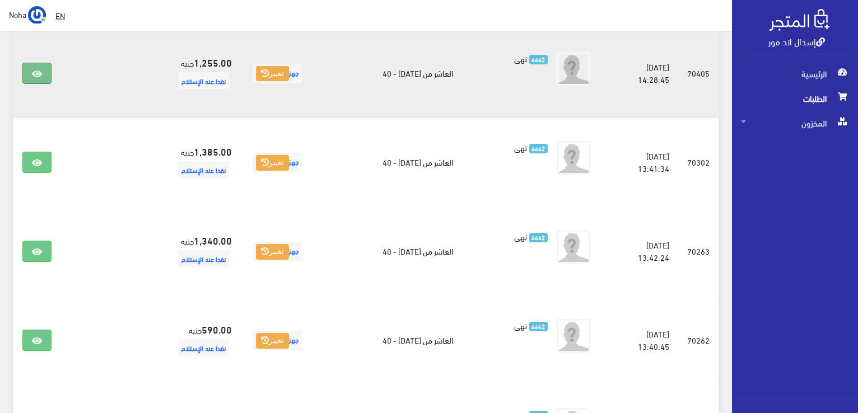
click at [35, 73] on icon at bounding box center [37, 73] width 10 height 9
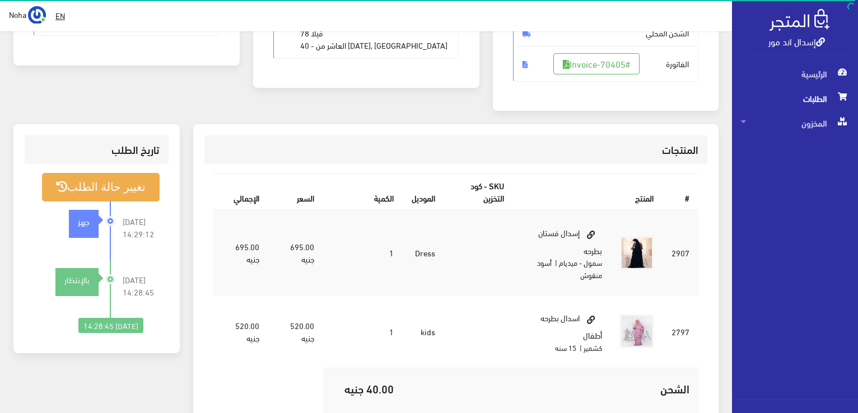
scroll to position [336, 0]
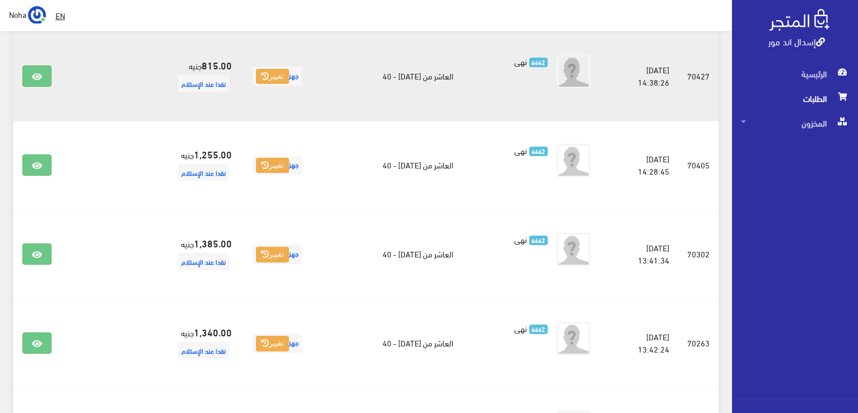
scroll to position [751, 0]
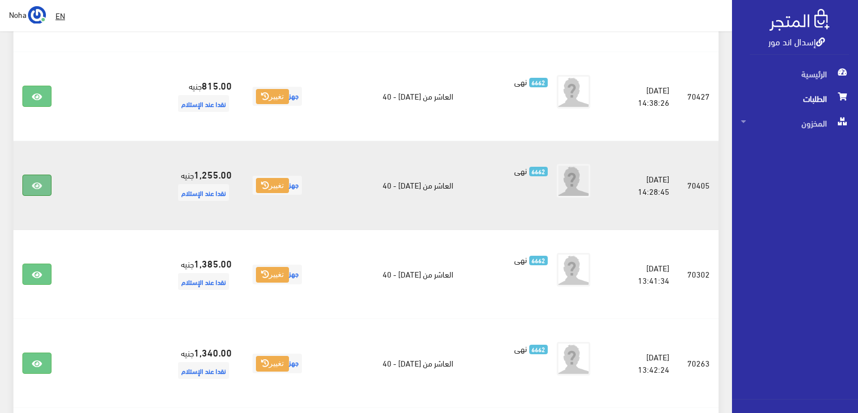
click at [44, 184] on link at bounding box center [36, 185] width 29 height 21
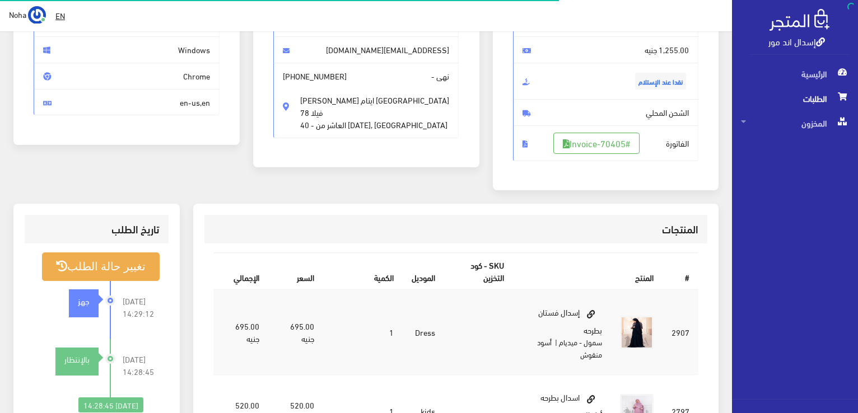
scroll to position [168, 0]
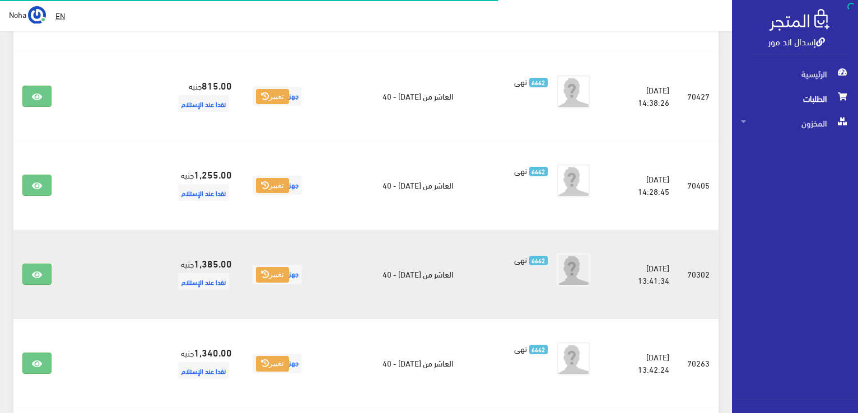
scroll to position [751, 0]
click at [36, 278] on link at bounding box center [36, 274] width 29 height 21
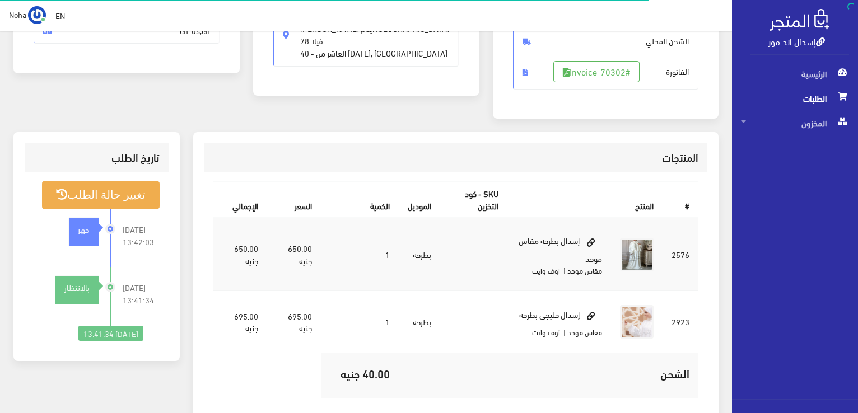
scroll to position [224, 0]
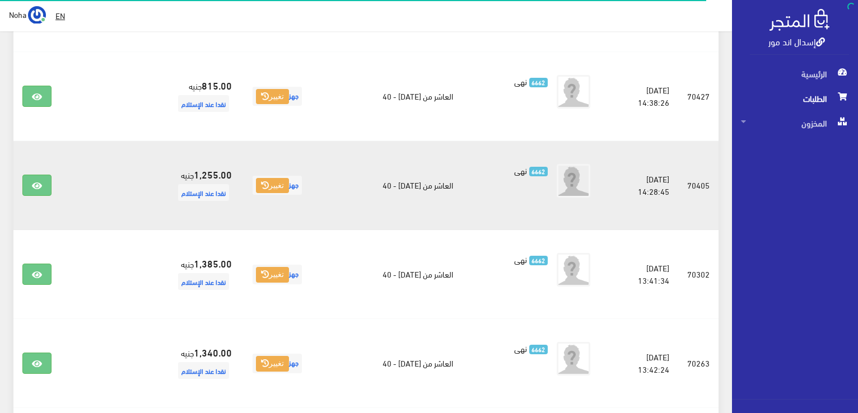
scroll to position [863, 0]
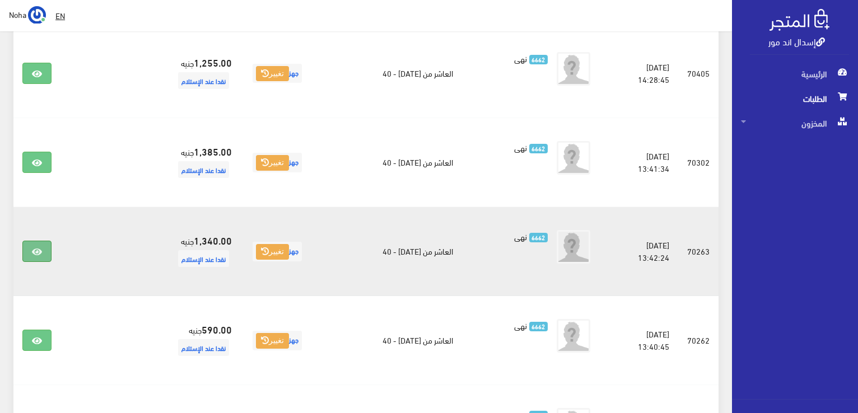
click at [41, 247] on icon at bounding box center [37, 251] width 10 height 9
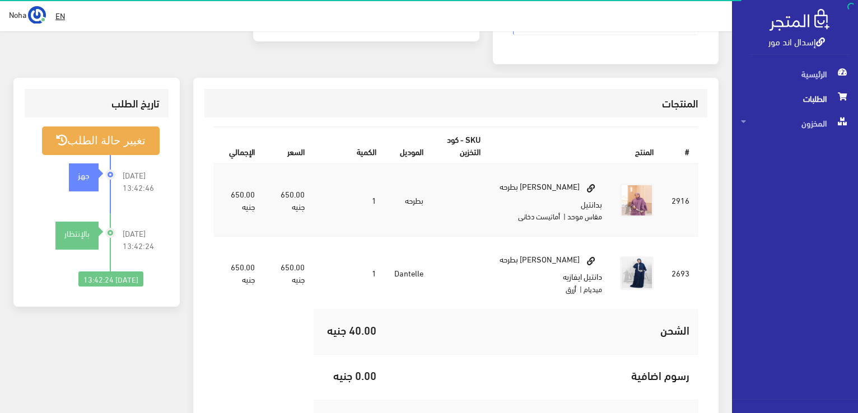
scroll to position [280, 0]
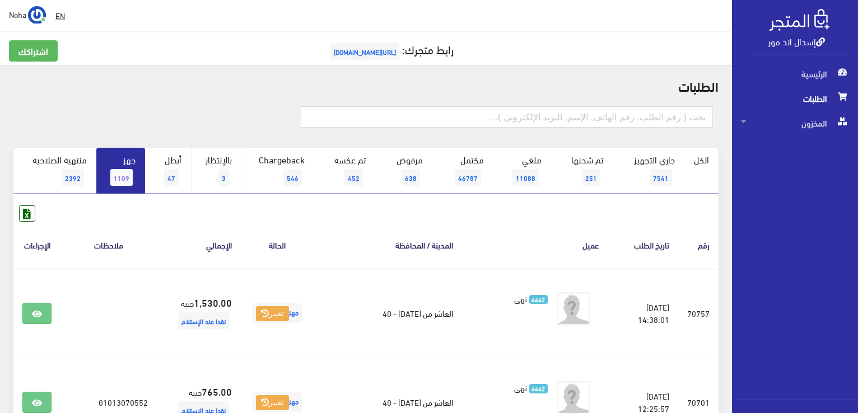
click at [231, 158] on link "بالإنتظار 3" at bounding box center [216, 171] width 50 height 46
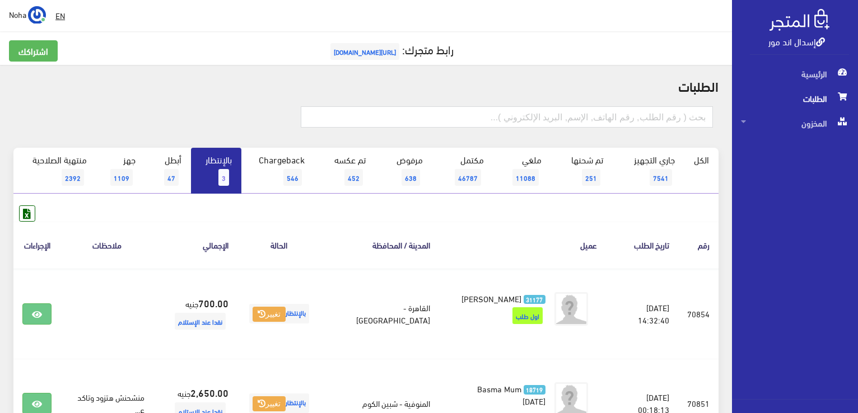
scroll to position [56, 0]
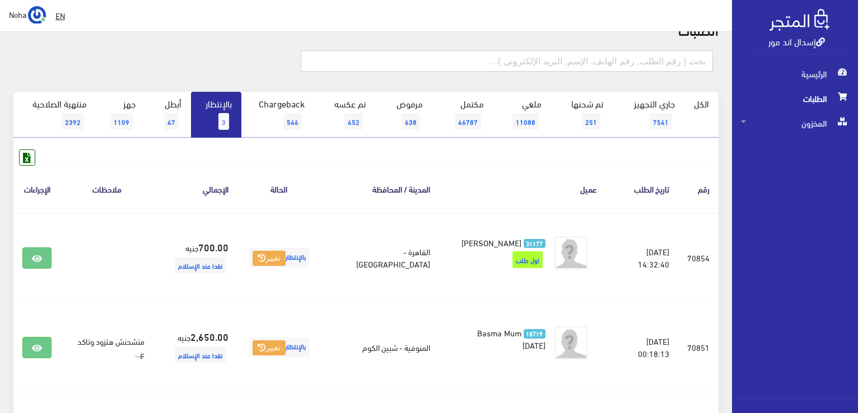
drag, startPoint x: 554, startPoint y: 65, endPoint x: 559, endPoint y: 77, distance: 12.3
click at [554, 65] on input "text" at bounding box center [507, 60] width 412 height 21
type input "70853"
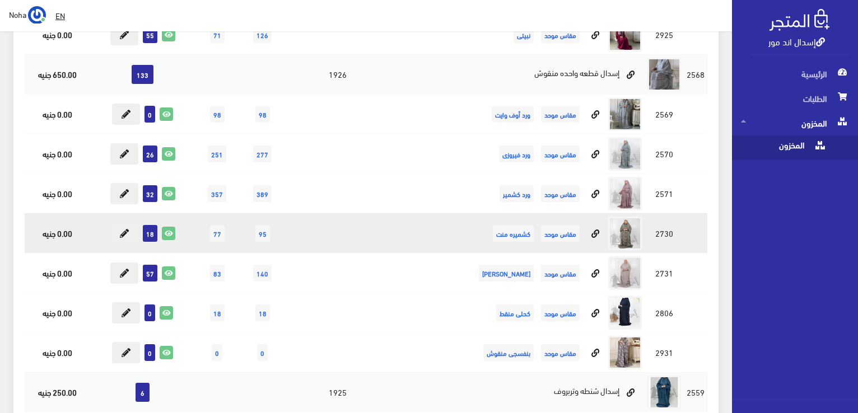
scroll to position [672, 0]
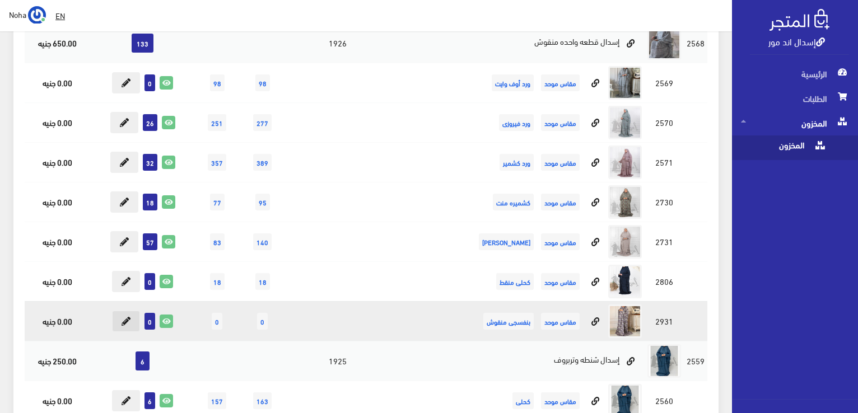
click at [125, 321] on icon at bounding box center [125, 321] width 9 height 9
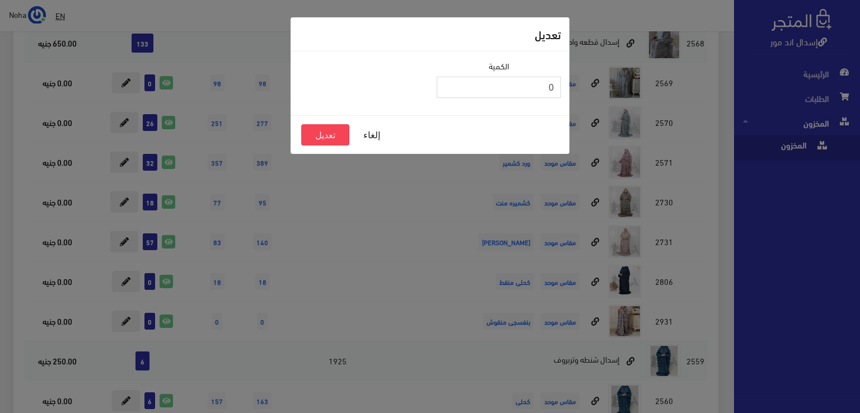
drag, startPoint x: 535, startPoint y: 87, endPoint x: 841, endPoint y: 83, distance: 306.2
click at [841, 83] on div "تعديل الكمية 0 إلغاء تعديل" at bounding box center [430, 206] width 860 height 413
type input "33"
click at [320, 137] on button "تعديل" at bounding box center [325, 134] width 48 height 21
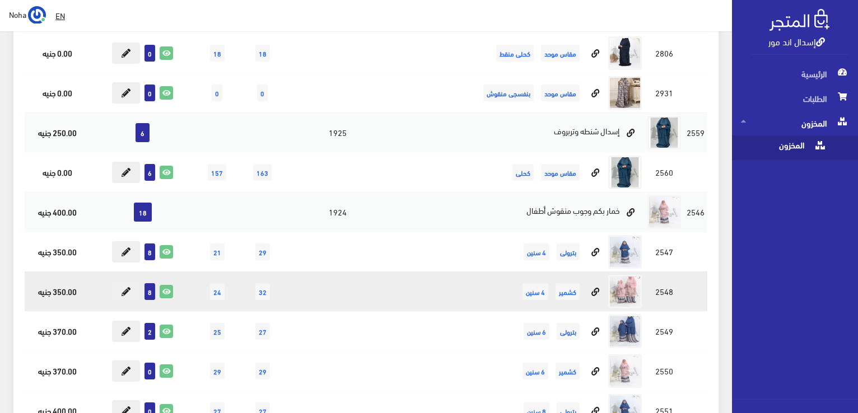
scroll to position [952, 0]
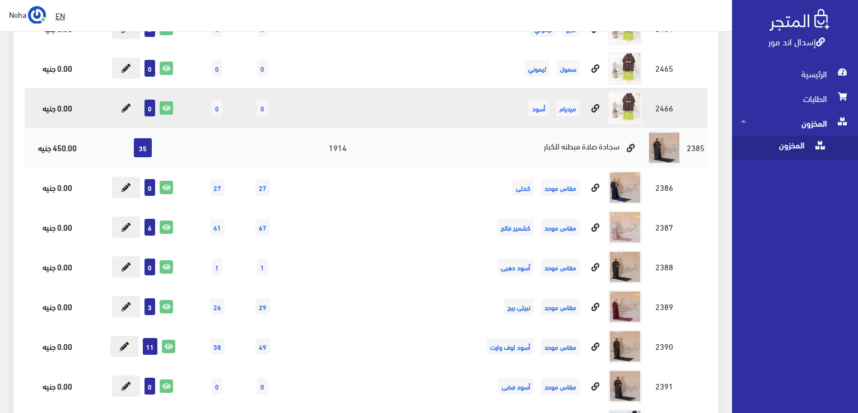
scroll to position [4310, 0]
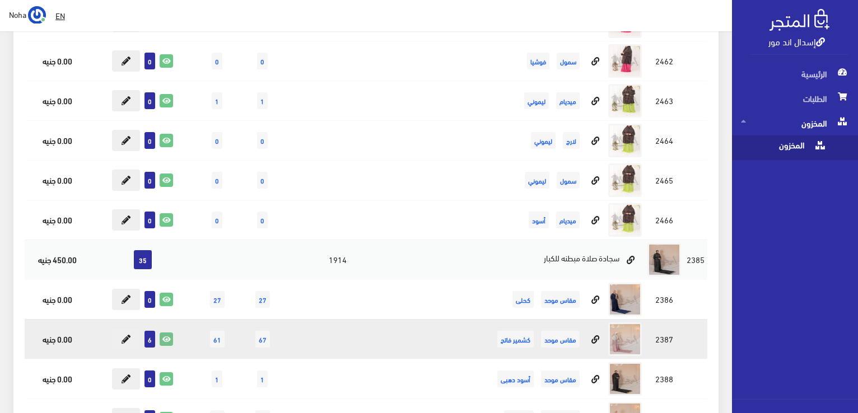
click at [163, 333] on icon at bounding box center [166, 339] width 12 height 12
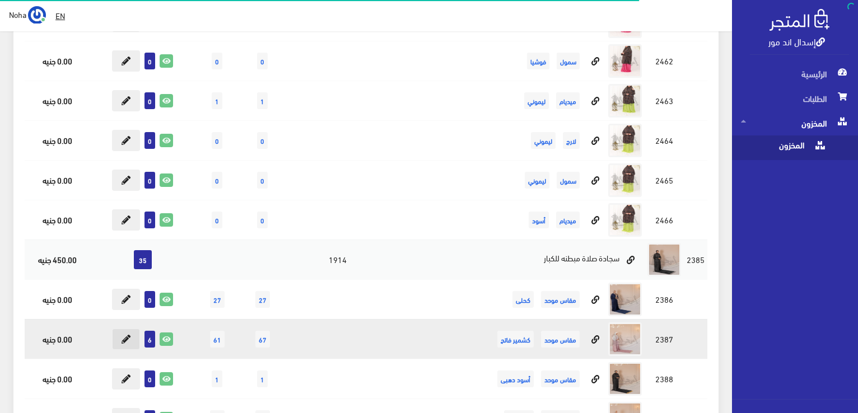
click at [120, 329] on button at bounding box center [126, 339] width 28 height 21
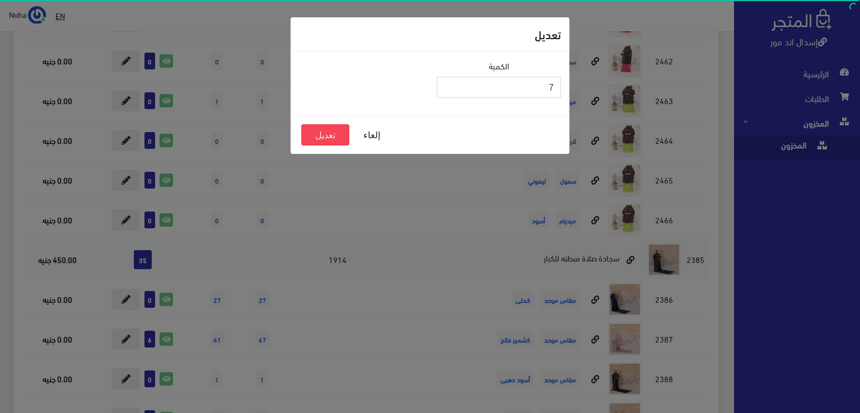
click at [448, 84] on input "7" at bounding box center [499, 87] width 124 height 21
click at [448, 84] on input "8" at bounding box center [499, 87] width 124 height 21
click at [448, 84] on input "9" at bounding box center [499, 87] width 124 height 21
click at [448, 84] on input "10" at bounding box center [499, 87] width 124 height 21
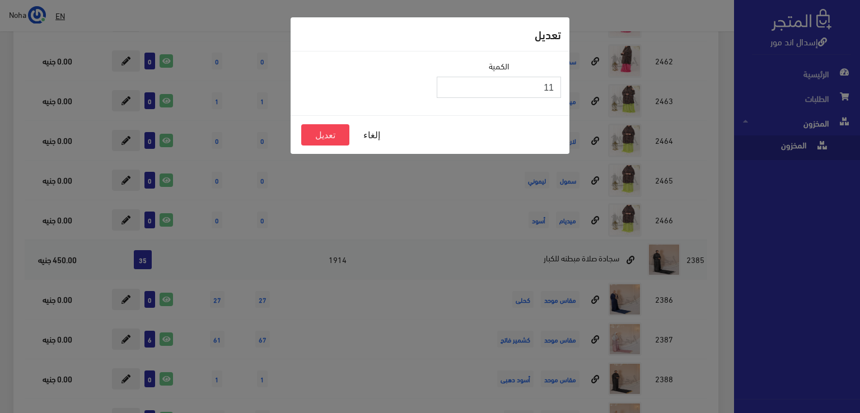
type input "11"
click at [448, 84] on input "11" at bounding box center [499, 87] width 124 height 21
click at [326, 138] on button "تعديل" at bounding box center [325, 134] width 48 height 21
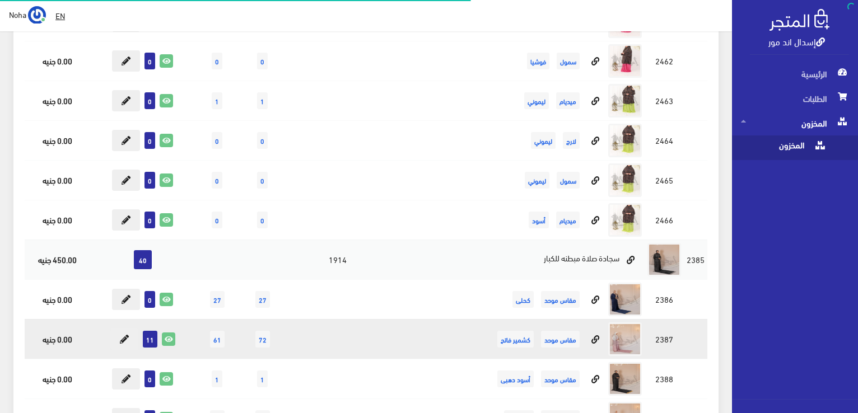
scroll to position [4422, 0]
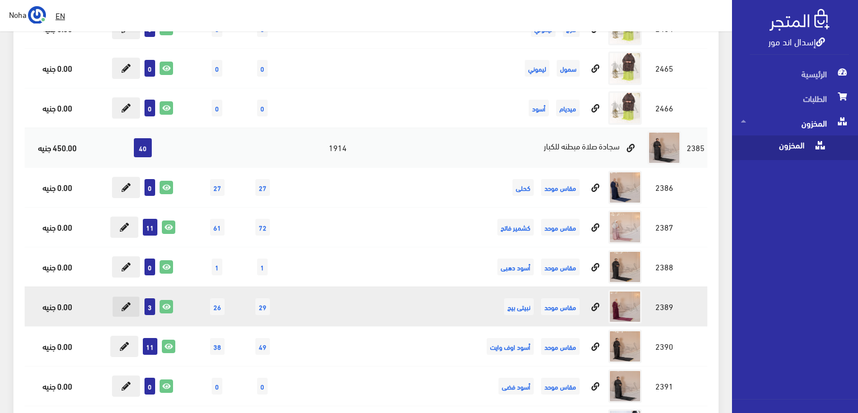
click at [130, 302] on icon at bounding box center [125, 306] width 9 height 9
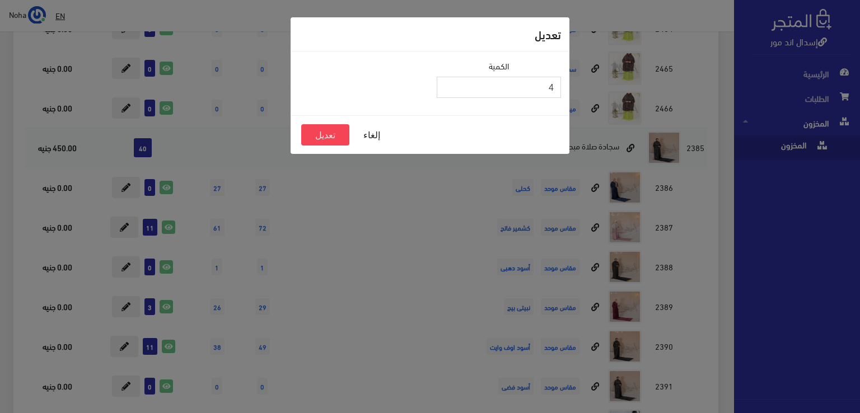
click at [445, 84] on input "4" at bounding box center [499, 87] width 124 height 21
click at [445, 84] on input "5" at bounding box center [499, 87] width 124 height 21
click at [445, 84] on input "6" at bounding box center [499, 87] width 124 height 21
click at [445, 84] on input "7" at bounding box center [499, 87] width 124 height 21
click at [445, 84] on input "8" at bounding box center [499, 87] width 124 height 21
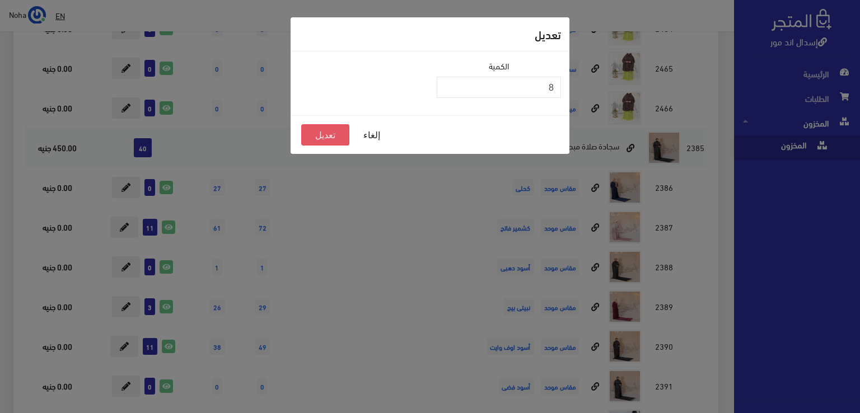
click at [325, 133] on button "تعديل" at bounding box center [325, 134] width 48 height 21
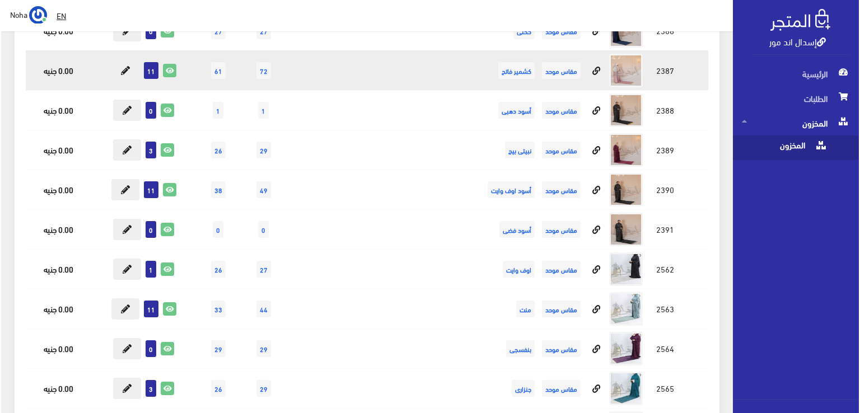
scroll to position [4590, 0]
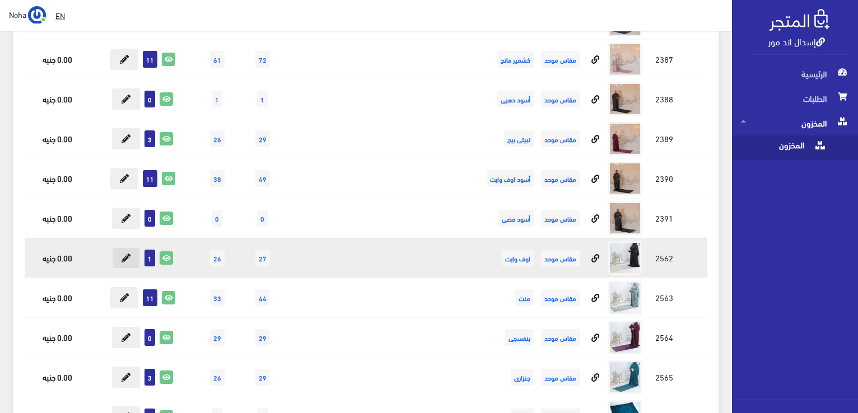
click at [122, 254] on icon at bounding box center [125, 258] width 9 height 9
type input "1"
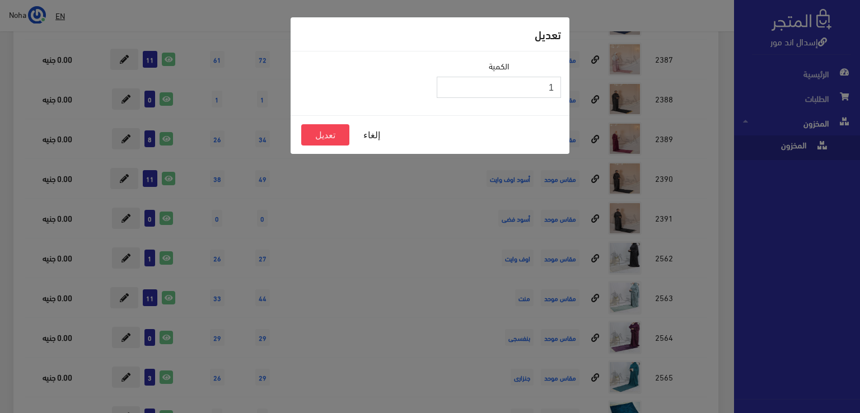
drag, startPoint x: 859, startPoint y: 129, endPoint x: 859, endPoint y: 141, distance: 12.3
click at [857, 141] on div "تعديل الكمية 1 إلغاء تعديل" at bounding box center [430, 206] width 860 height 413
type input "11"
click at [329, 133] on button "تعديل" at bounding box center [325, 134] width 48 height 21
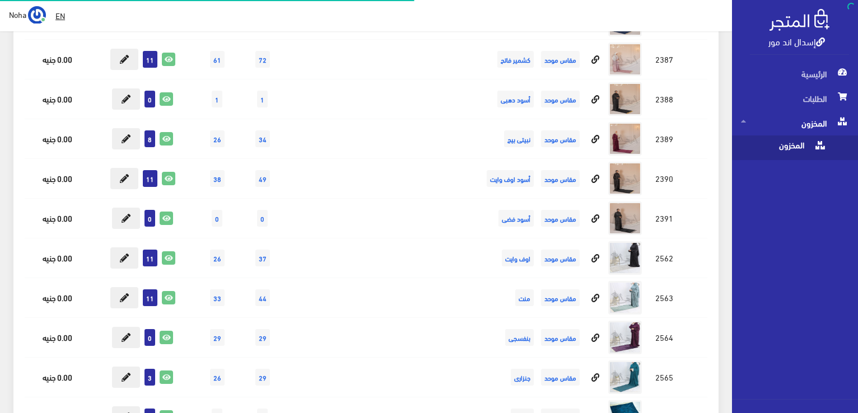
scroll to position [4590, 0]
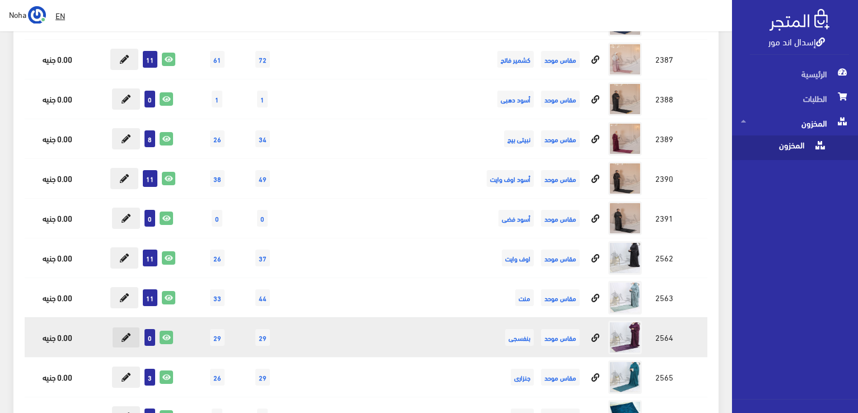
click at [129, 333] on icon at bounding box center [125, 337] width 9 height 9
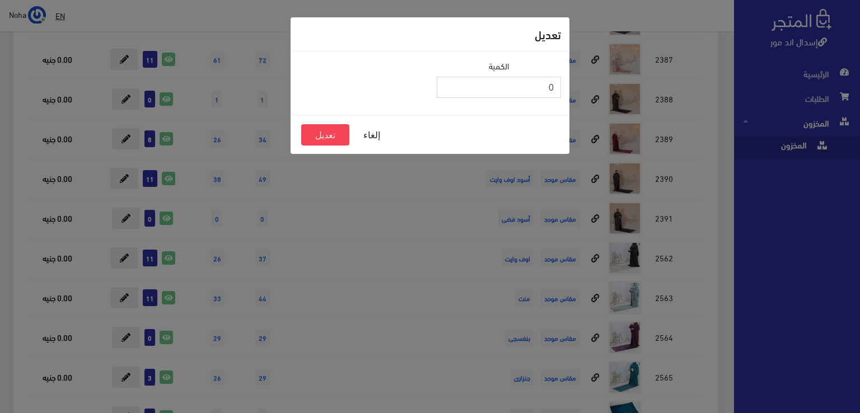
drag, startPoint x: 518, startPoint y: 86, endPoint x: 859, endPoint y: 81, distance: 341.5
click at [857, 81] on div "تعديل الكمية 0 إلغاء تعديل" at bounding box center [430, 206] width 860 height 413
type input "5"
click at [316, 132] on button "تعديل" at bounding box center [325, 134] width 48 height 21
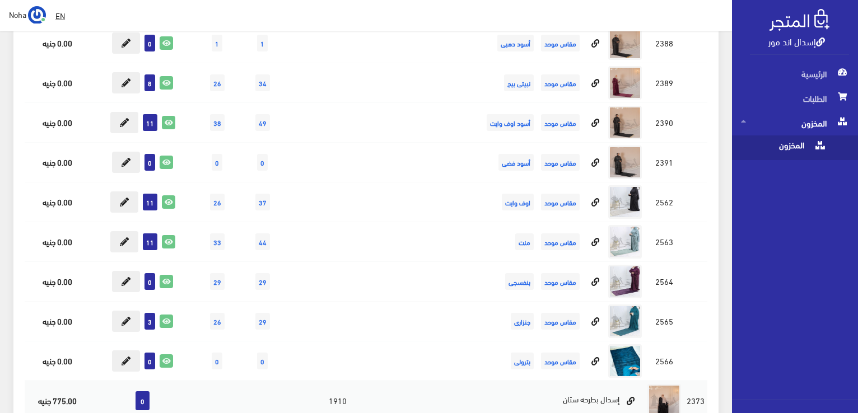
scroll to position [4254, 0]
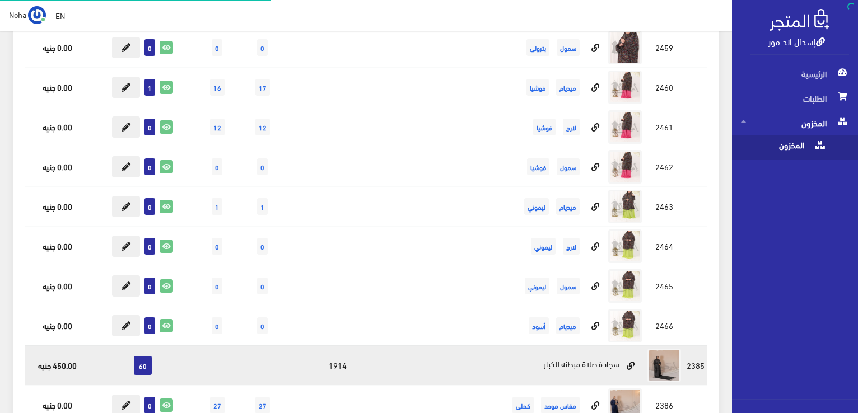
scroll to position [4260, 0]
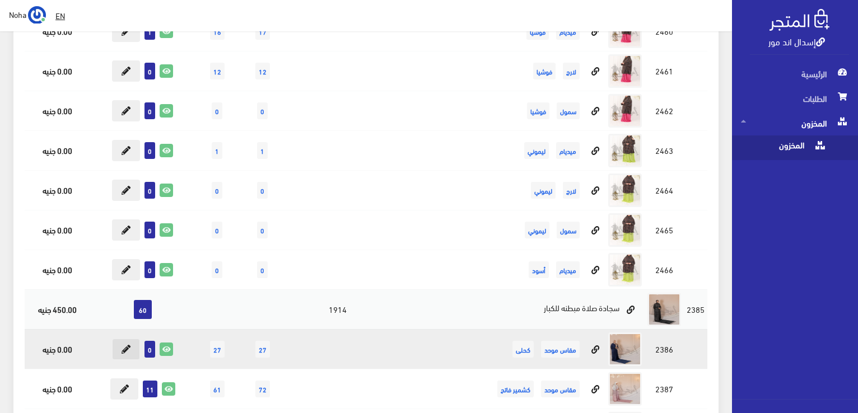
click at [123, 345] on icon at bounding box center [125, 349] width 9 height 9
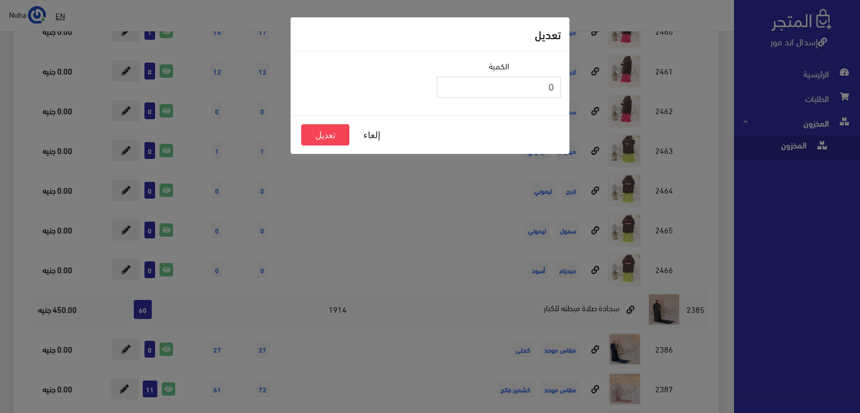
drag, startPoint x: 504, startPoint y: 93, endPoint x: 859, endPoint y: 136, distance: 358.0
click at [857, 136] on div "تعديل الكمية 0 إلغاء تعديل" at bounding box center [430, 206] width 860 height 413
type input "5"
click at [325, 139] on button "تعديل" at bounding box center [325, 134] width 48 height 21
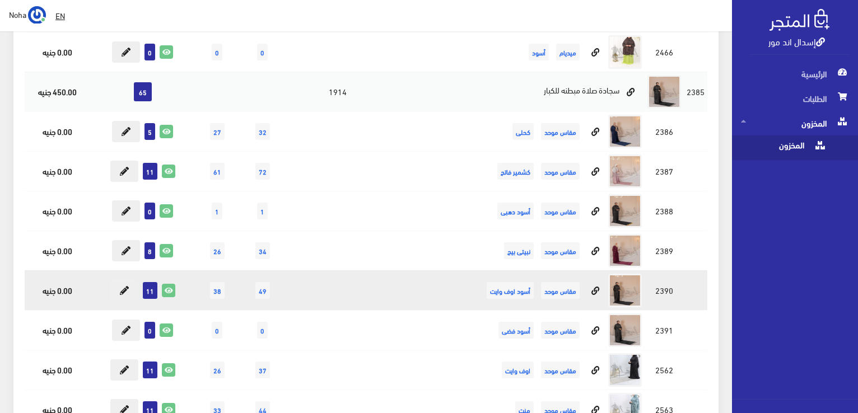
scroll to position [4540, 0]
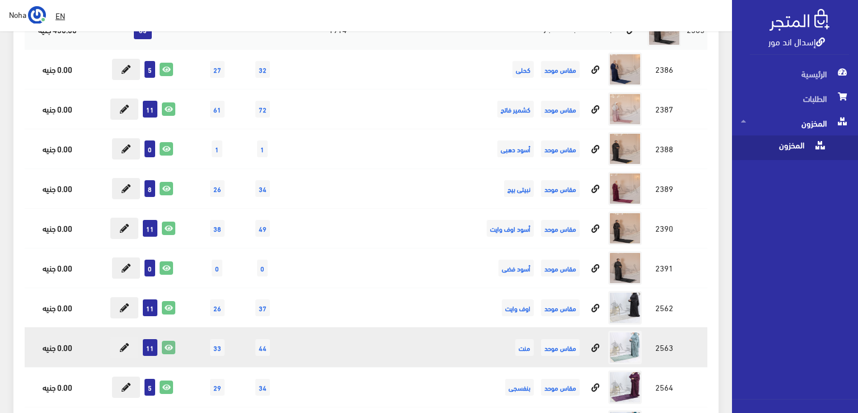
click at [169, 341] on icon at bounding box center [168, 347] width 12 height 12
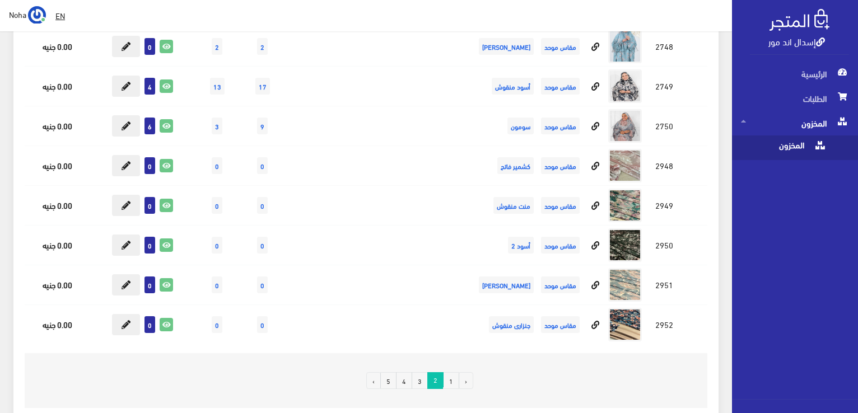
scroll to position [9970, 0]
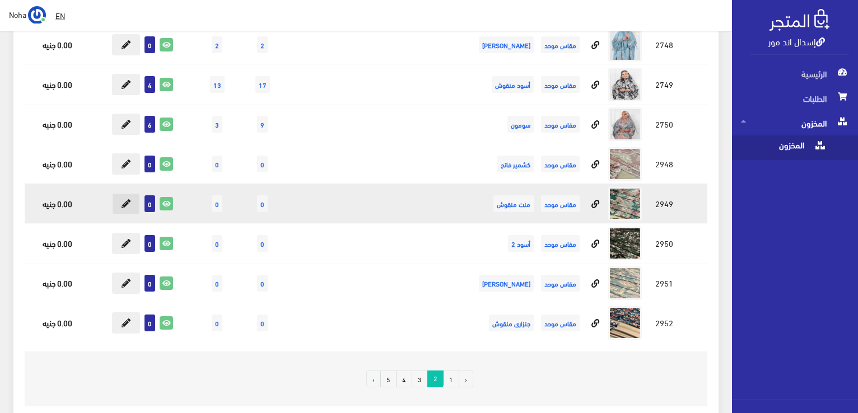
click at [129, 193] on button at bounding box center [126, 203] width 28 height 21
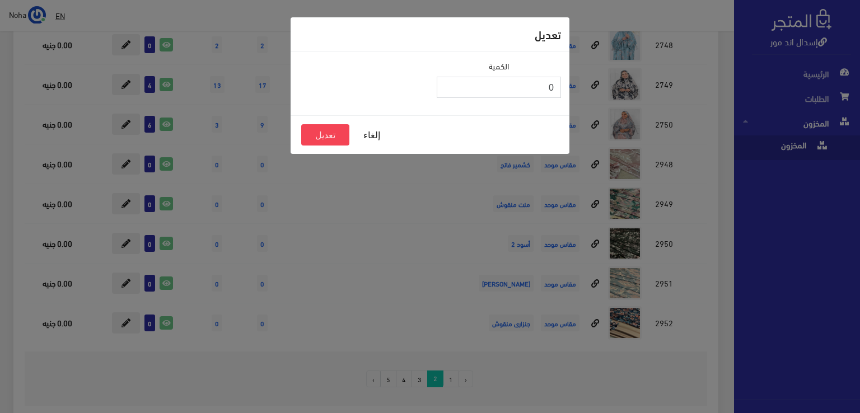
drag, startPoint x: 490, startPoint y: 88, endPoint x: 858, endPoint y: 101, distance: 367.4
click at [857, 101] on div "تعديل الكمية 0 إلغاء تعديل" at bounding box center [430, 206] width 860 height 413
type input "5"
click at [325, 130] on button "تعديل" at bounding box center [325, 134] width 48 height 21
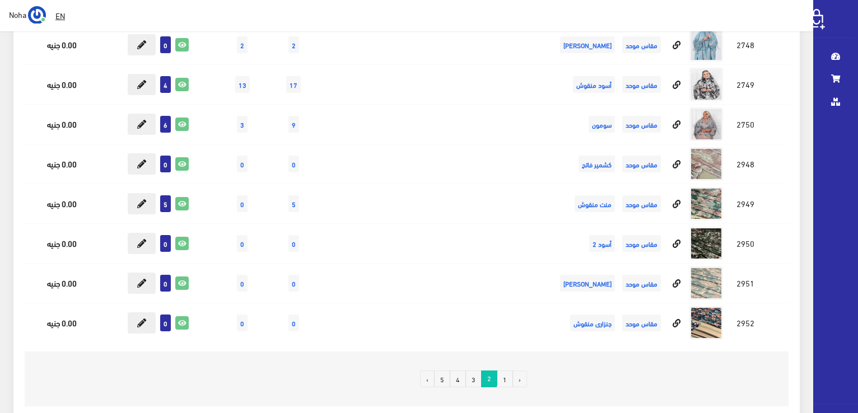
scroll to position [9970, 0]
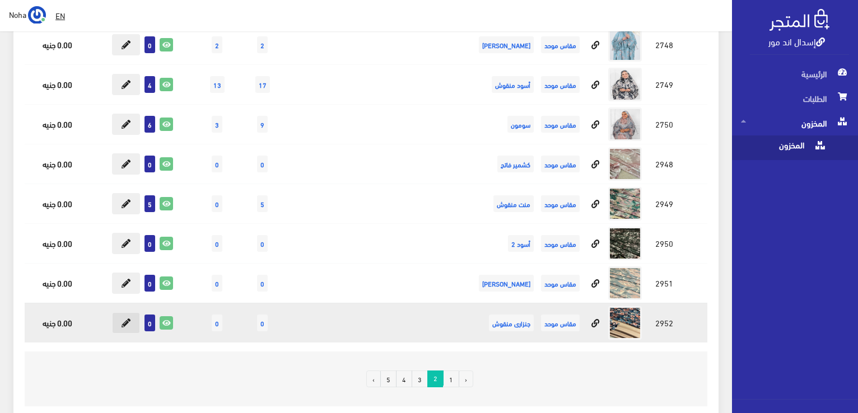
click at [127, 318] on icon at bounding box center [125, 322] width 9 height 9
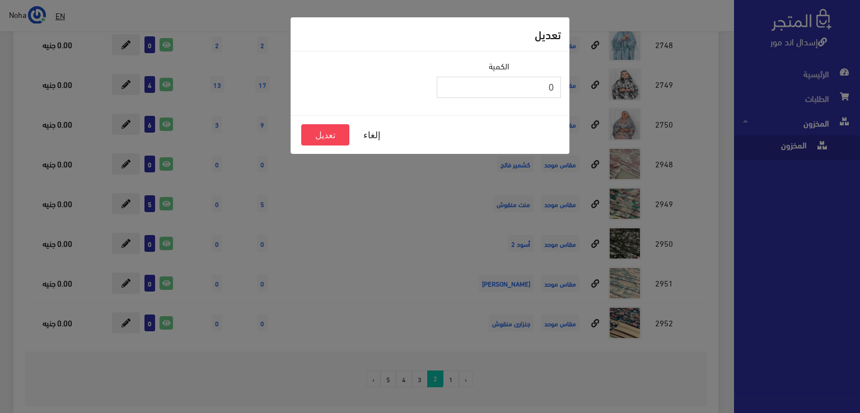
drag, startPoint x: 494, startPoint y: 86, endPoint x: 696, endPoint y: 191, distance: 228.1
click at [842, 227] on div "تعديل الكمية 0 إلغاء تعديل" at bounding box center [430, 206] width 860 height 413
type input "5"
click at [329, 136] on button "تعديل" at bounding box center [325, 134] width 48 height 21
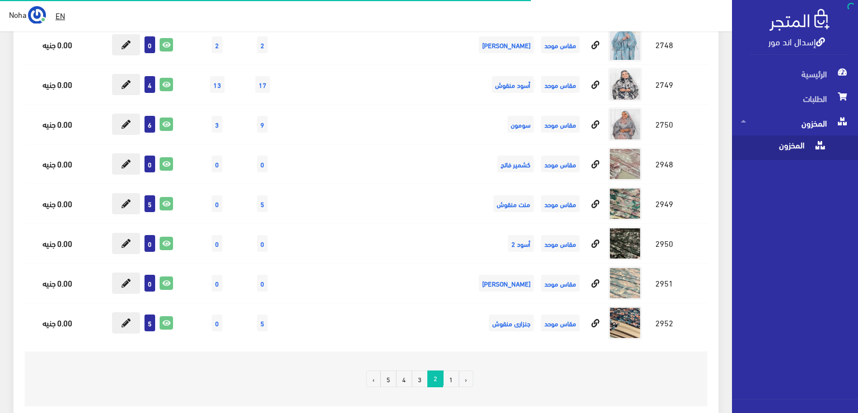
scroll to position [9970, 0]
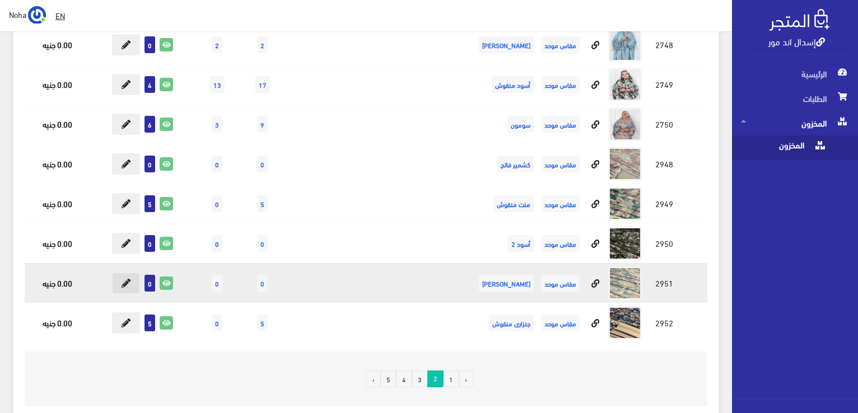
click at [125, 279] on icon at bounding box center [125, 283] width 9 height 9
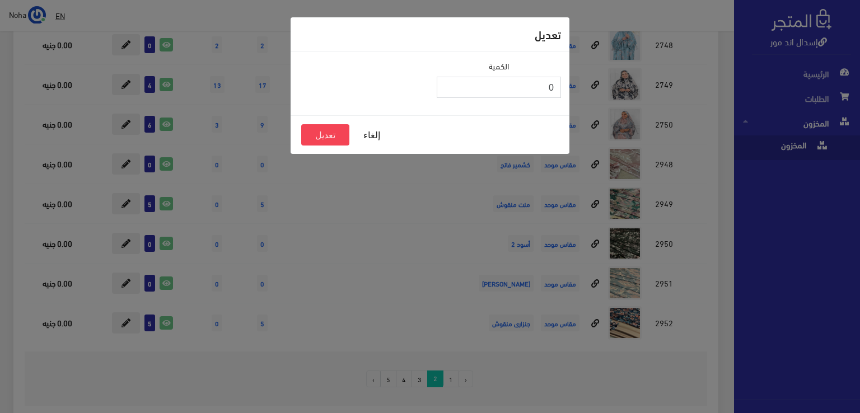
click at [857, 148] on div "تعديل الكمية 0 إلغاء تعديل" at bounding box center [430, 206] width 860 height 413
type input "6"
click at [325, 135] on button "تعديل" at bounding box center [325, 134] width 48 height 21
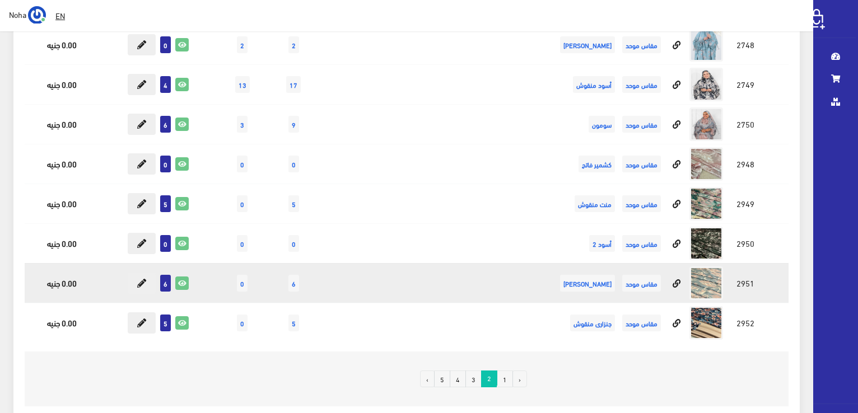
scroll to position [9970, 0]
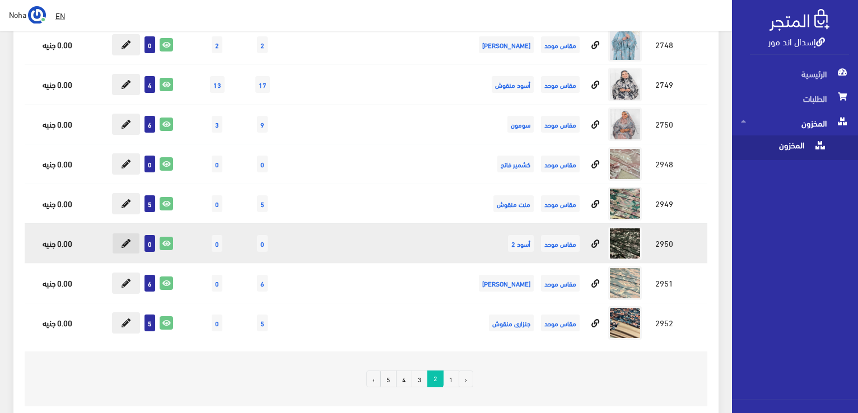
click at [126, 239] on icon at bounding box center [125, 243] width 9 height 9
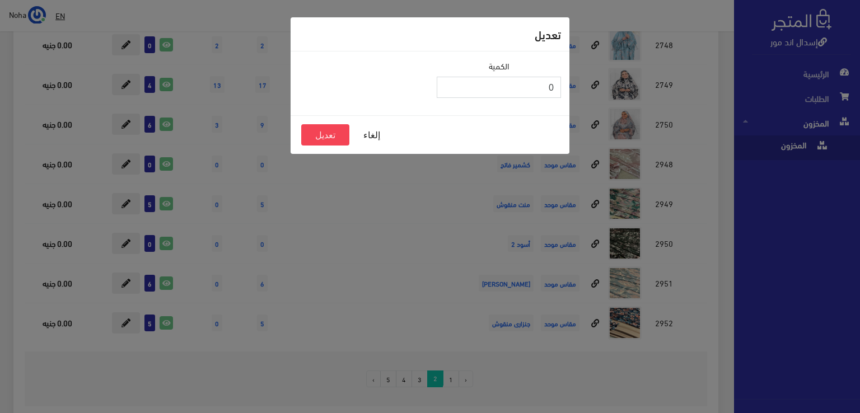
drag, startPoint x: 542, startPoint y: 83, endPoint x: 859, endPoint y: 153, distance: 324.3
click at [857, 155] on div "تعديل الكمية 0 إلغاء تعديل" at bounding box center [430, 206] width 860 height 413
type input "3"
click at [325, 133] on button "تعديل" at bounding box center [325, 134] width 48 height 21
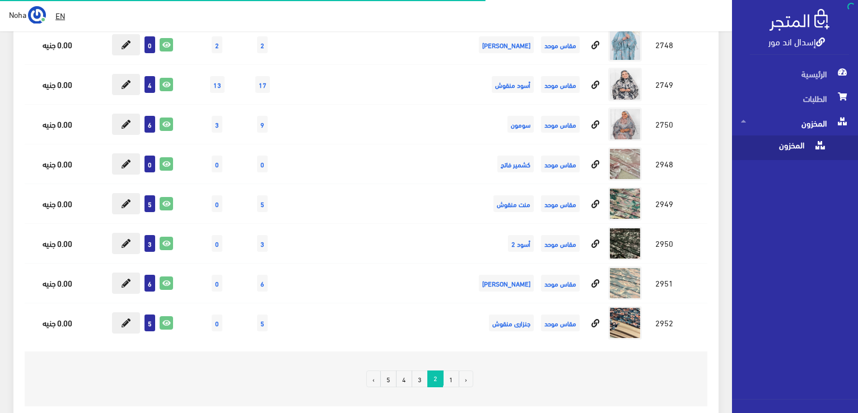
scroll to position [9970, 0]
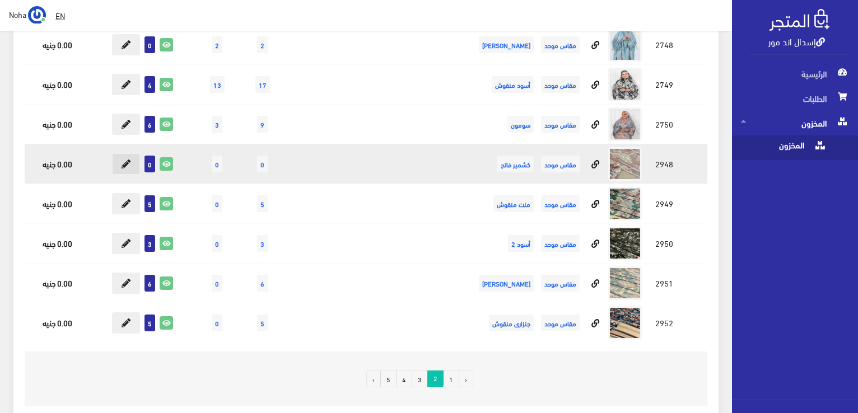
click at [126, 160] on icon at bounding box center [125, 164] width 9 height 9
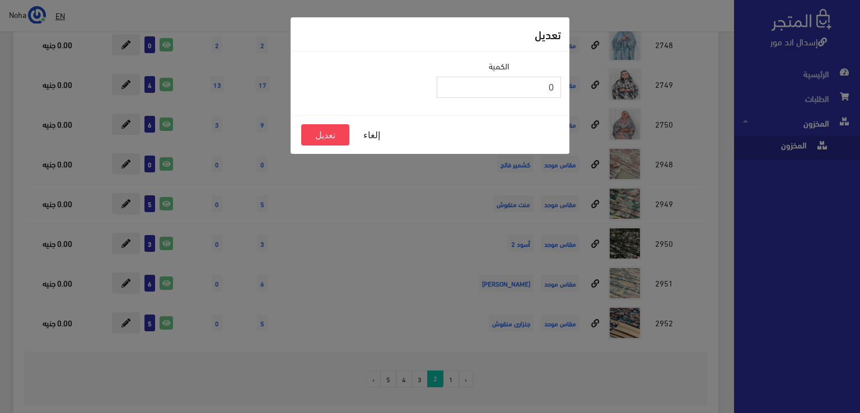
drag, startPoint x: 752, startPoint y: 129, endPoint x: 859, endPoint y: 140, distance: 108.1
click at [857, 142] on div "تعديل الكمية 0 إلغاء تعديل" at bounding box center [430, 206] width 860 height 413
type input "4"
click at [314, 142] on button "تعديل" at bounding box center [325, 134] width 48 height 21
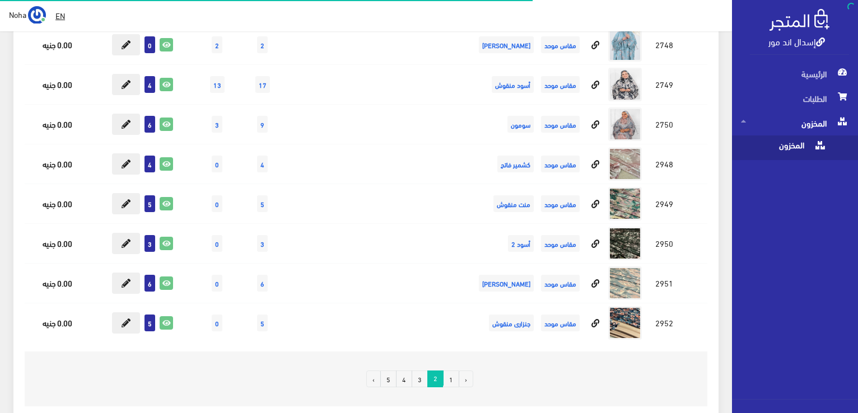
scroll to position [9970, 0]
click at [421, 371] on link "3" at bounding box center [419, 379] width 16 height 17
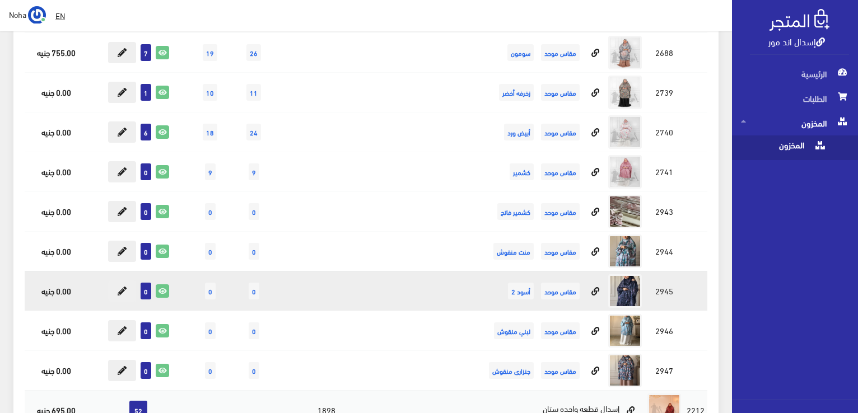
scroll to position [1735, 0]
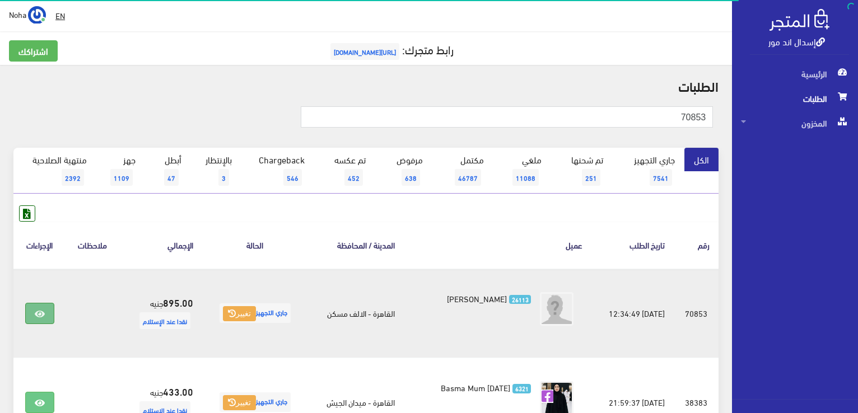
drag, startPoint x: 44, startPoint y: 314, endPoint x: 45, endPoint y: 305, distance: 9.0
click at [44, 313] on link at bounding box center [39, 313] width 29 height 21
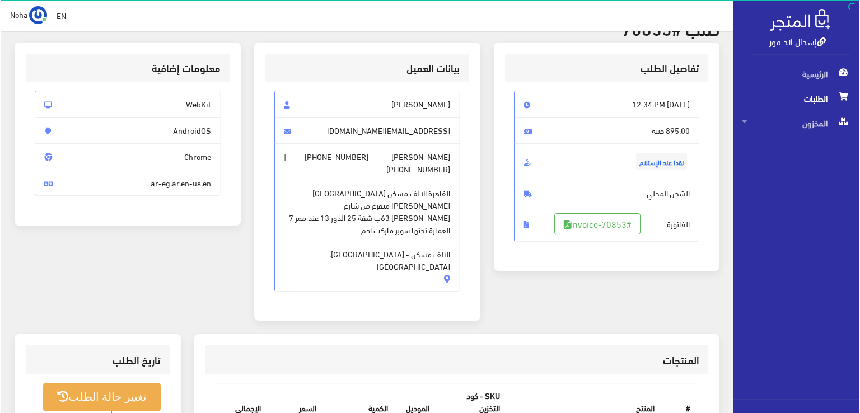
scroll to position [224, 0]
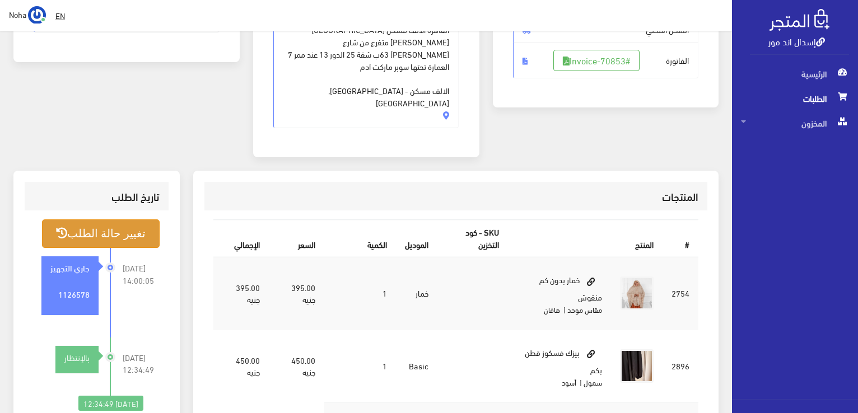
click at [110, 219] on button "تغيير حالة الطلب" at bounding box center [101, 233] width 118 height 29
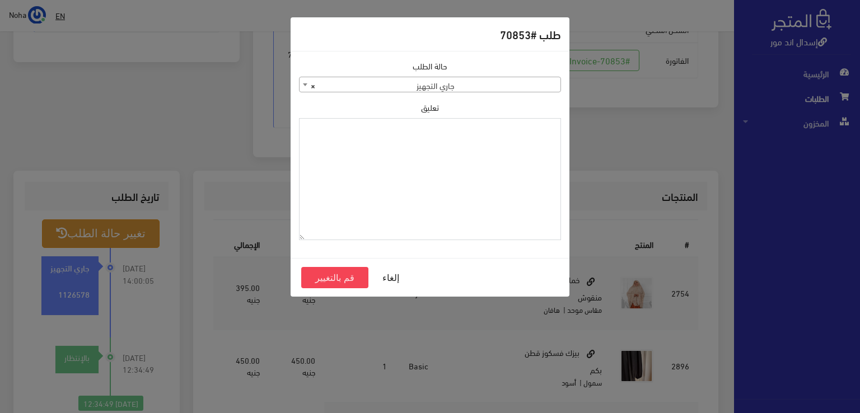
click at [468, 174] on textarea "تعليق" at bounding box center [430, 179] width 262 height 123
type textarea "طلبوا يقف فى الشركه"
drag, startPoint x: 317, startPoint y: 274, endPoint x: 324, endPoint y: 271, distance: 6.6
click at [318, 274] on button "قم بالتغيير" at bounding box center [334, 277] width 67 height 21
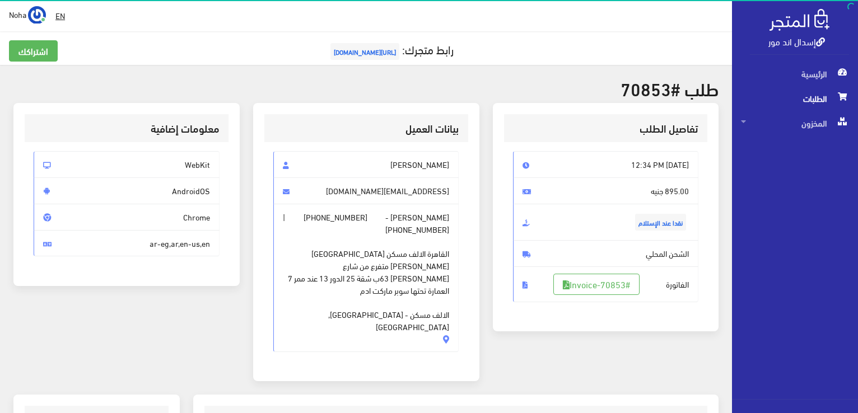
scroll to position [224, 0]
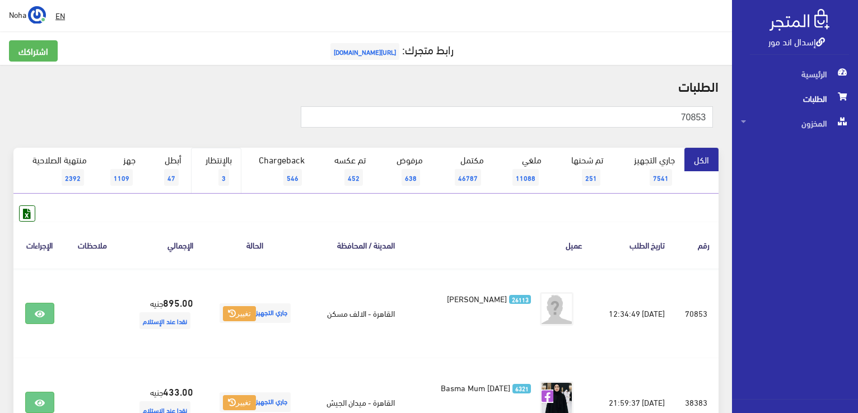
click at [221, 160] on link "بالإنتظار 3" at bounding box center [216, 171] width 50 height 46
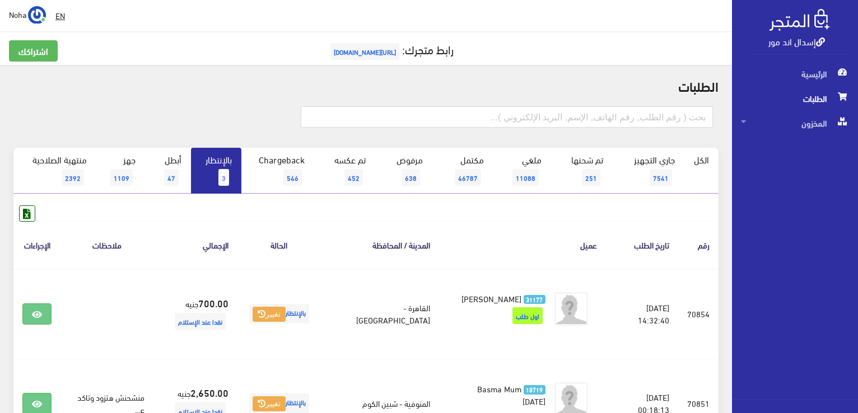
click at [226, 177] on span "3" at bounding box center [223, 177] width 11 height 17
